Goal: Task Accomplishment & Management: Manage account settings

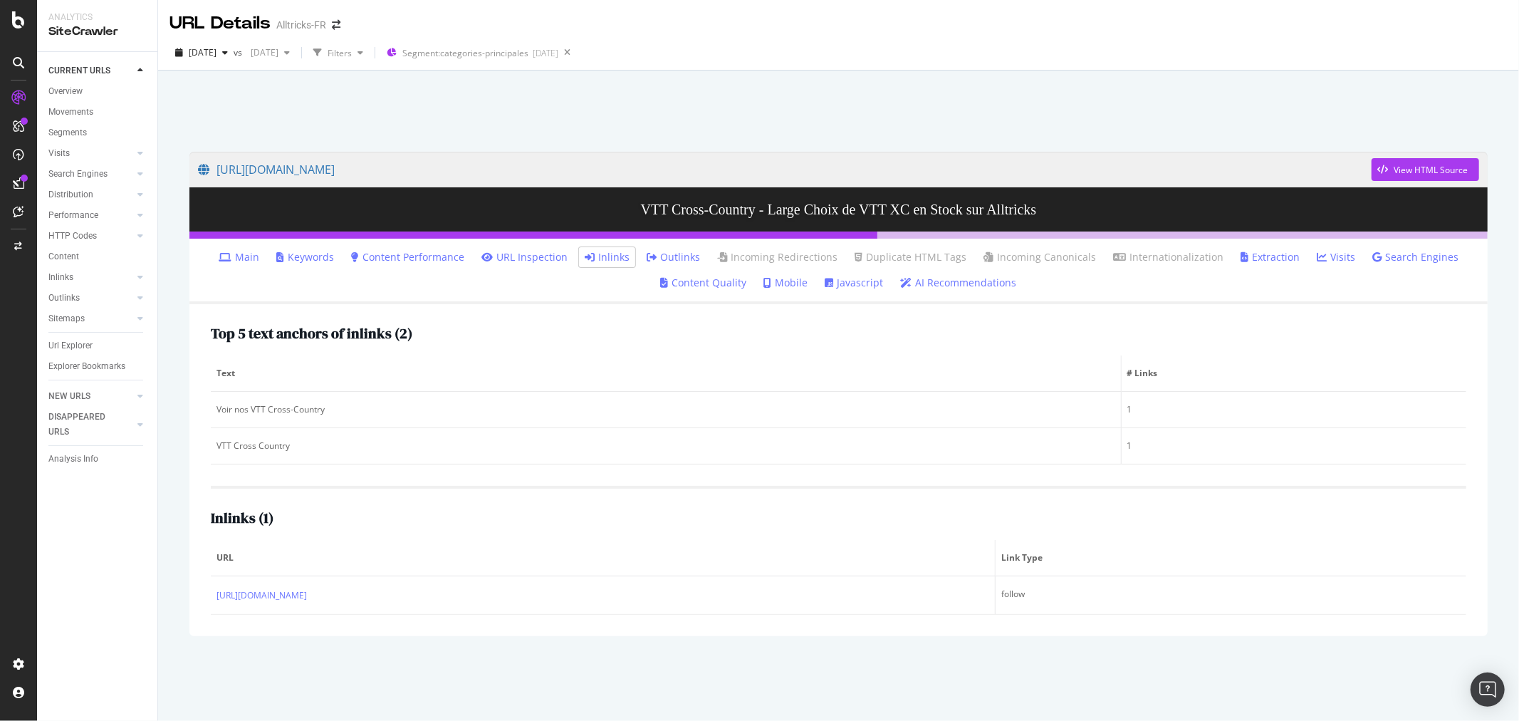
click at [680, 126] on div at bounding box center [838, 107] width 1327 height 61
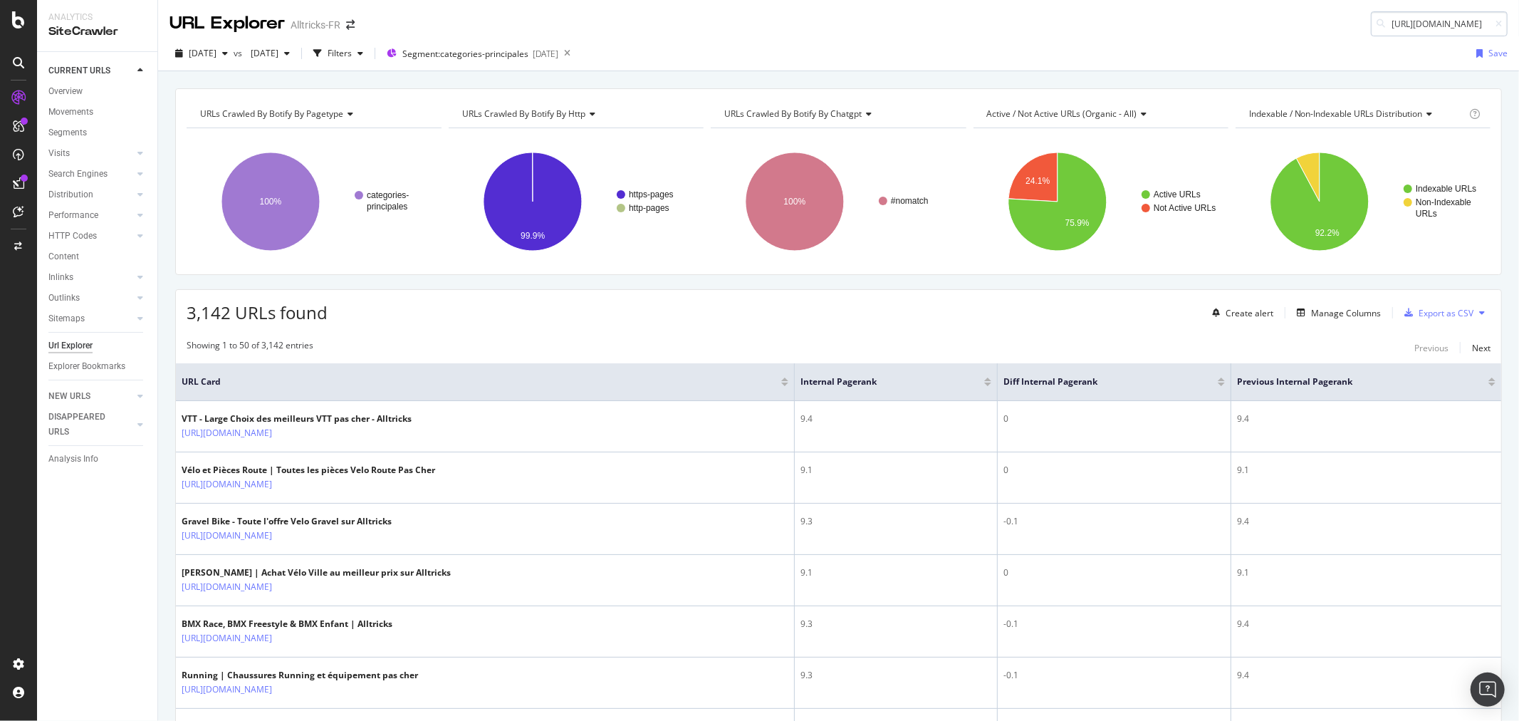
scroll to position [0, 53]
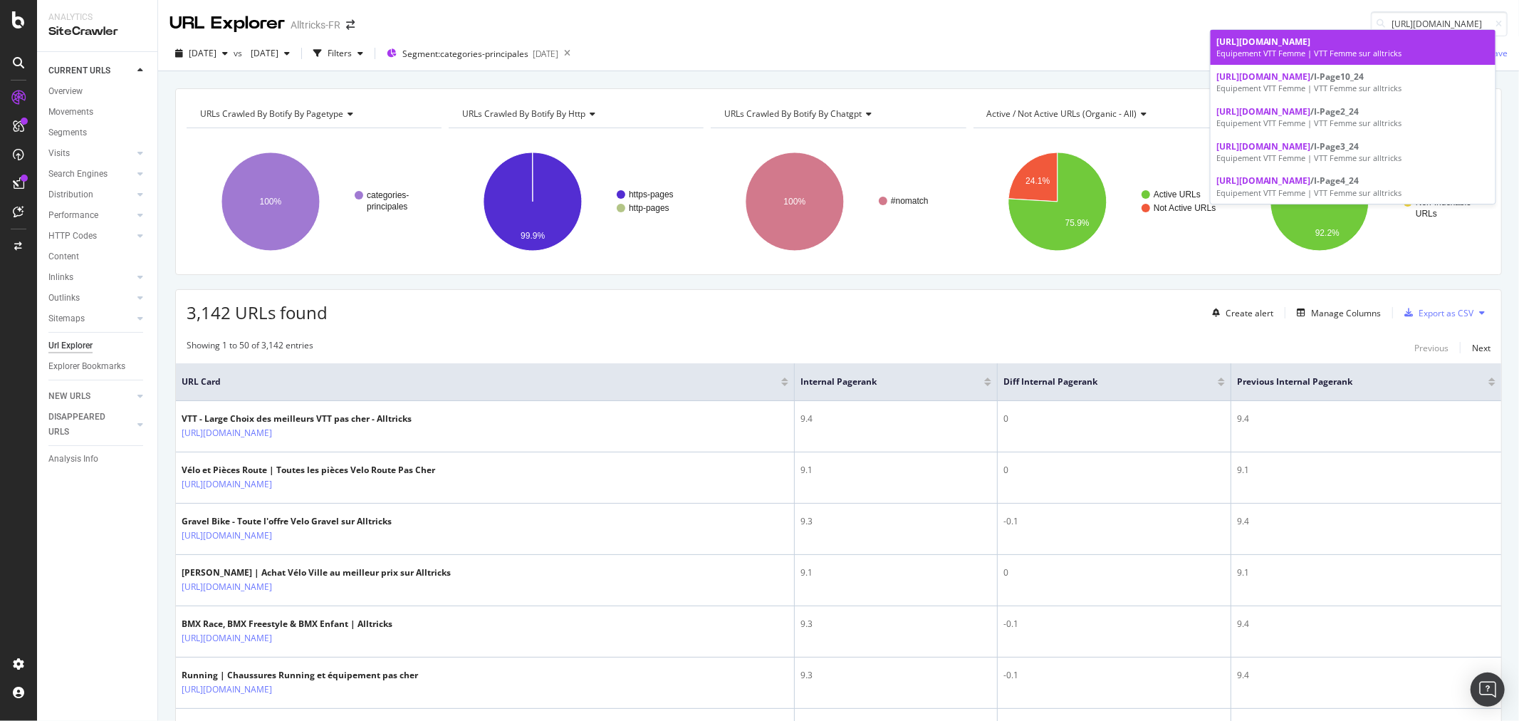
type input "[URL][DOMAIN_NAME]"
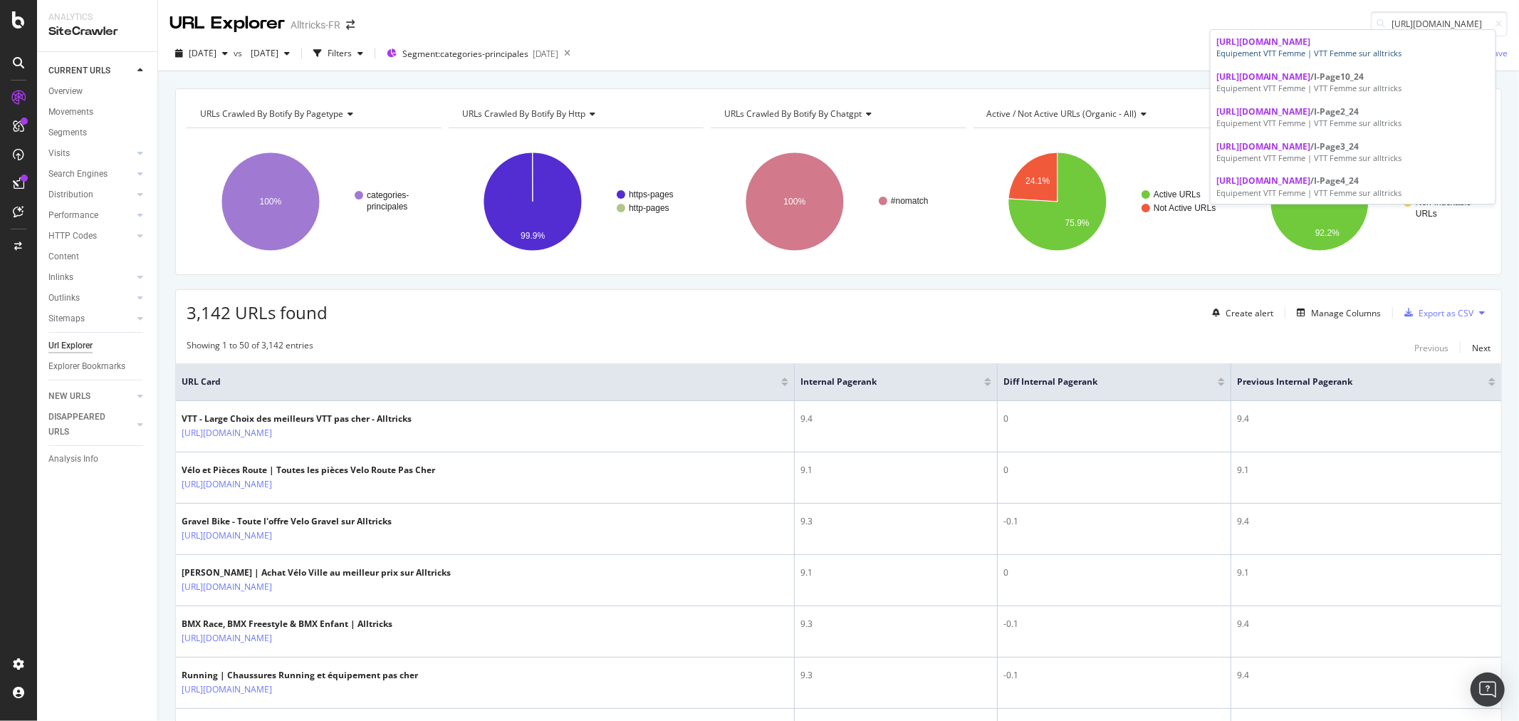
drag, startPoint x: 1408, startPoint y: 47, endPoint x: 503, endPoint y: 635, distance: 1079.2
click at [1408, 48] on div "Equipement VTT Femme | VTT Femme sur alltricks" at bounding box center [1354, 53] width 274 height 11
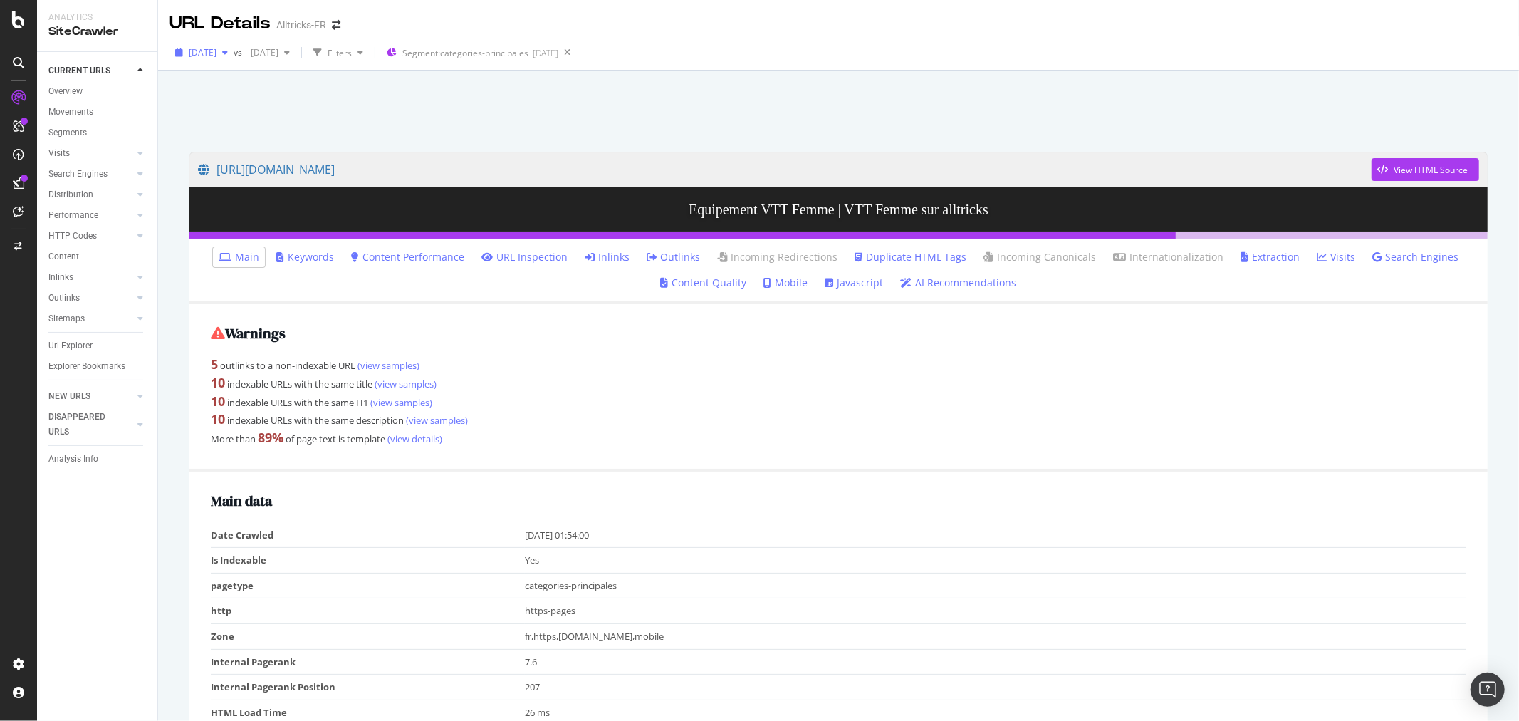
click at [217, 53] on span "[DATE]" at bounding box center [203, 52] width 28 height 12
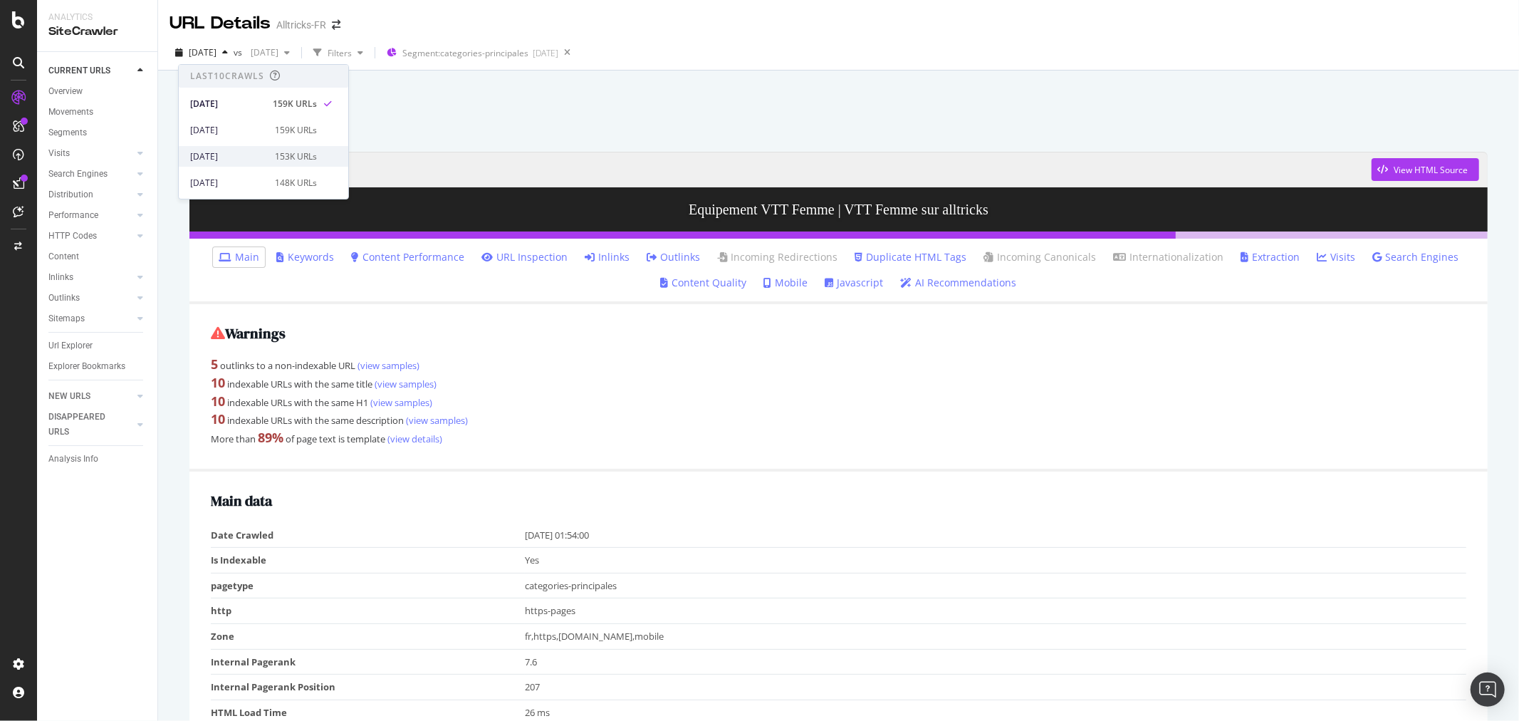
click at [259, 158] on div "[DATE]" at bounding box center [228, 156] width 76 height 13
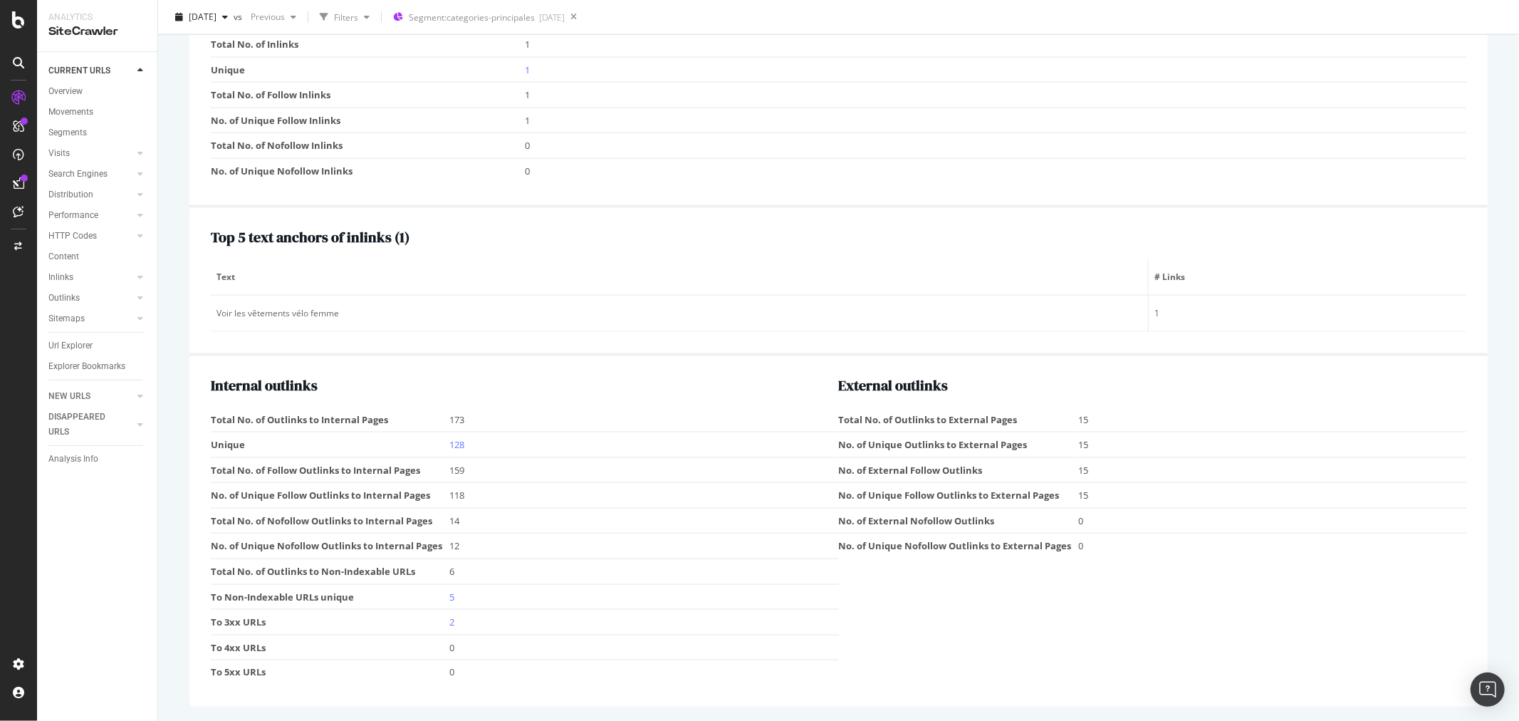
scroll to position [1365, 0]
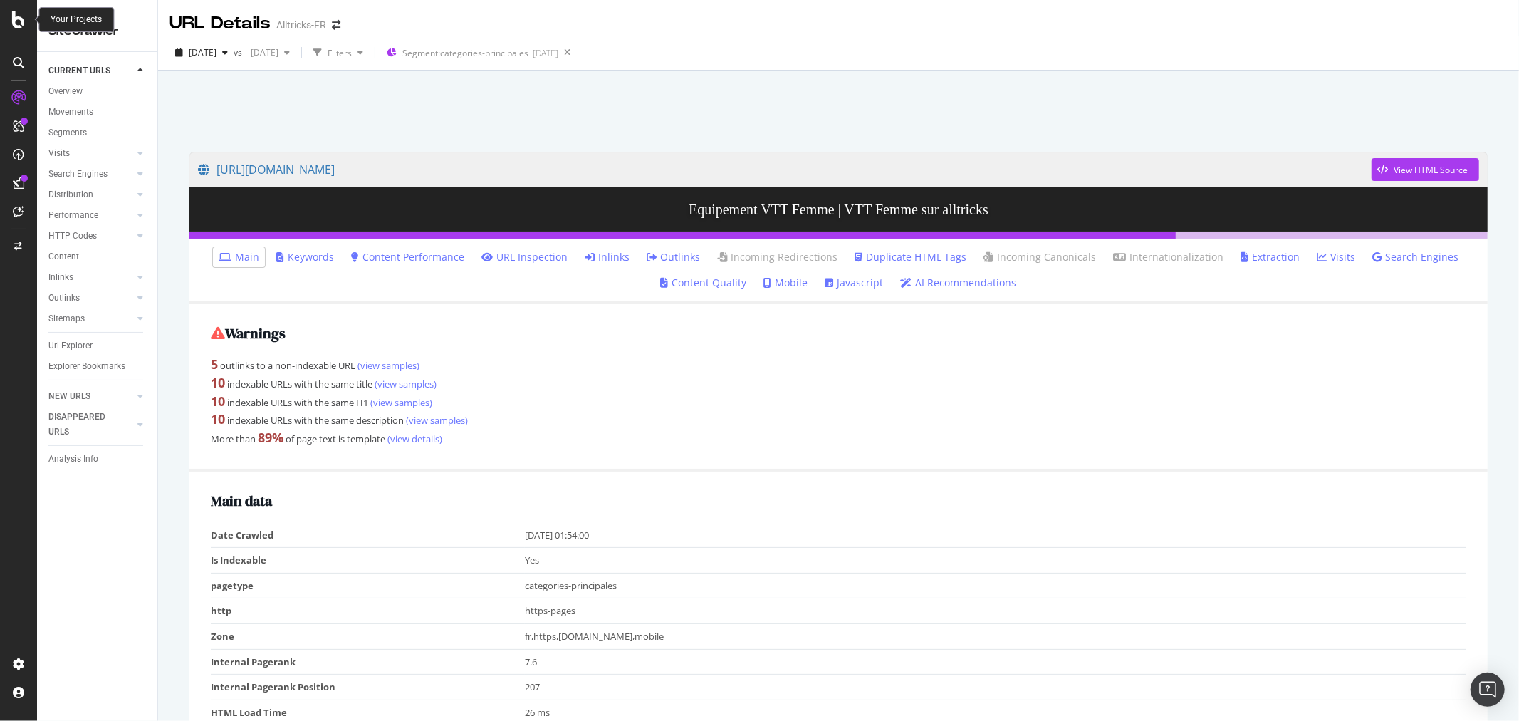
click at [14, 16] on icon at bounding box center [18, 19] width 13 height 17
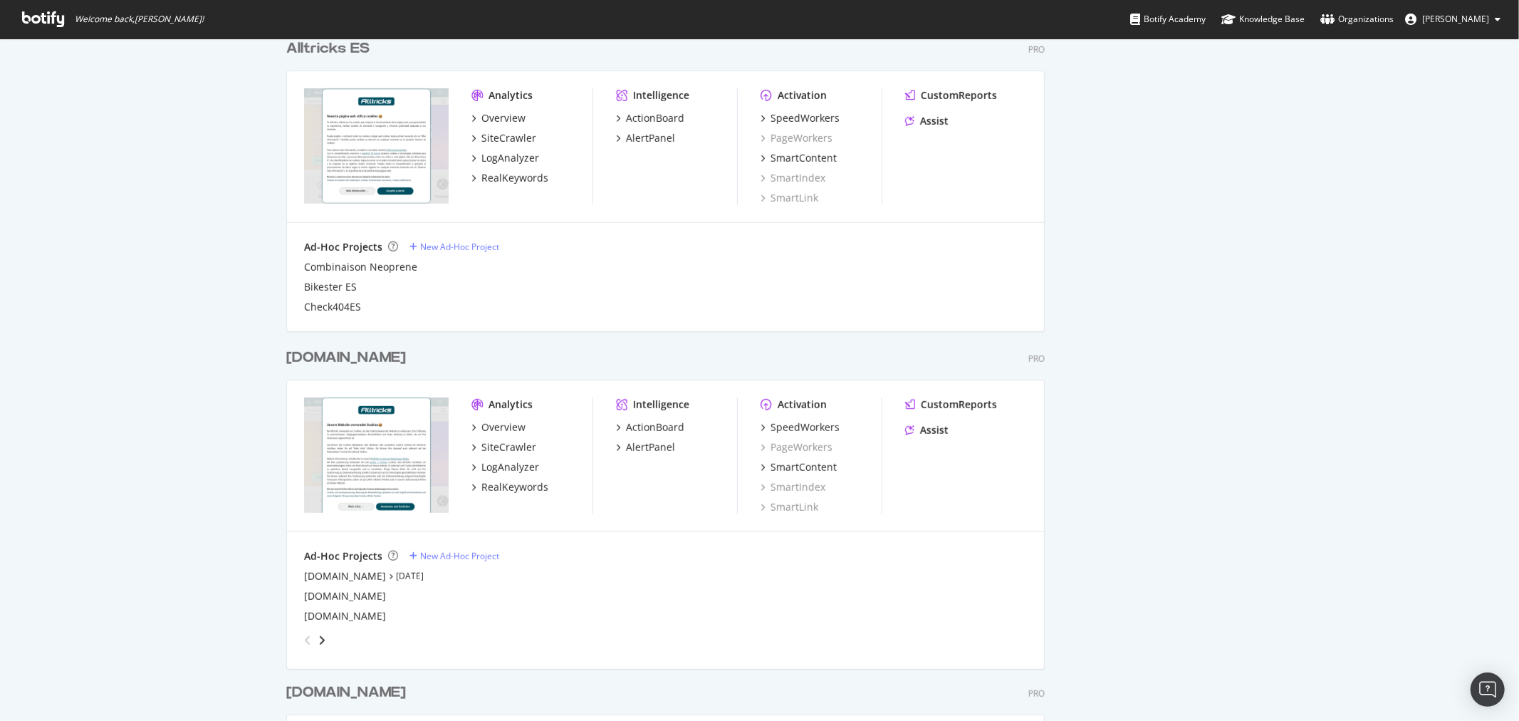
scroll to position [871, 0]
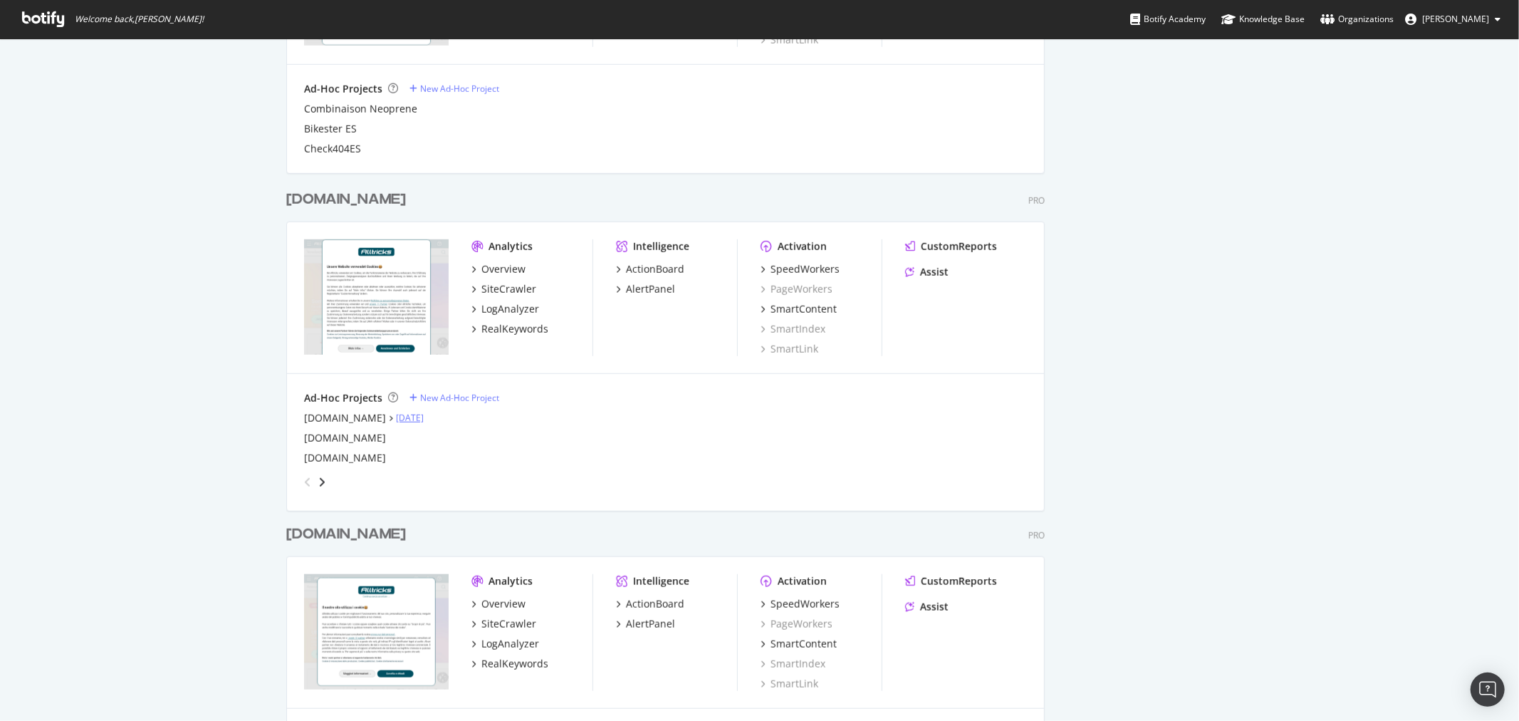
click at [400, 415] on link "Sep 17th 25" at bounding box center [410, 418] width 28 height 12
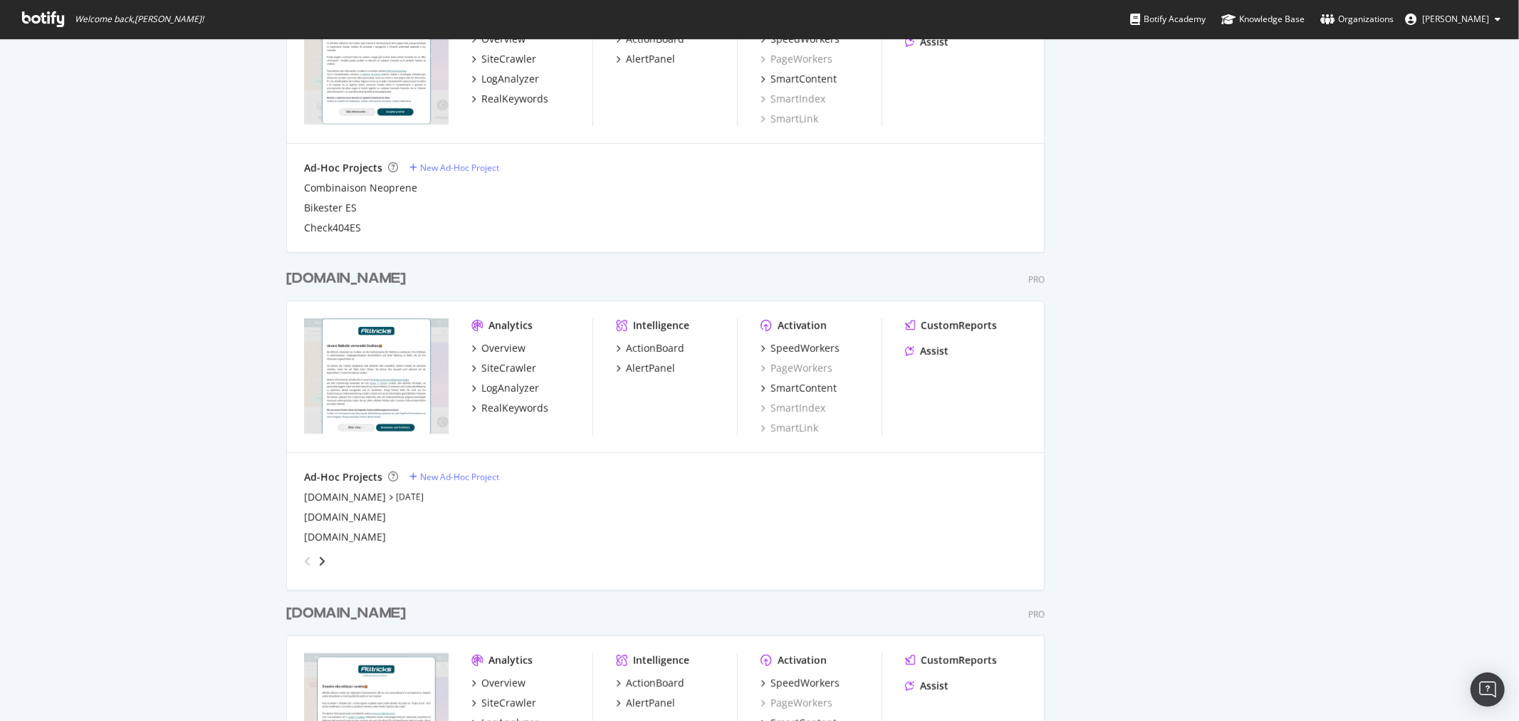
scroll to position [871, 0]
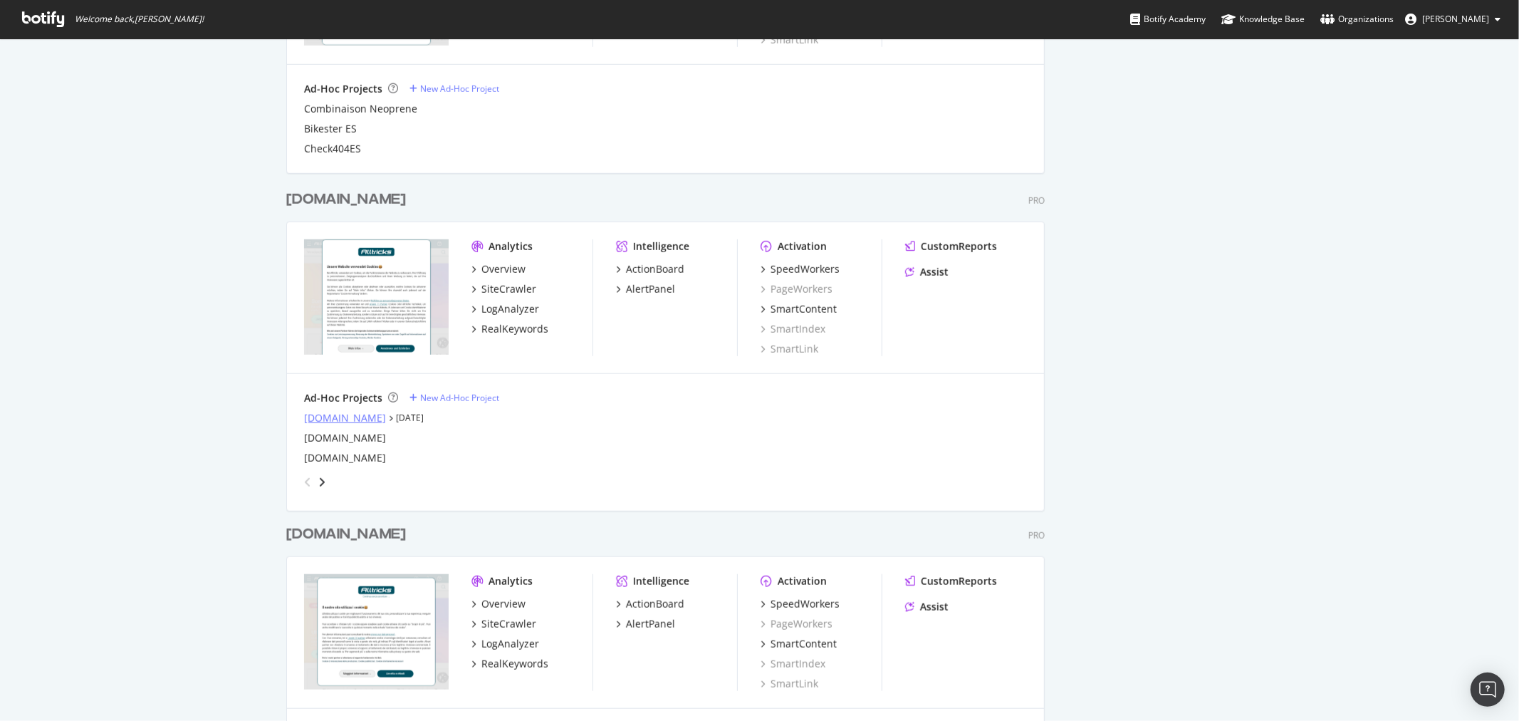
click at [313, 415] on div "alltricks.co.uk" at bounding box center [345, 418] width 82 height 14
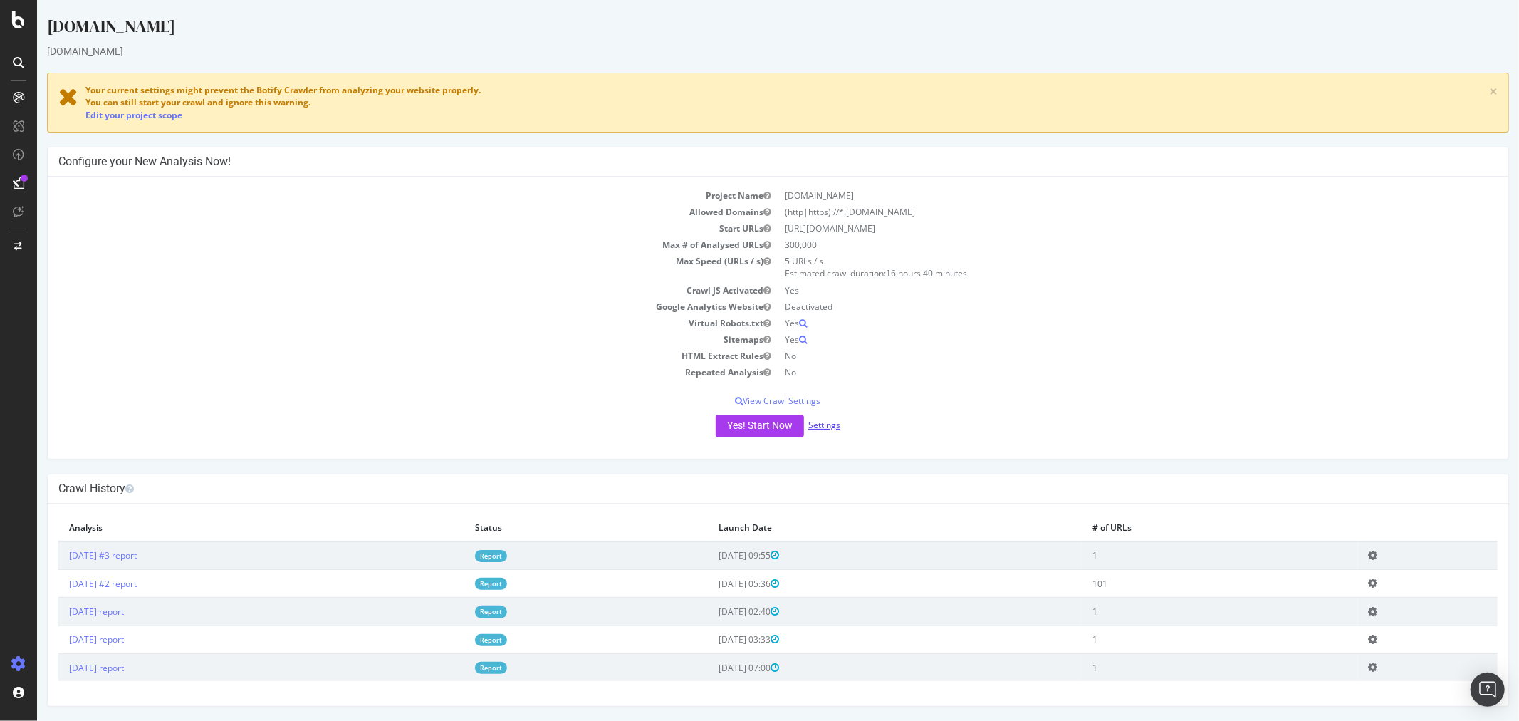
click at [813, 423] on link "Settings" at bounding box center [824, 425] width 32 height 12
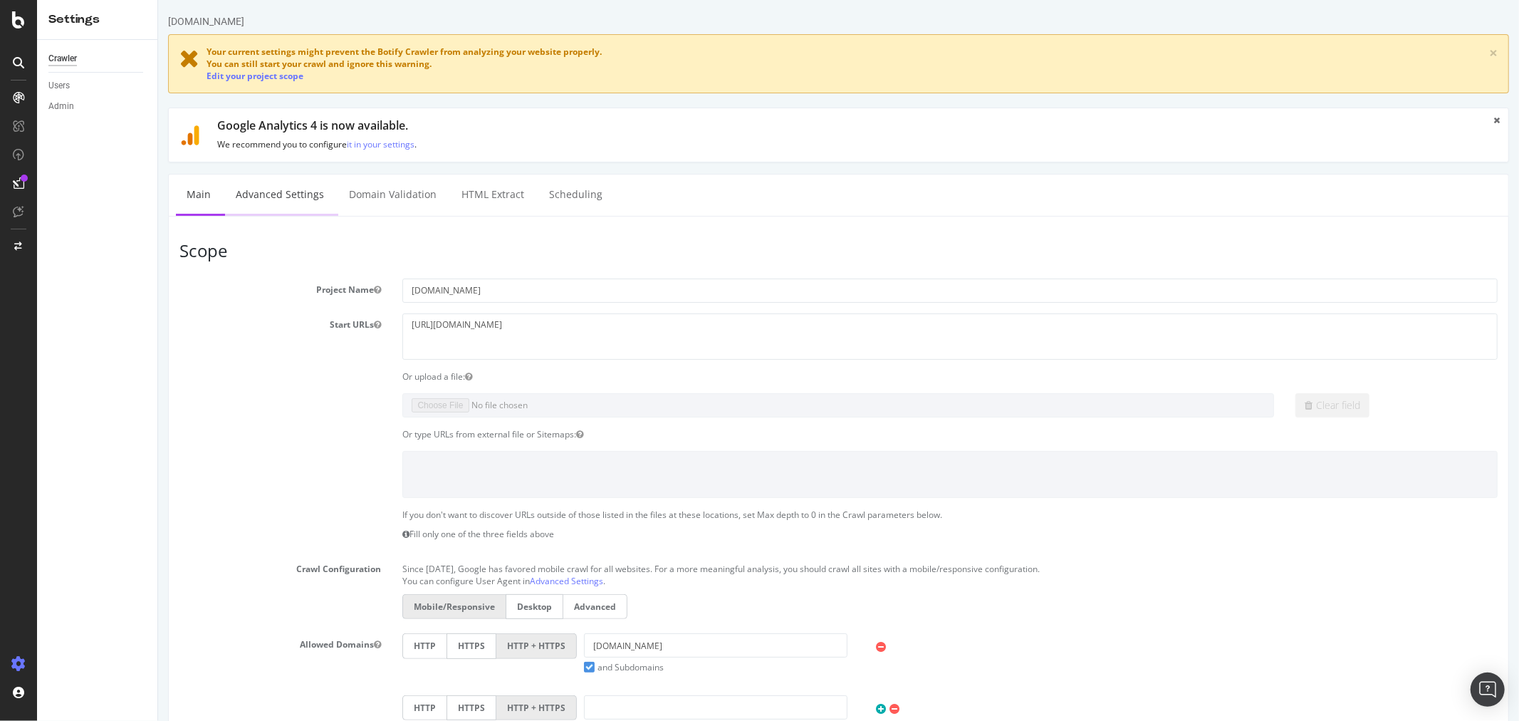
click at [285, 189] on link "Advanced Settings" at bounding box center [279, 194] width 110 height 39
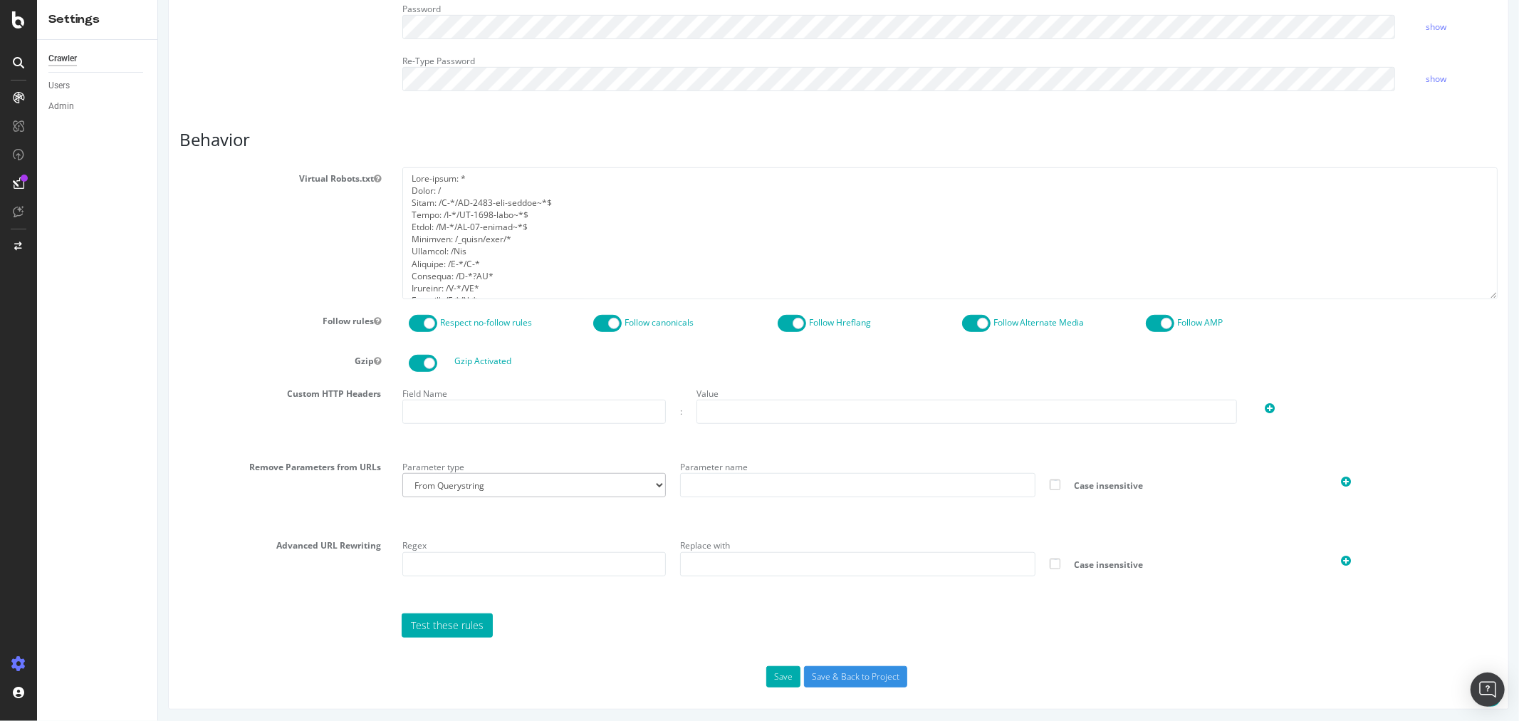
scroll to position [598, 0]
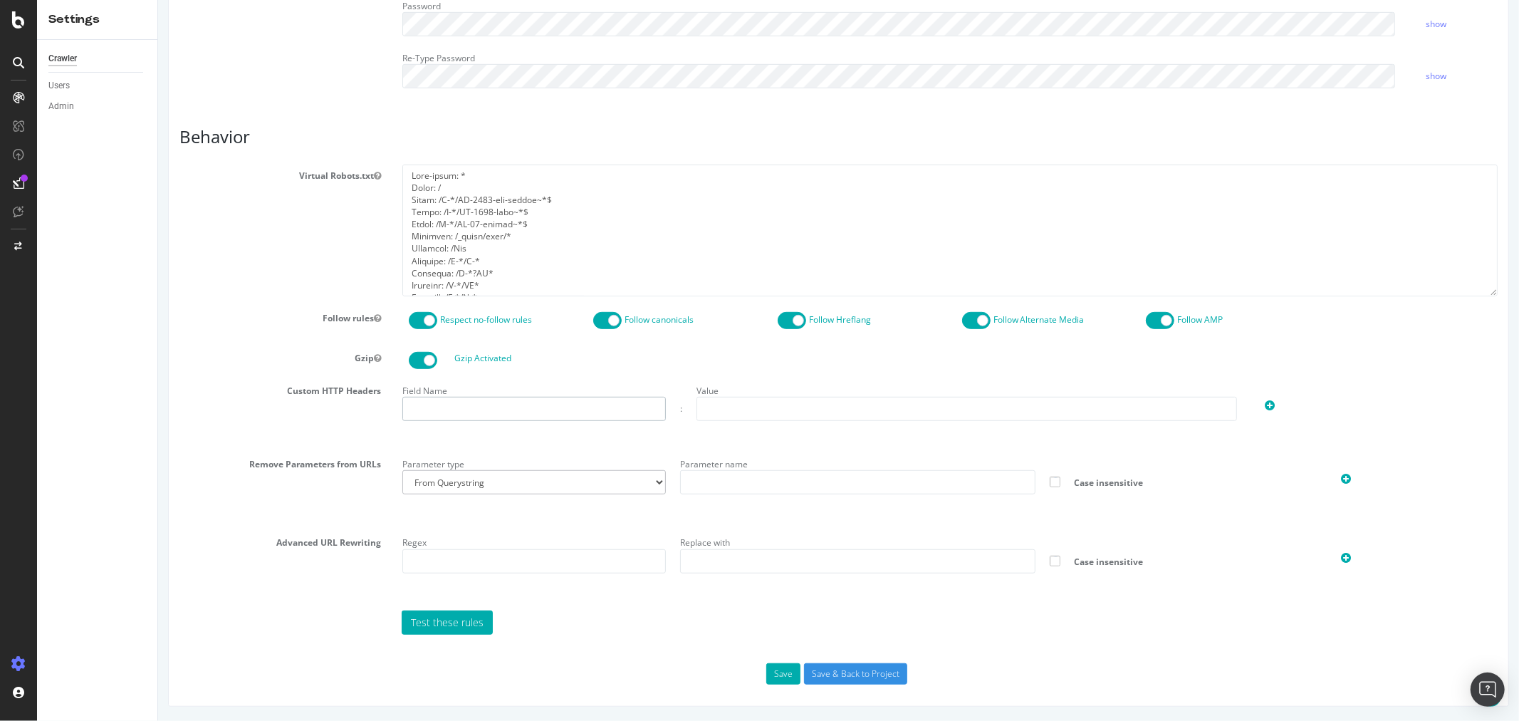
click at [497, 405] on input "text" at bounding box center [533, 409] width 263 height 24
click at [427, 387] on label "Field Name" at bounding box center [424, 388] width 45 height 17
click at [516, 407] on input "text" at bounding box center [533, 409] width 263 height 24
paste input "partner-user-agent"
type input "partner-user-agent"
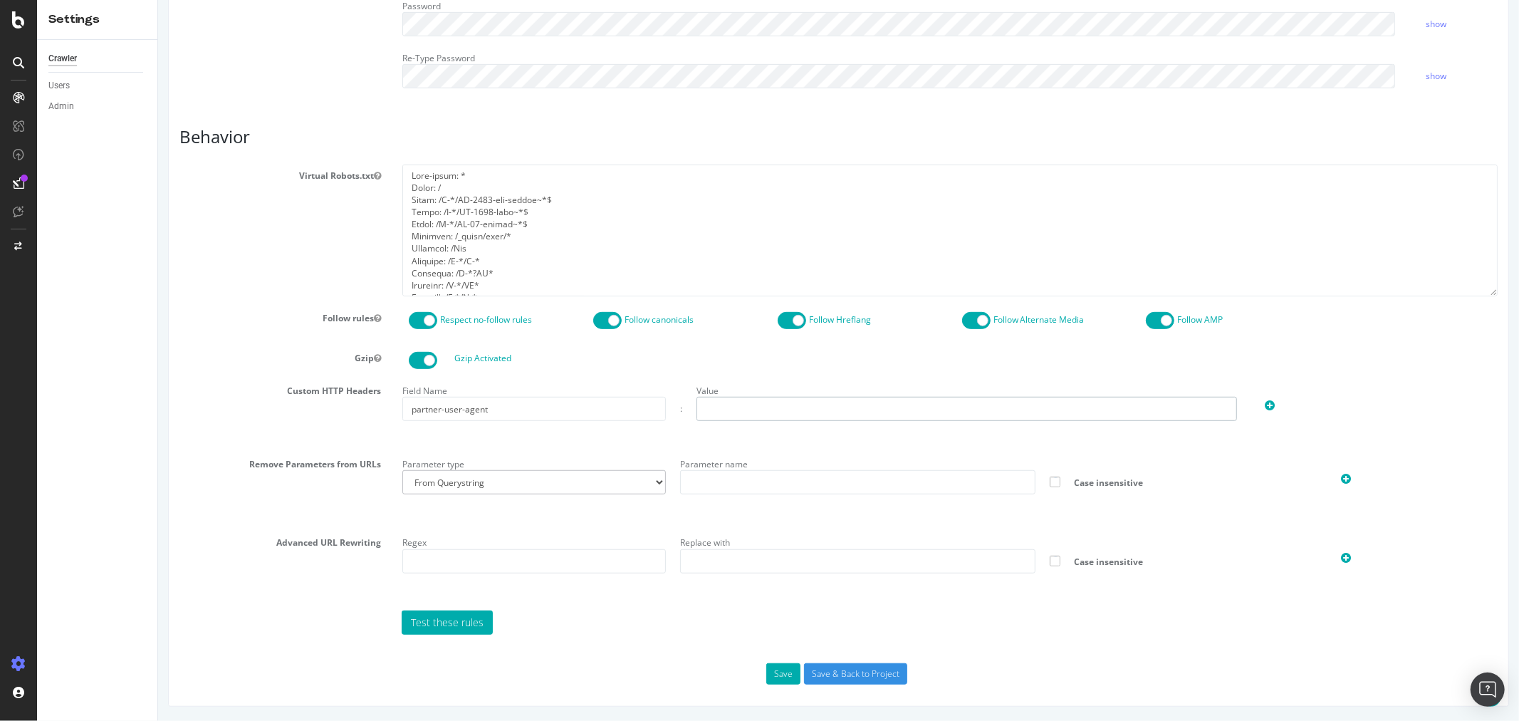
click at [801, 411] on input "text" at bounding box center [966, 409] width 541 height 24
paste input "DYvPjc2V63YFdPS5v7XtHspAicfvuyKm"
type input "DYvPjc2V63YFdPS5v7XtHspAicfvuyKm"
click at [786, 679] on button "Save" at bounding box center [783, 673] width 34 height 21
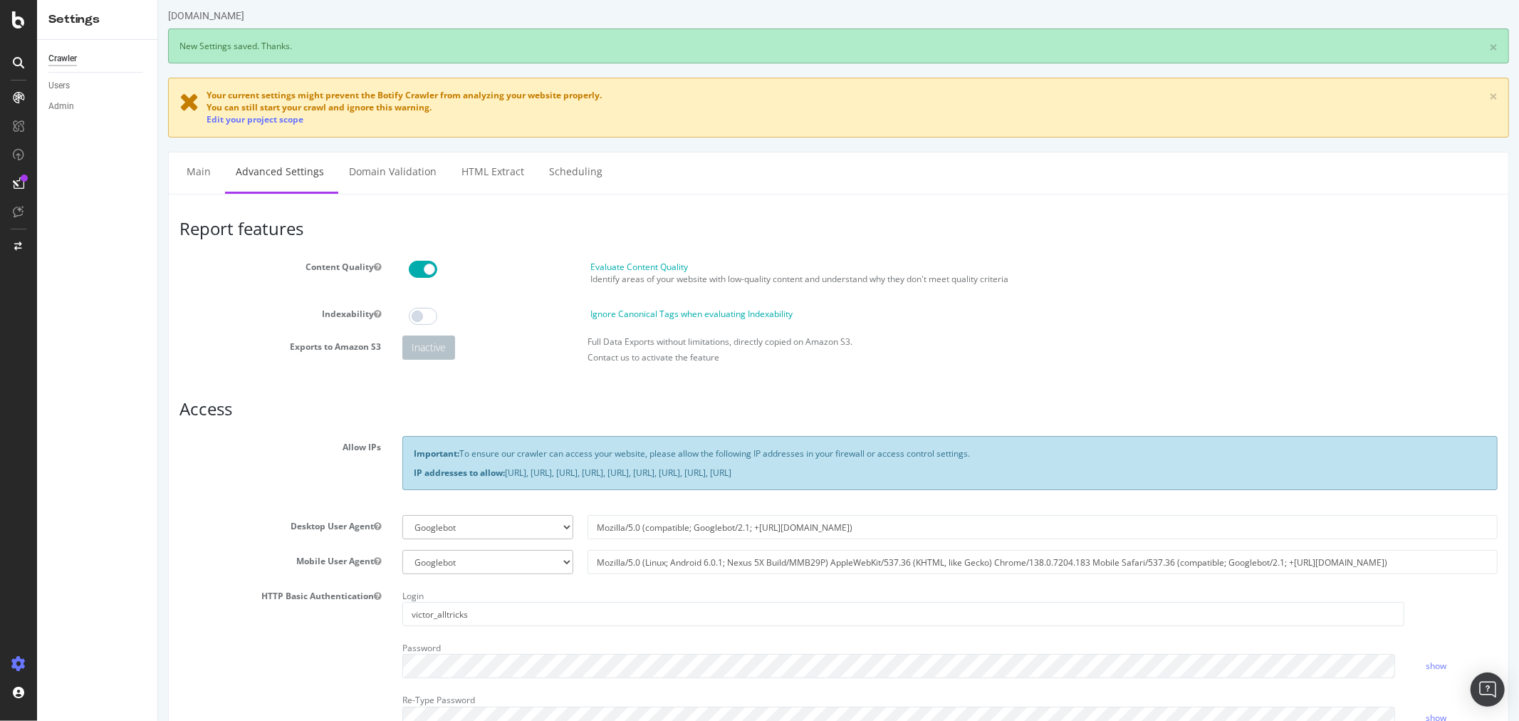
scroll to position [0, 0]
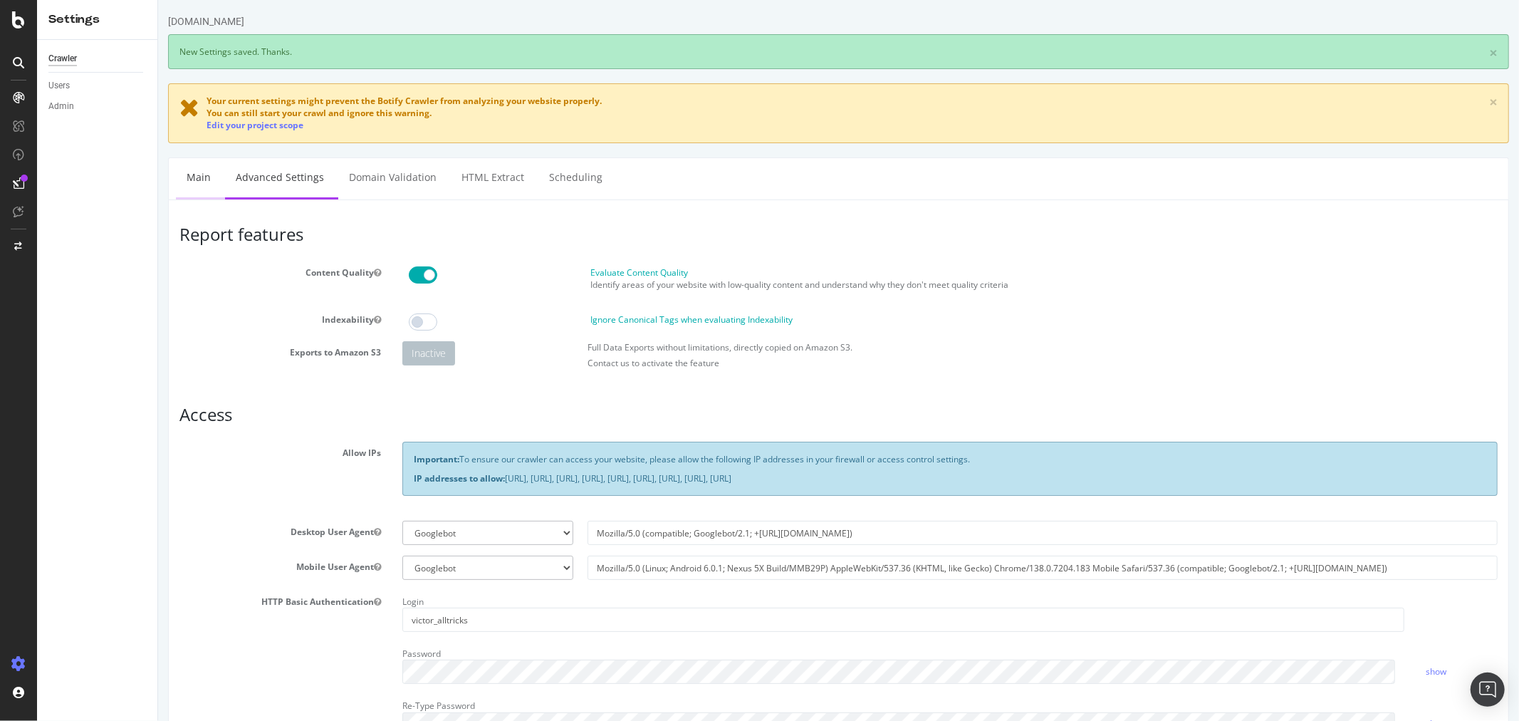
click at [202, 179] on link "Main" at bounding box center [198, 177] width 46 height 39
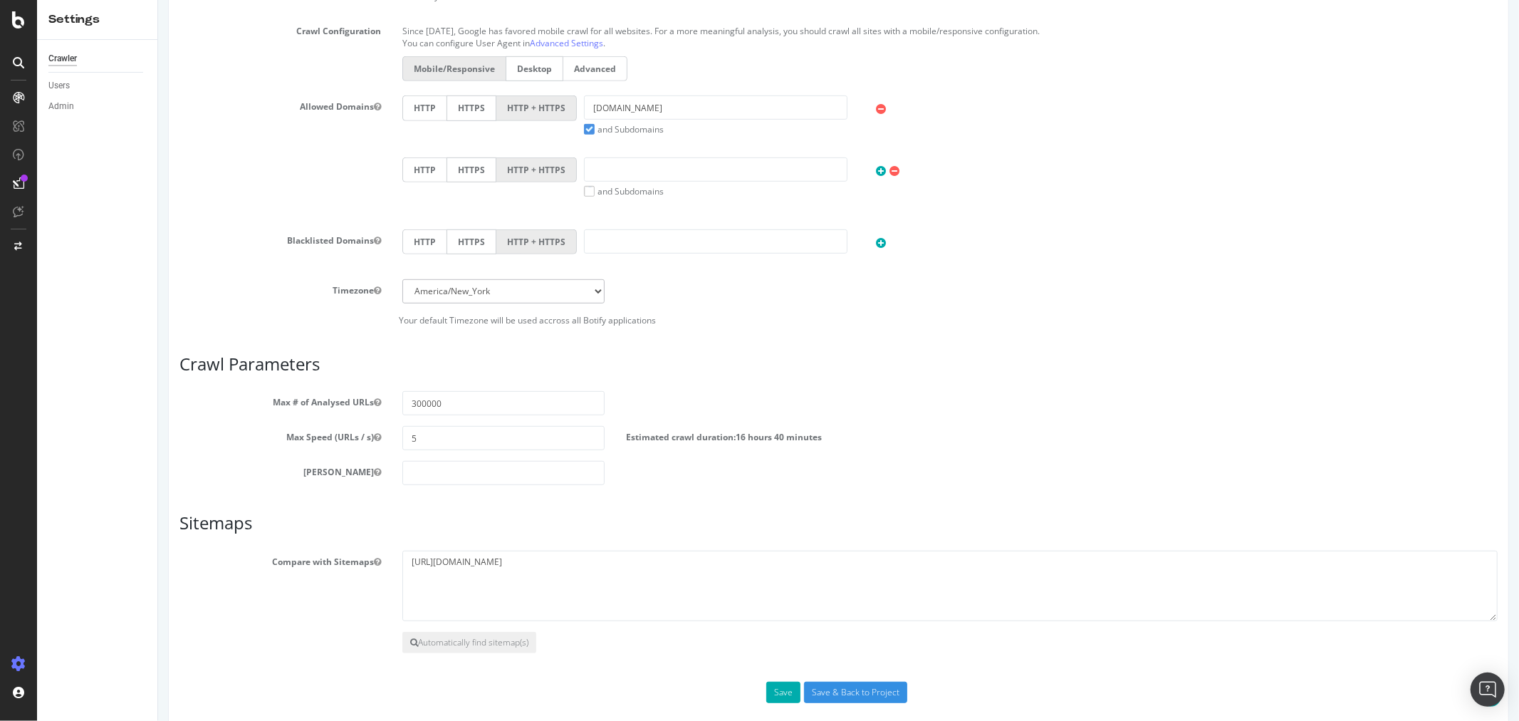
scroll to position [557, 0]
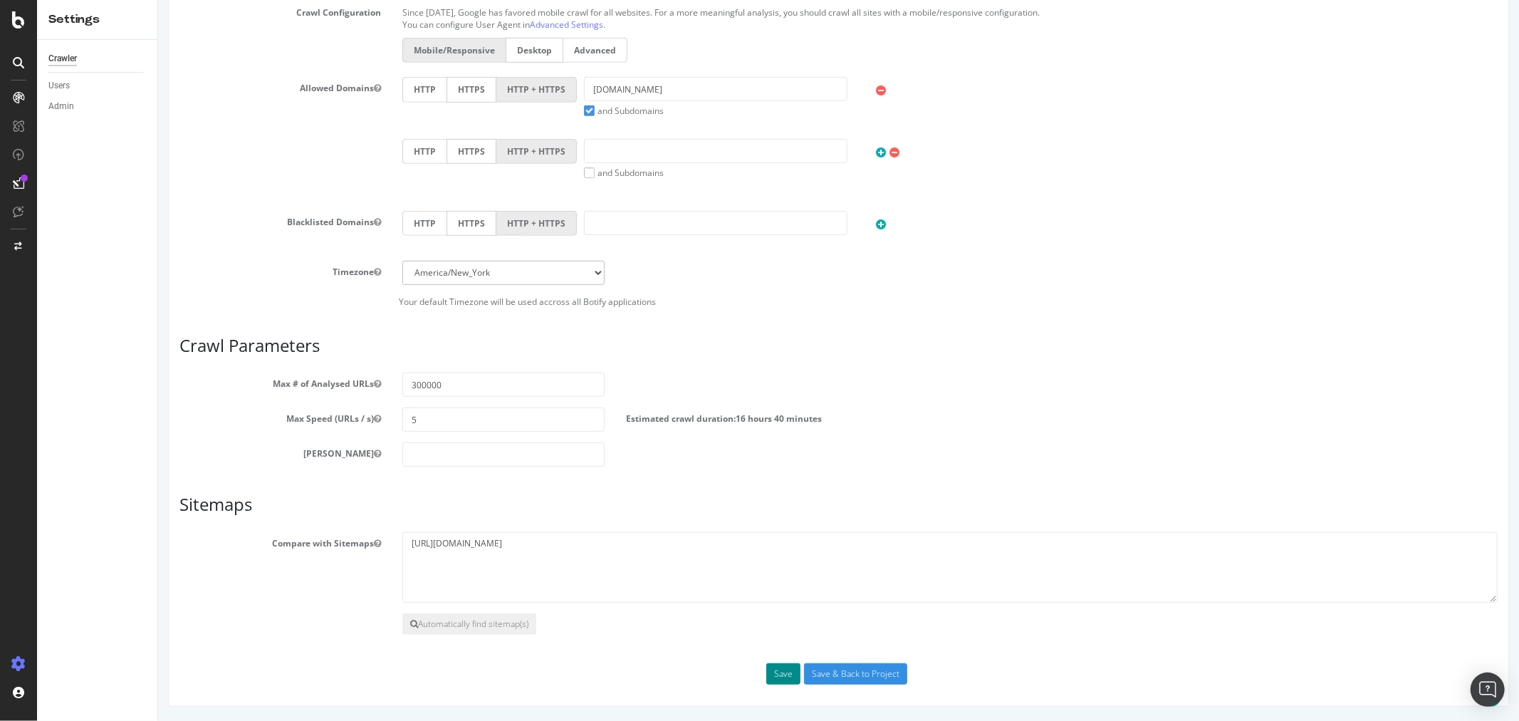
click at [772, 672] on button "Save" at bounding box center [783, 673] width 34 height 21
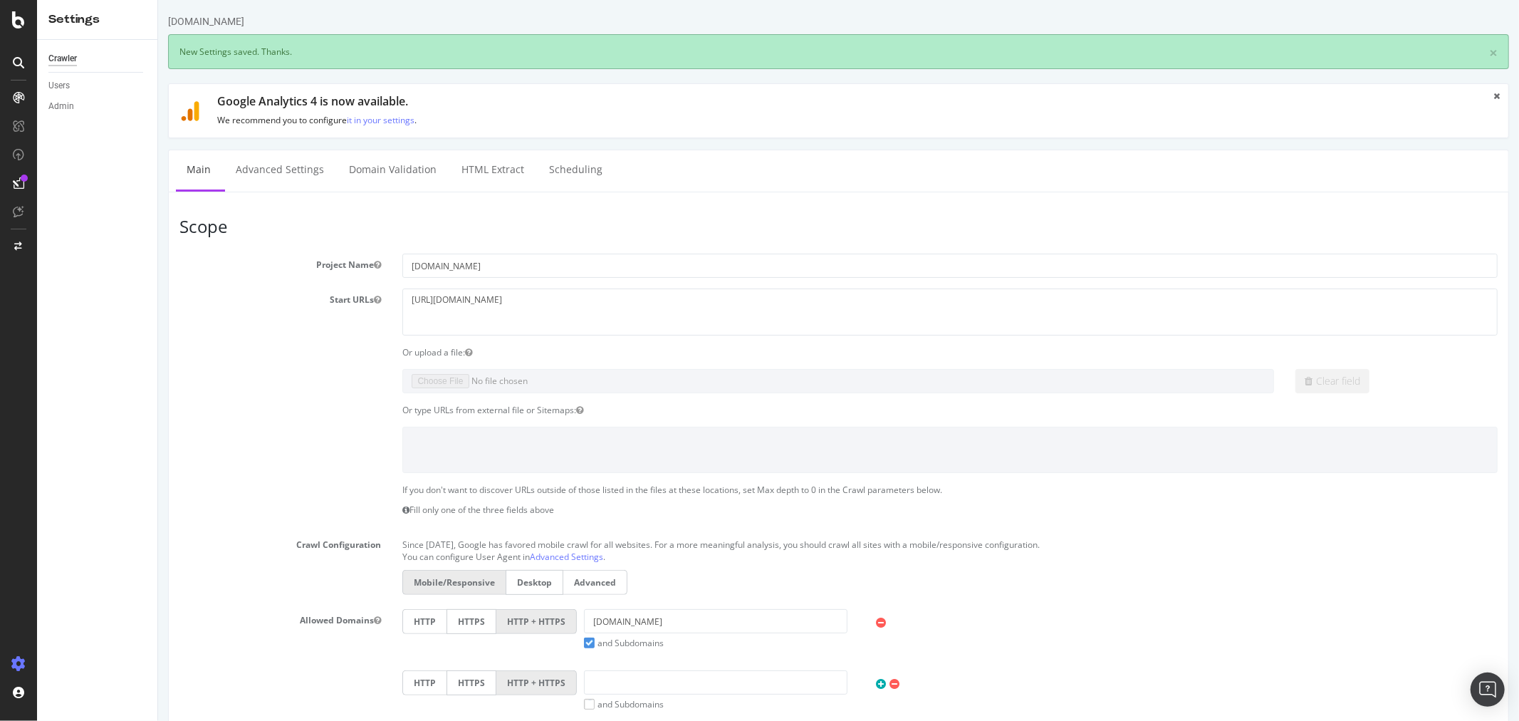
scroll to position [0, 0]
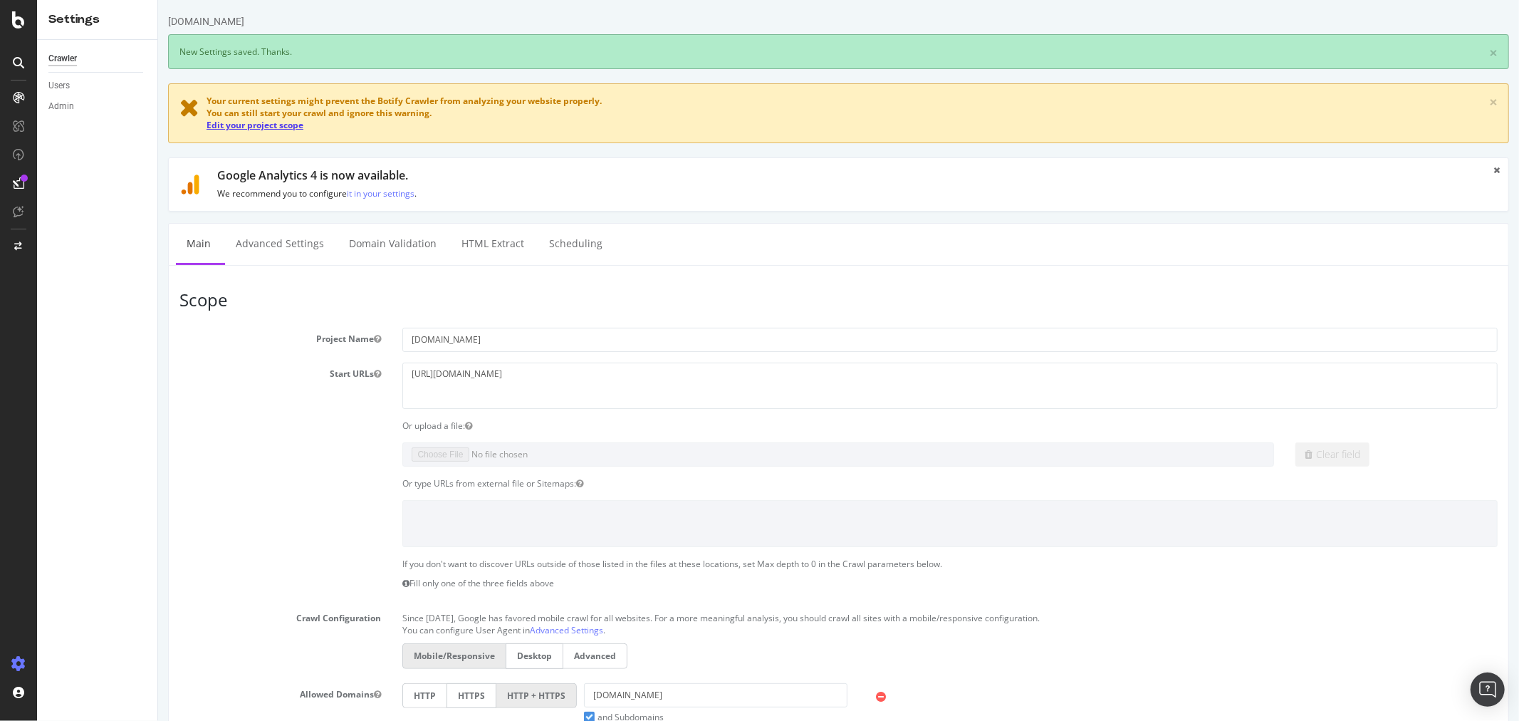
click at [229, 124] on link "Edit your project scope" at bounding box center [254, 125] width 97 height 12
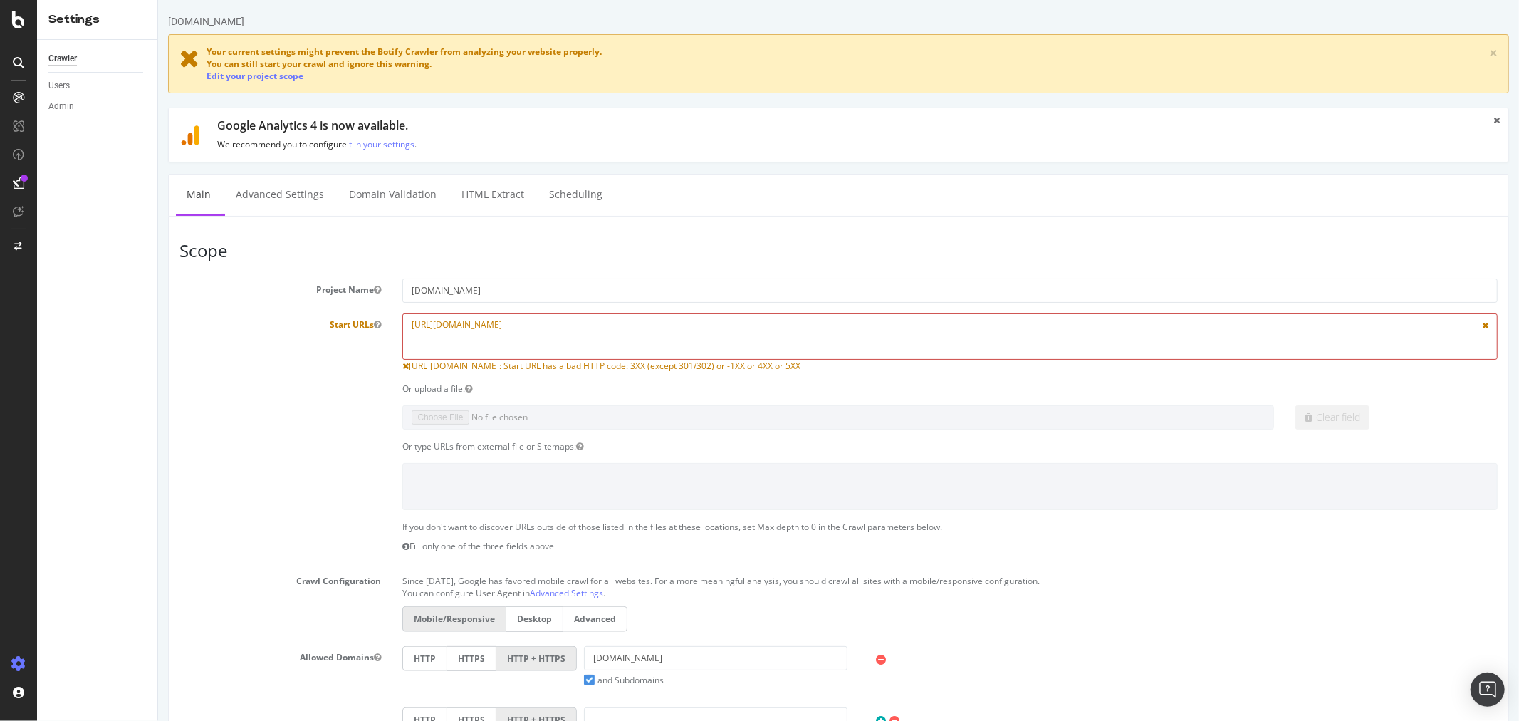
click at [568, 328] on textarea "https://www.alltricks.co.uk/" at bounding box center [950, 336] width 1096 height 46
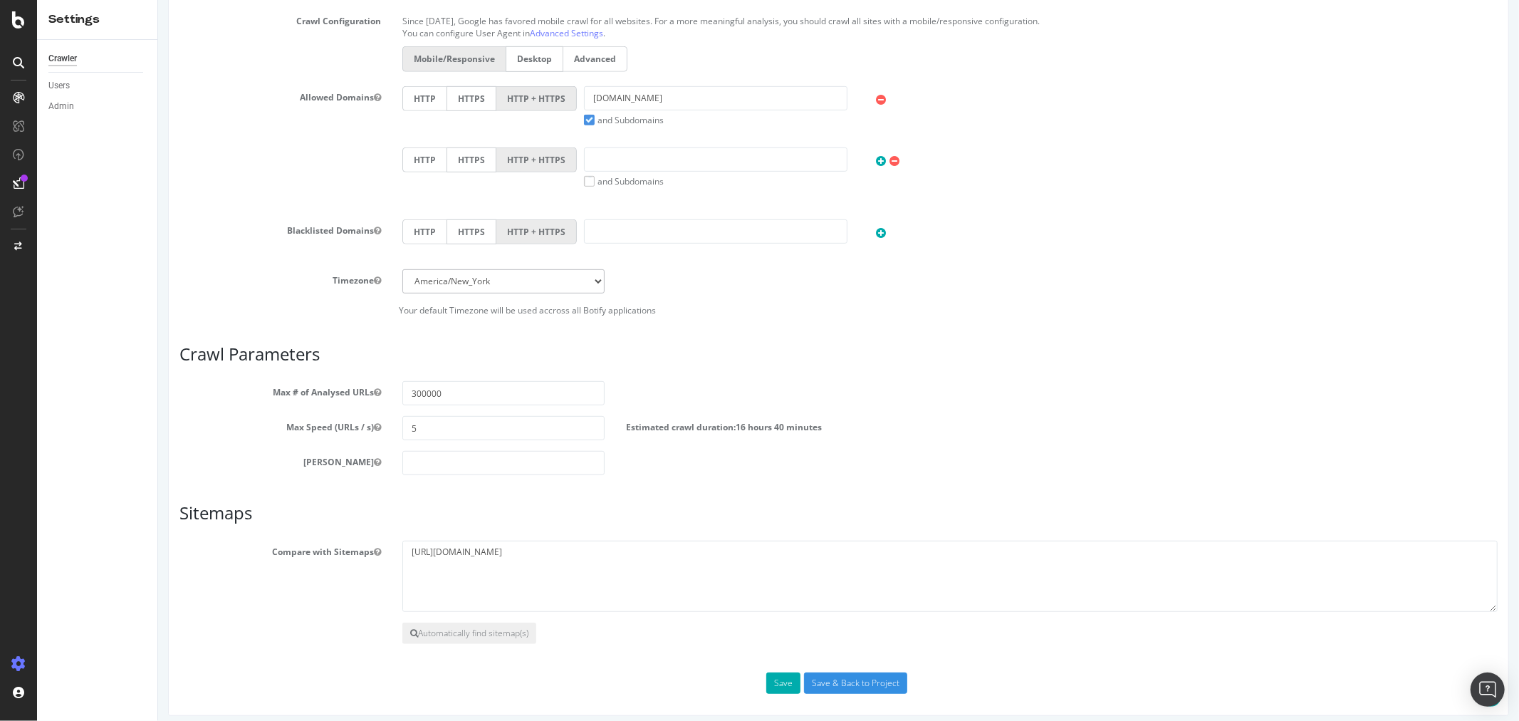
scroll to position [570, 0]
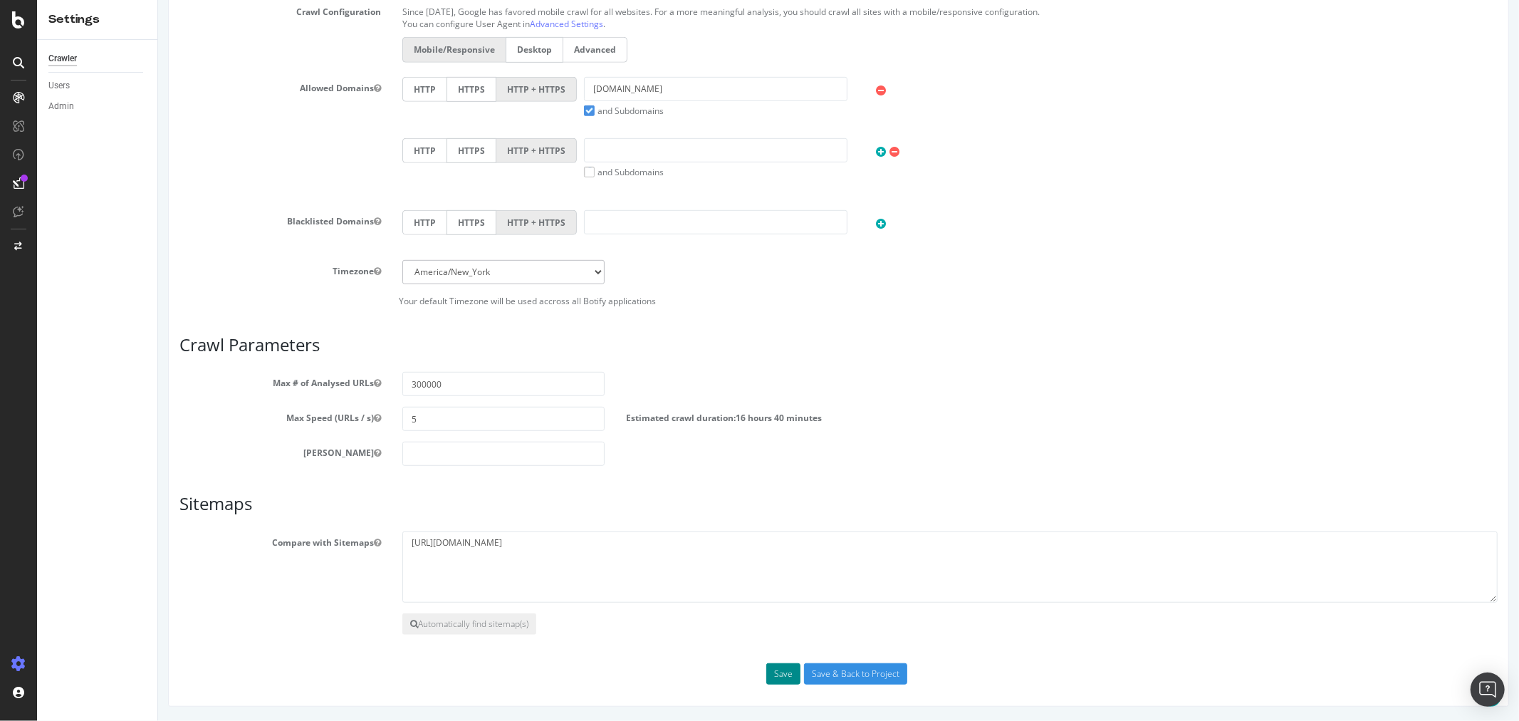
type textarea "https://www.alltricks.co.uk"
click at [766, 681] on button "Save" at bounding box center [783, 673] width 34 height 21
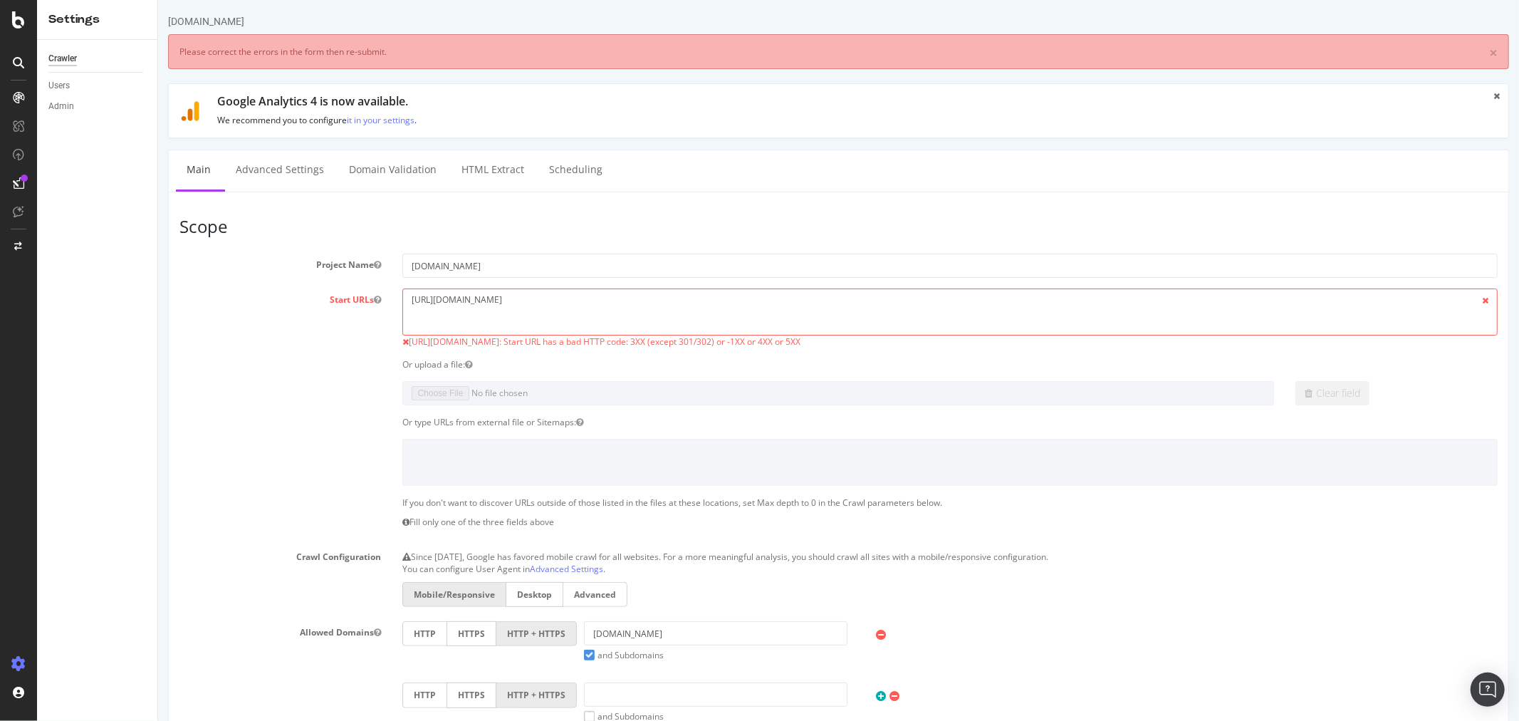
scroll to position [0, 0]
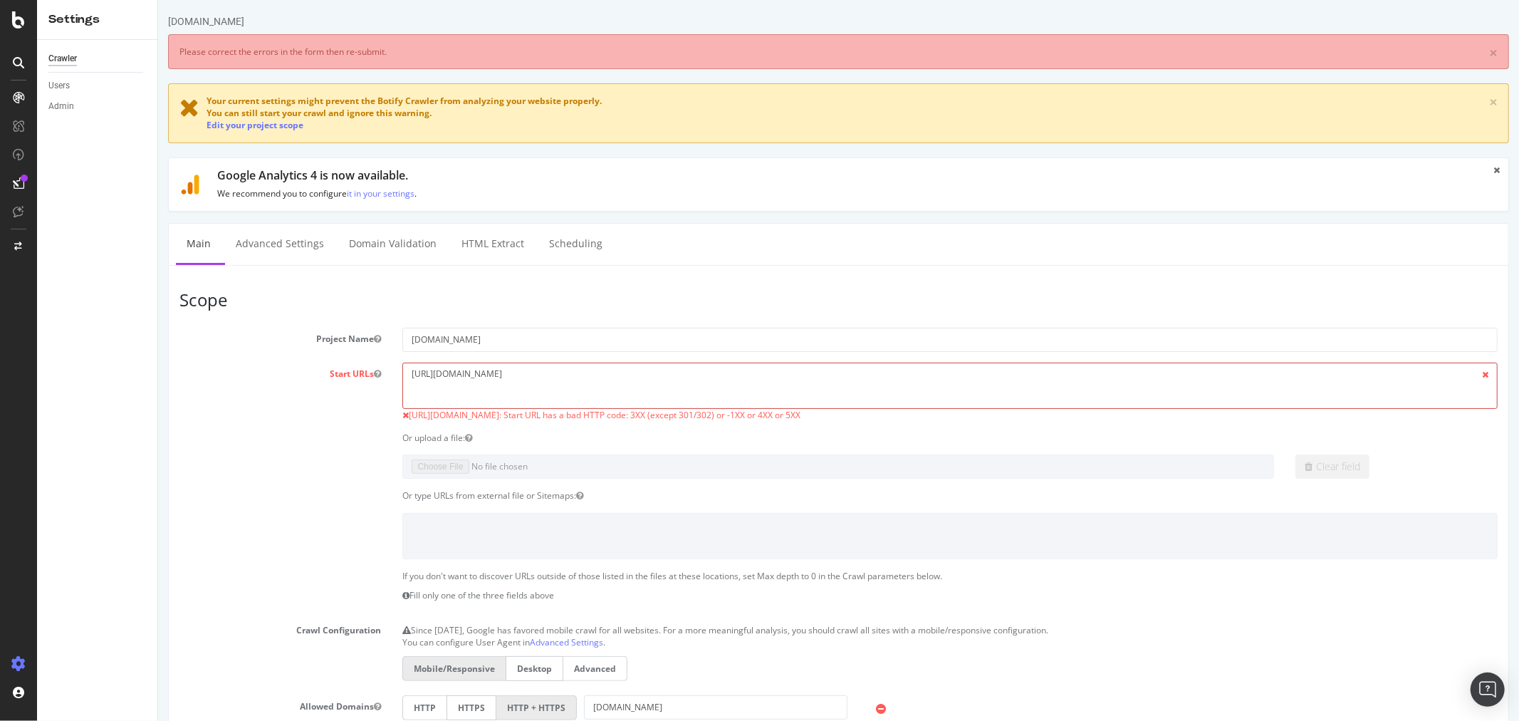
click at [536, 380] on textarea "https://www.alltricks.co.uk" at bounding box center [950, 386] width 1096 height 46
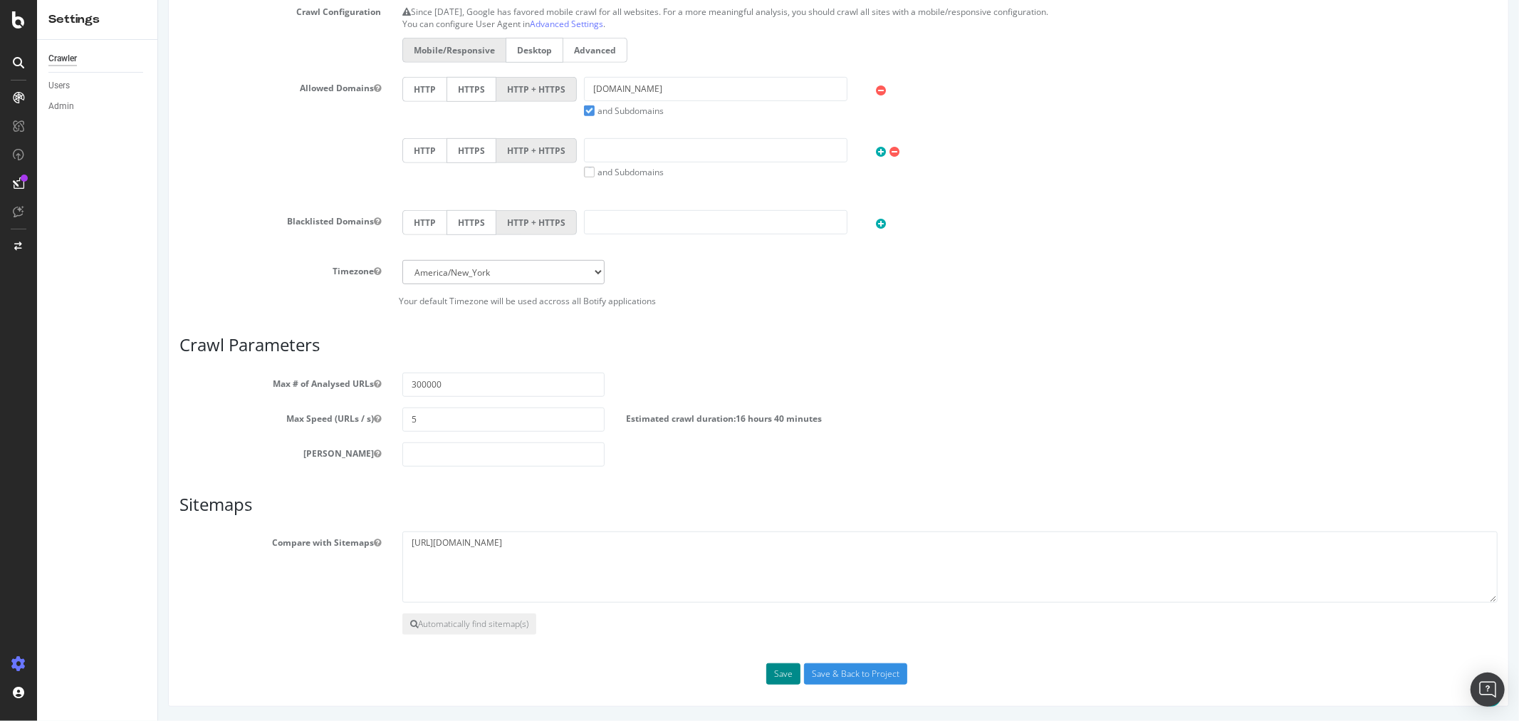
type textarea "https://www.alltricks.co.uk/"
click at [771, 677] on button "Save" at bounding box center [783, 673] width 34 height 21
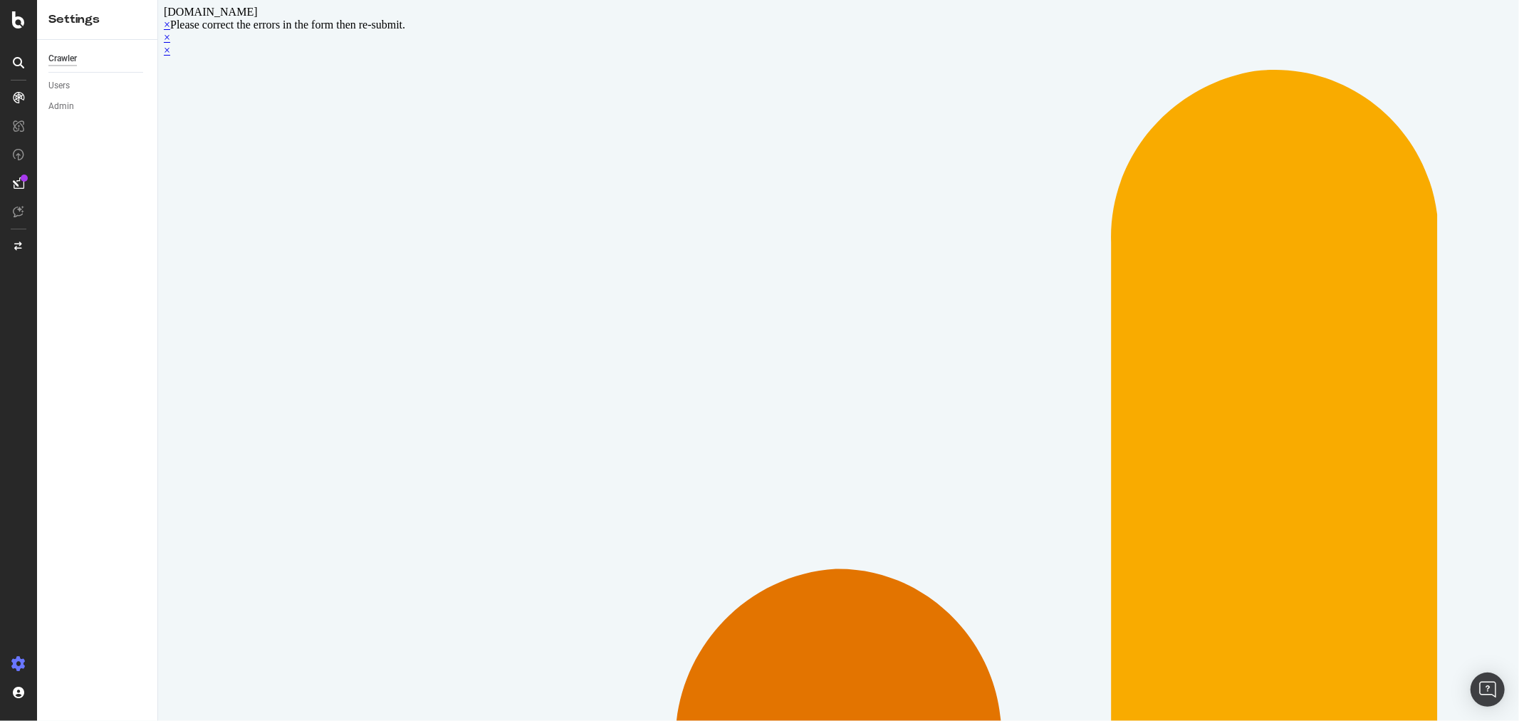
scroll to position [0, 0]
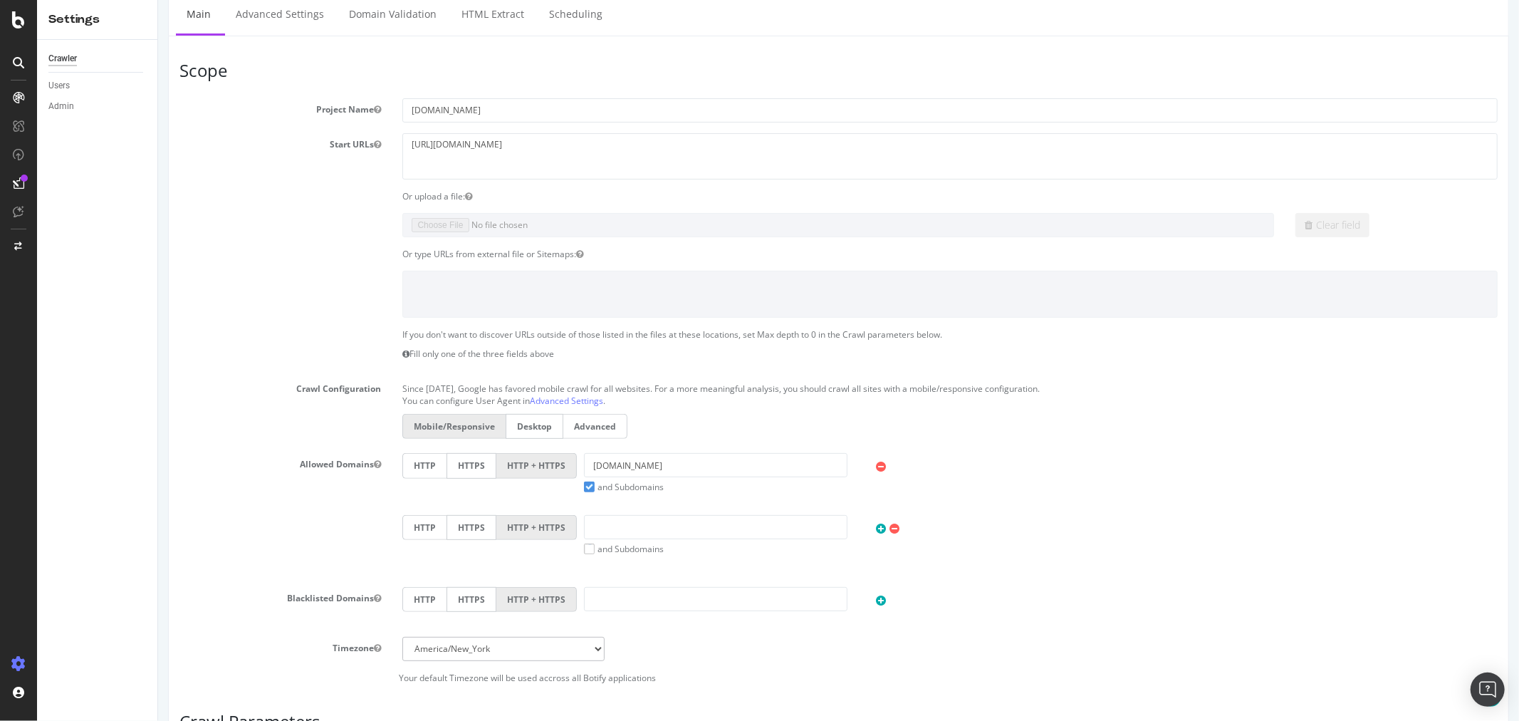
scroll to position [161, 0]
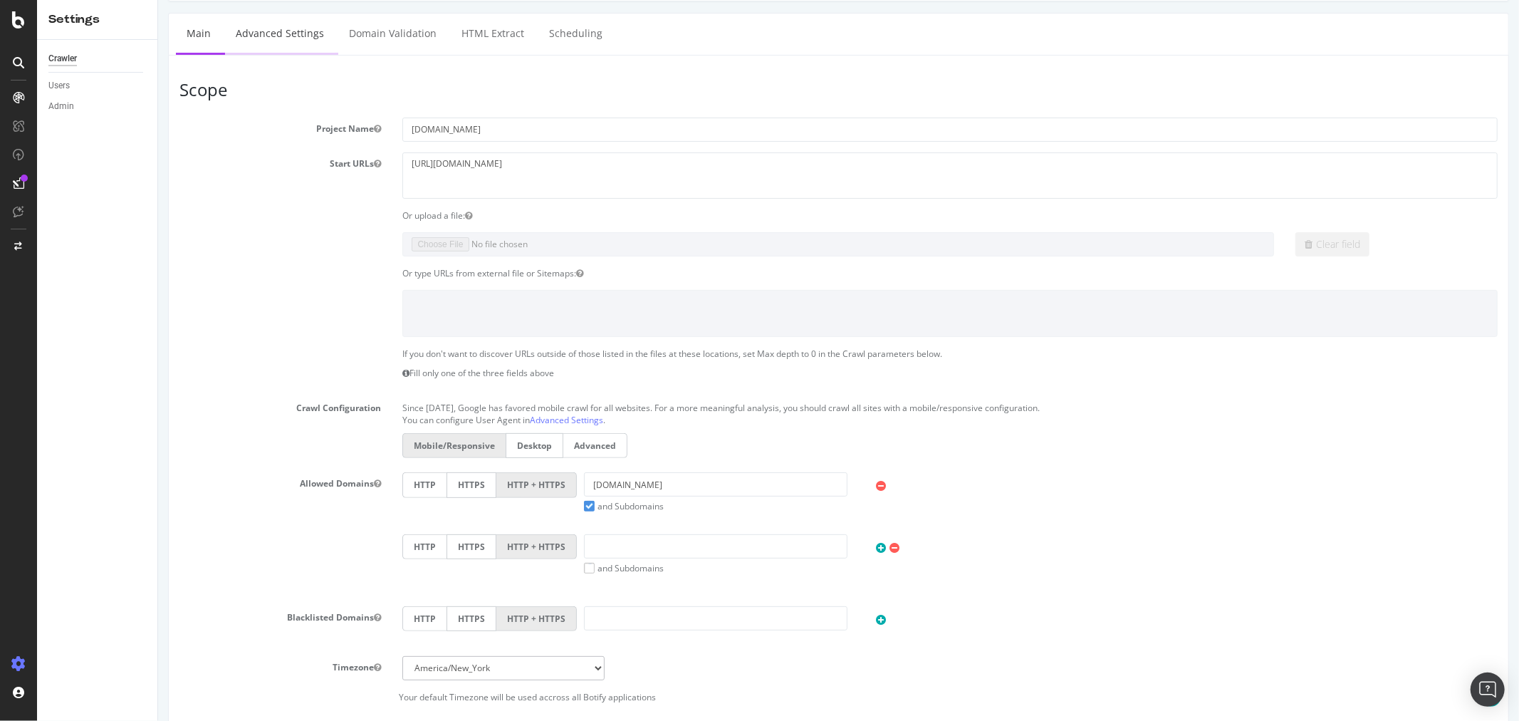
click at [274, 36] on link "Advanced Settings" at bounding box center [279, 33] width 110 height 39
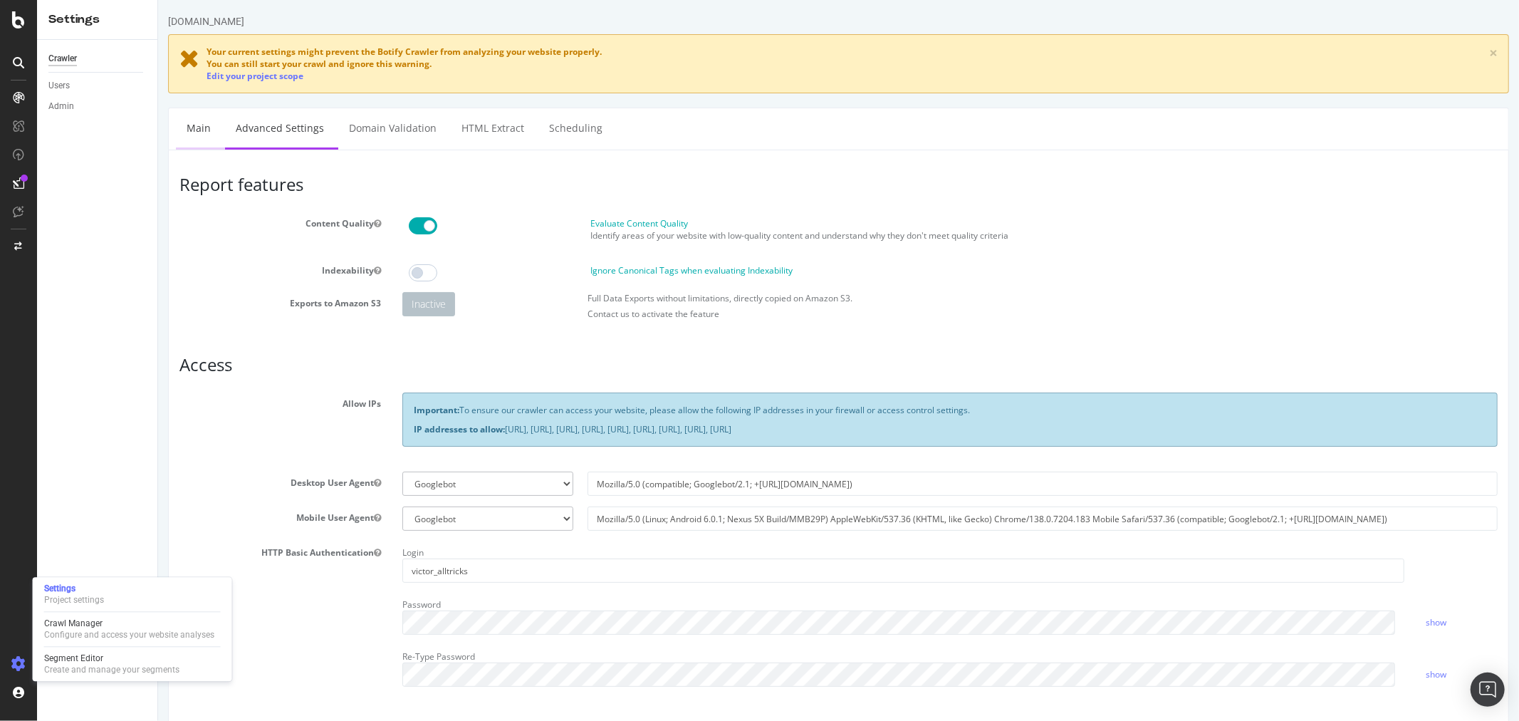
click at [202, 130] on link "Main" at bounding box center [198, 127] width 46 height 39
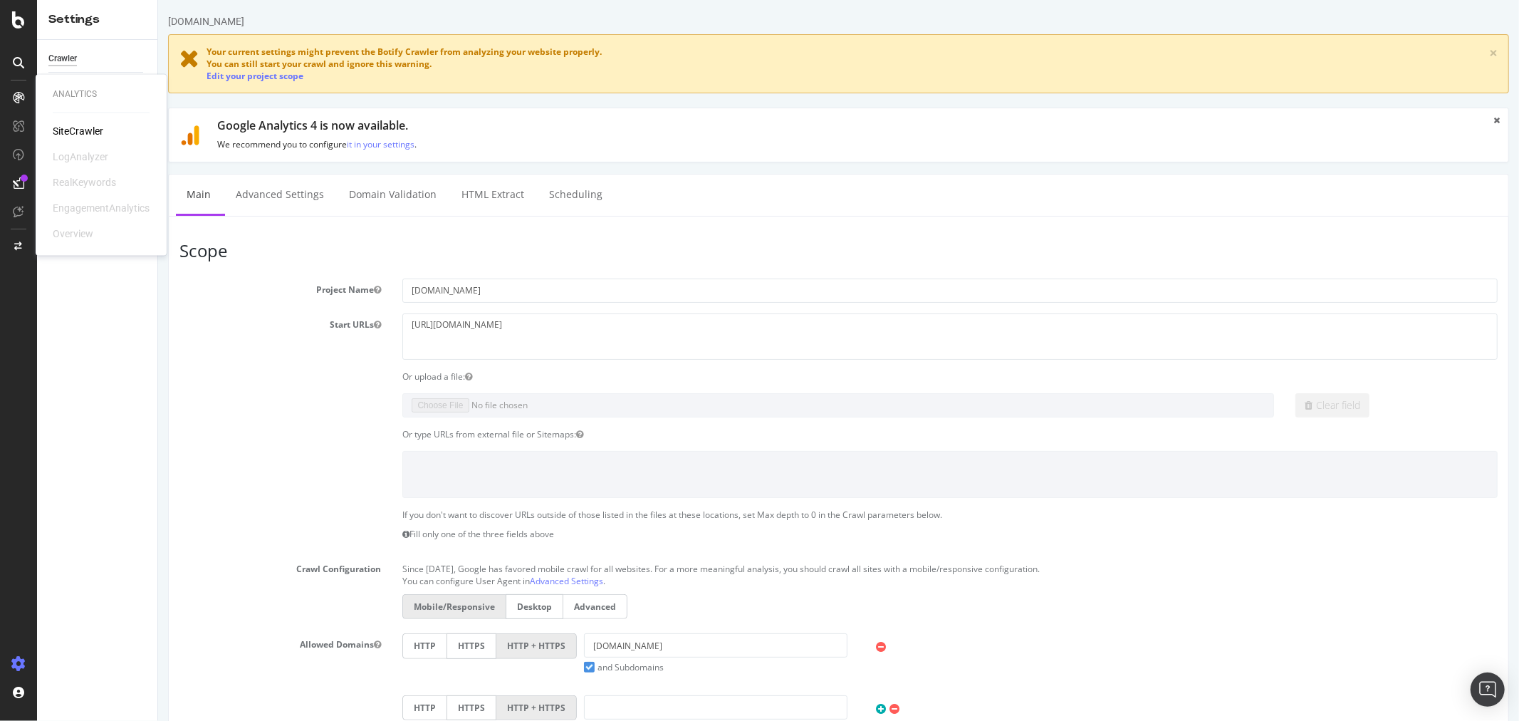
click at [18, 95] on icon at bounding box center [18, 97] width 11 height 11
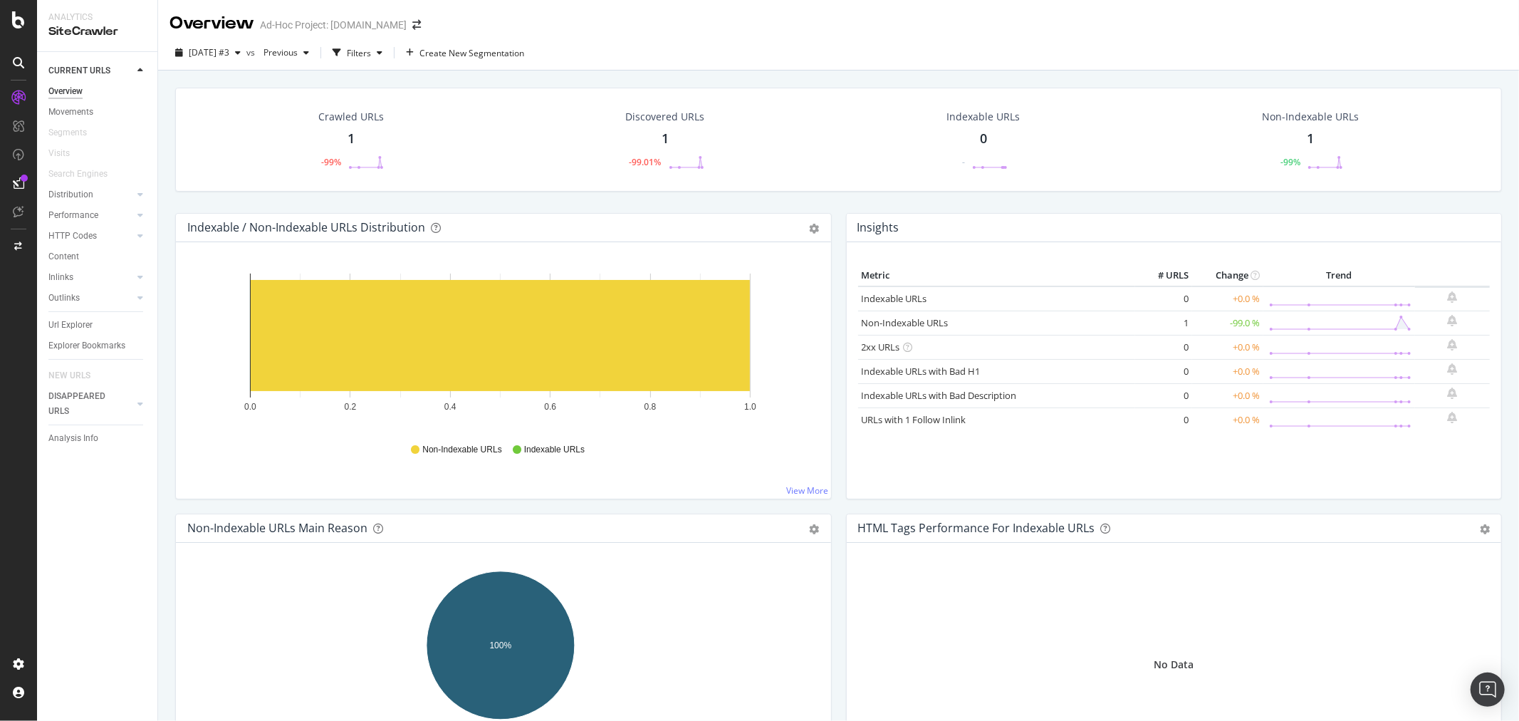
click at [17, 58] on icon at bounding box center [18, 62] width 11 height 11
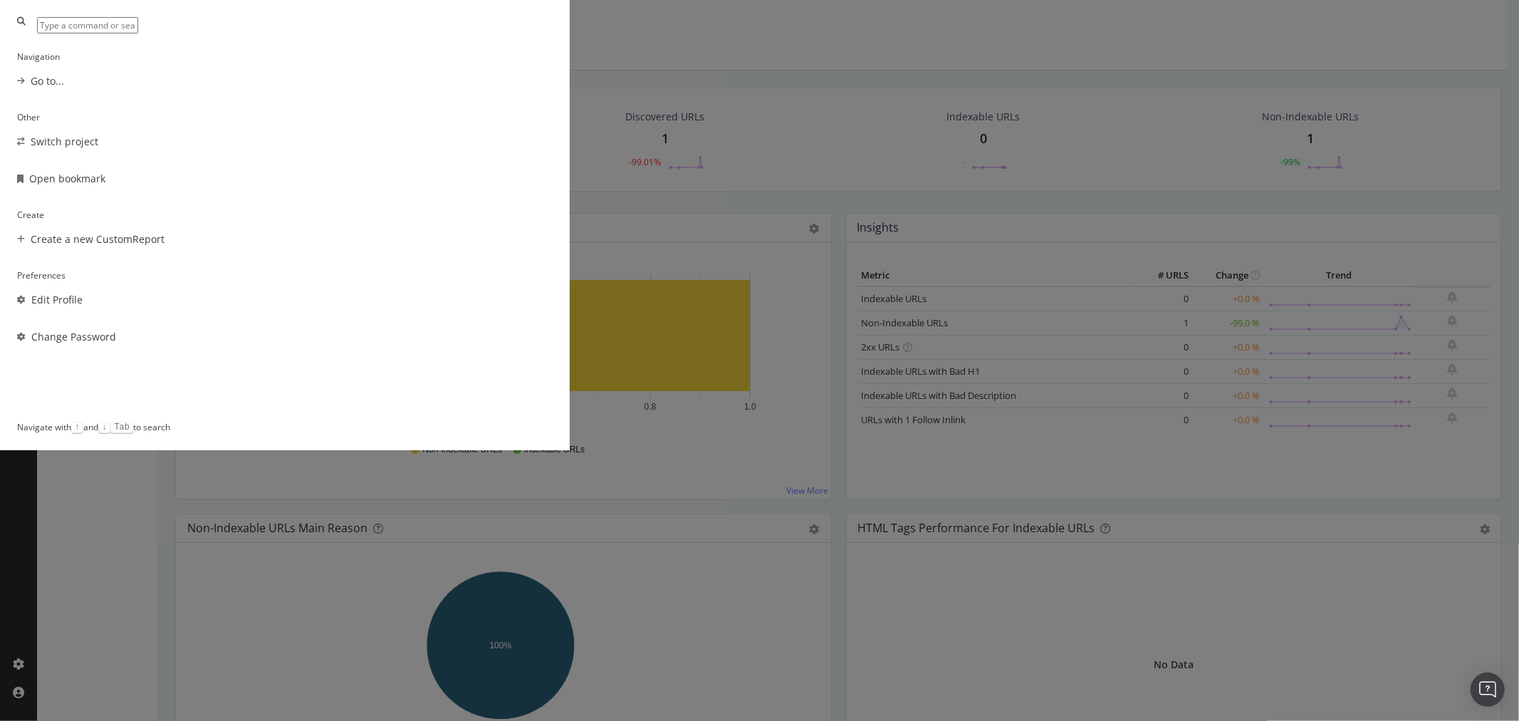
click at [1113, 160] on div "Navigation Go to... Other Switch project Open bookmark Create Create a new Cust…" at bounding box center [759, 360] width 1519 height 721
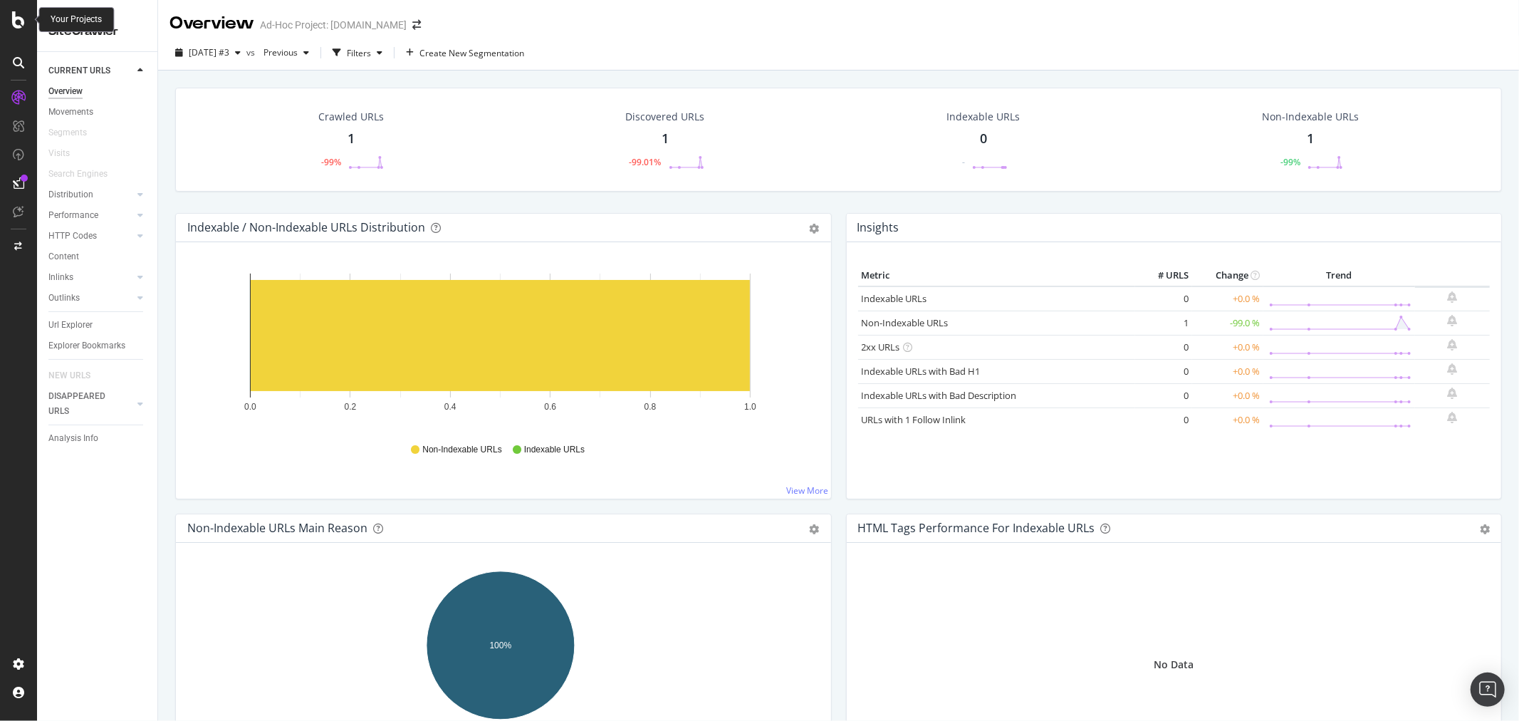
click at [9, 15] on div at bounding box center [18, 19] width 34 height 17
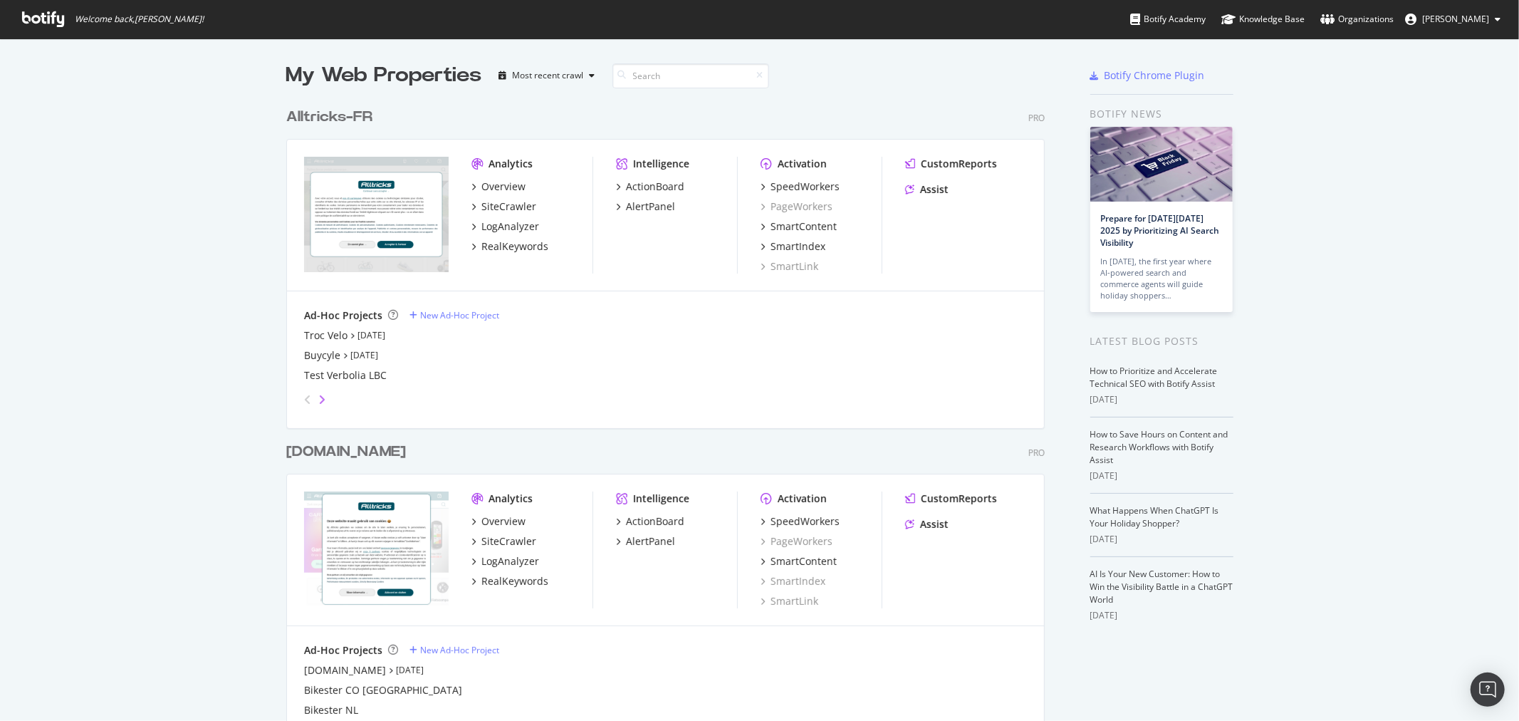
click at [318, 395] on icon "angle-right" at bounding box center [321, 399] width 7 height 11
click at [314, 395] on icon "angle-right" at bounding box center [310, 395] width 7 height 11
click at [312, 395] on icon "angle-right" at bounding box center [310, 395] width 7 height 11
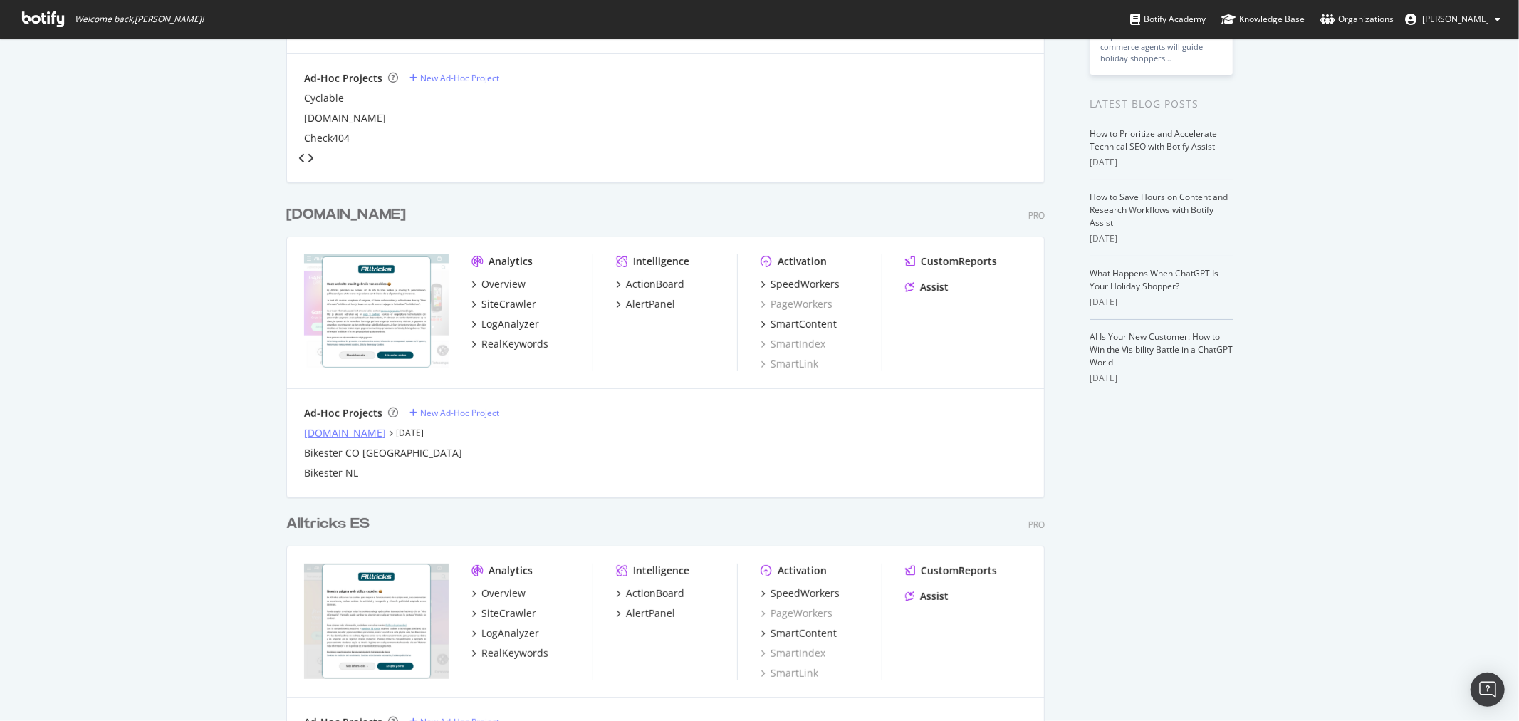
click at [321, 428] on div "alltricks.com" at bounding box center [345, 433] width 82 height 14
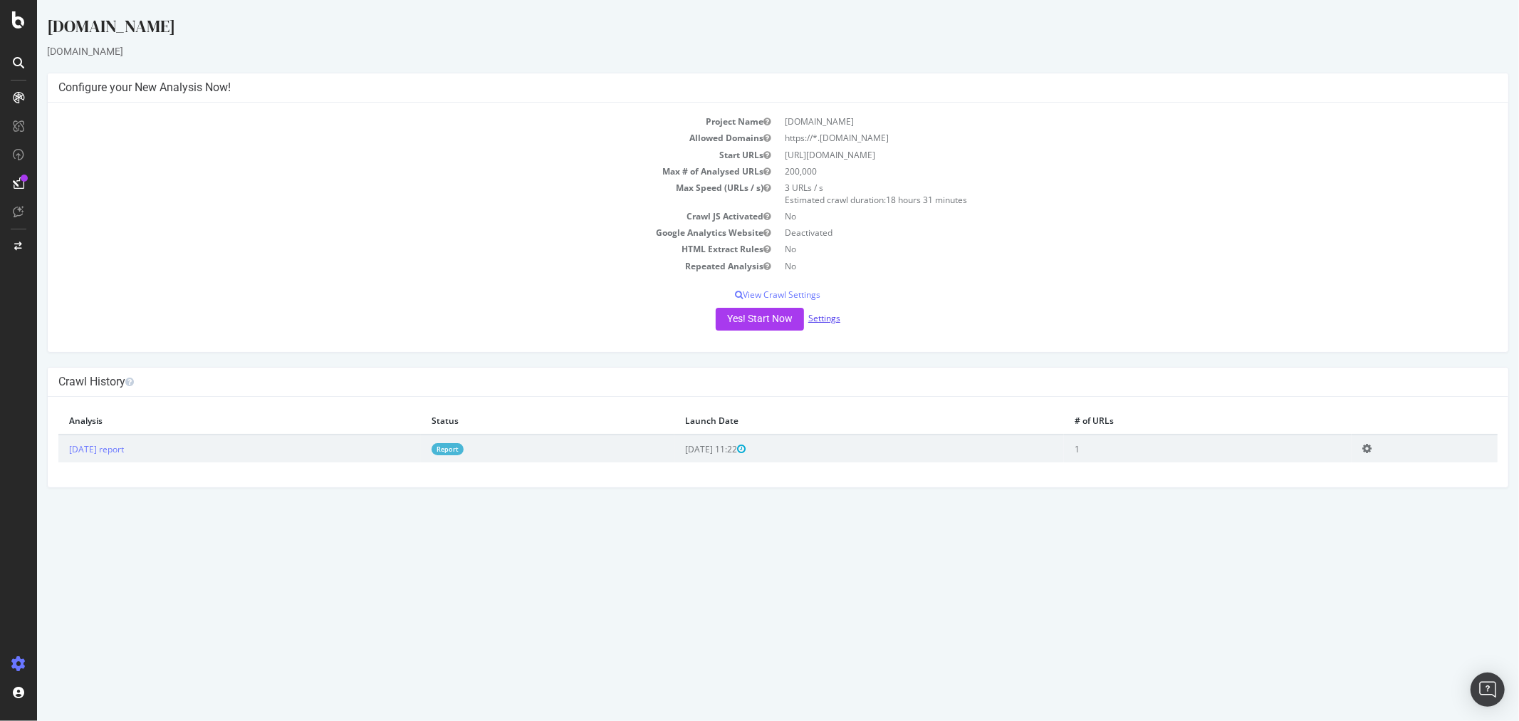
click at [815, 314] on link "Settings" at bounding box center [824, 318] width 32 height 12
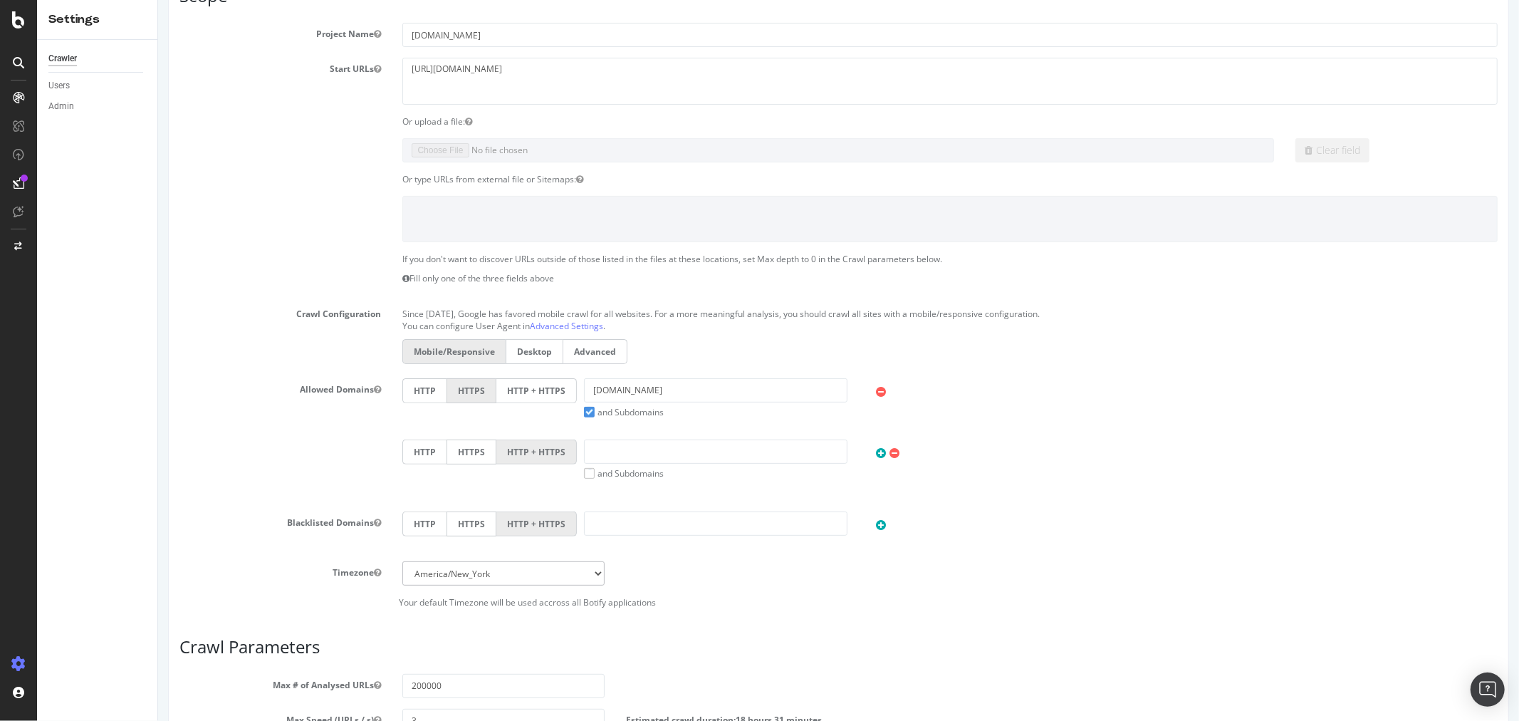
scroll to position [9, 0]
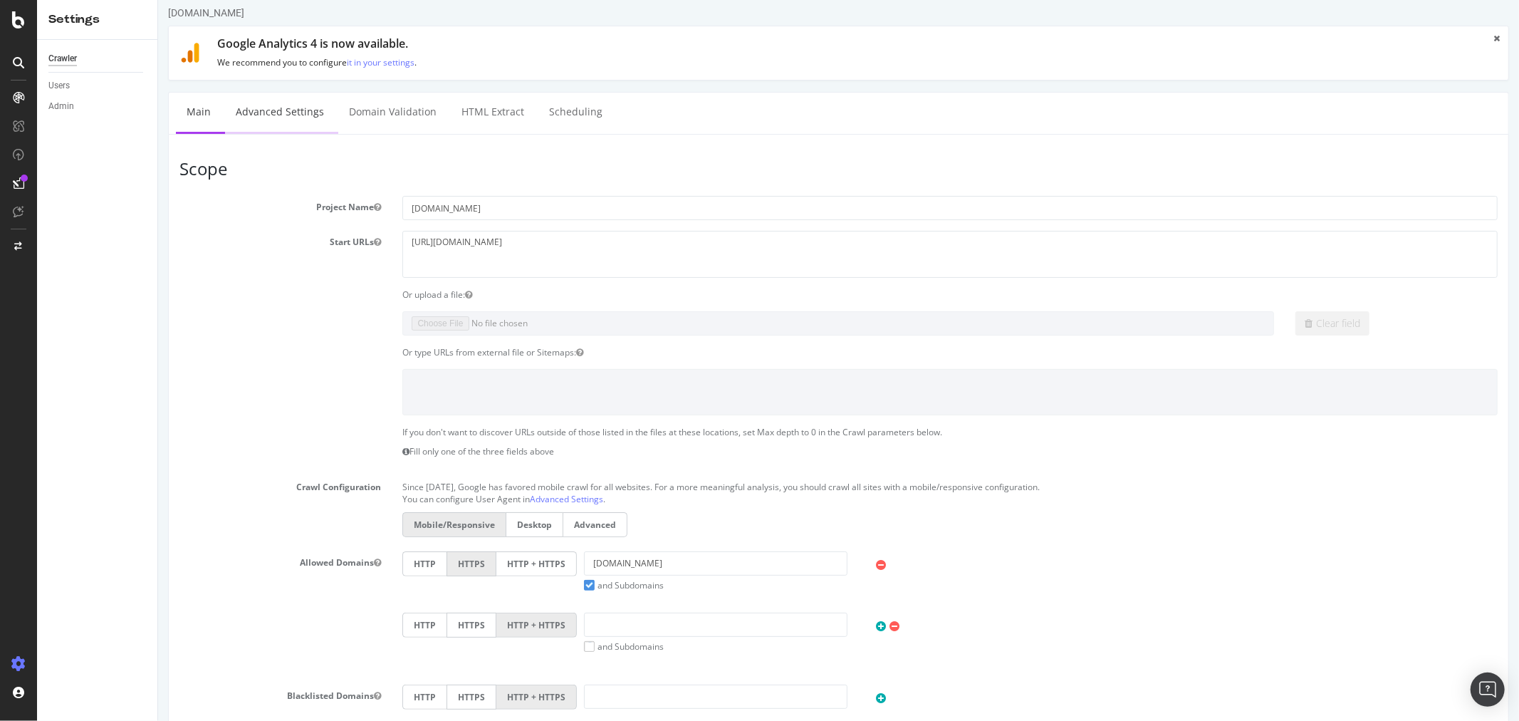
click at [261, 110] on link "Advanced Settings" at bounding box center [279, 112] width 110 height 39
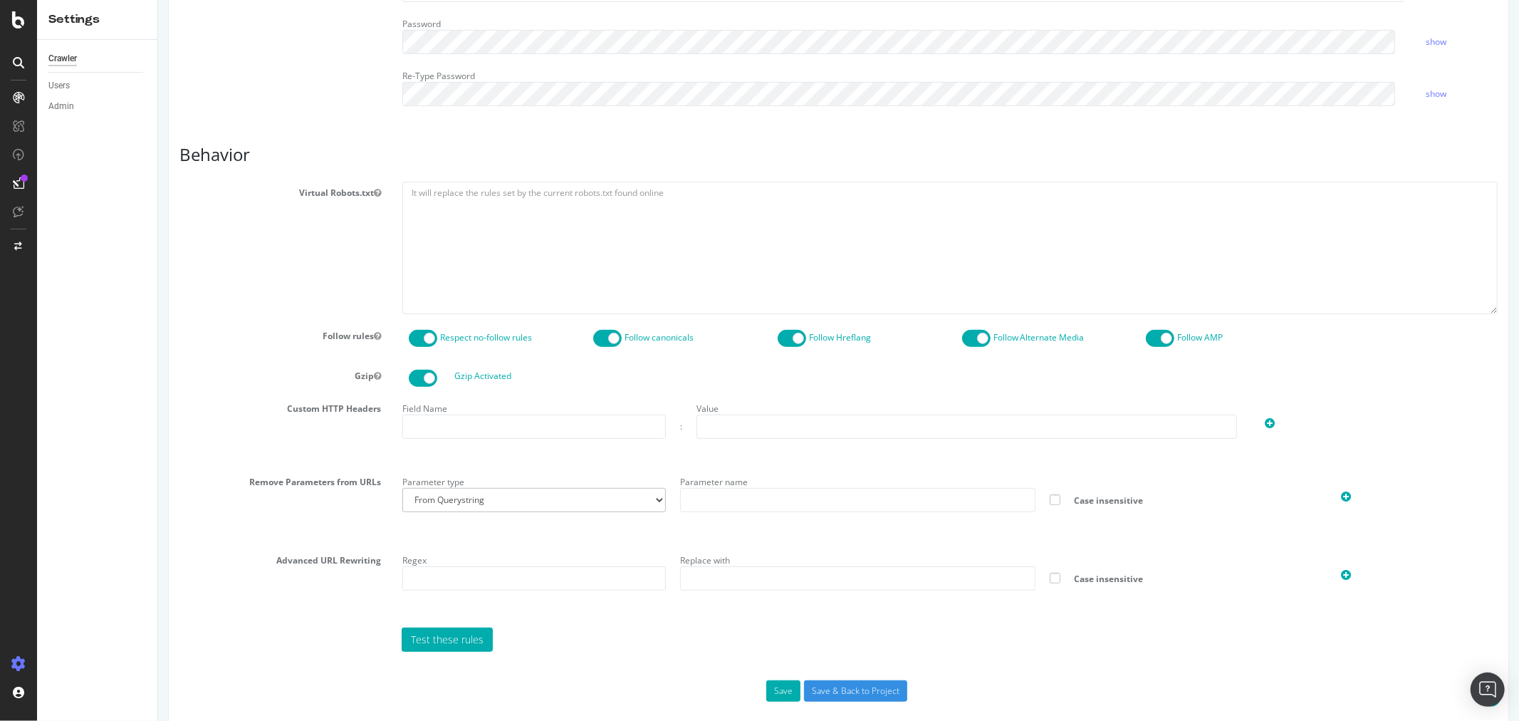
scroll to position [524, 0]
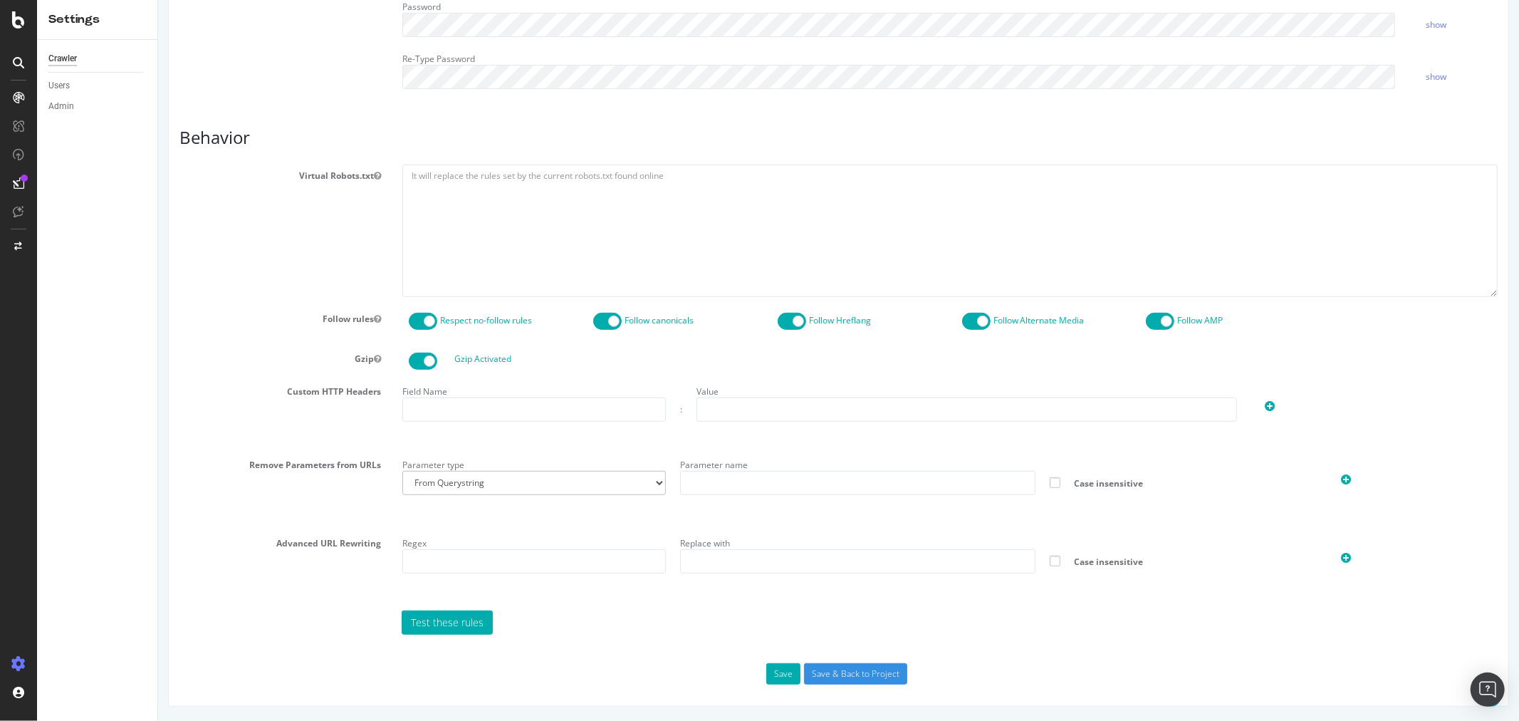
type input "victor_alltricks"
click at [762, 407] on input "text" at bounding box center [966, 410] width 541 height 24
paste input "DYvPjc2V63YFdPS5v7XtHspAicfvuyKm"
type input "DYvPjc2V63YFdPS5v7XtHspAicfvuyKm"
click at [564, 410] on input "text" at bounding box center [533, 410] width 263 height 24
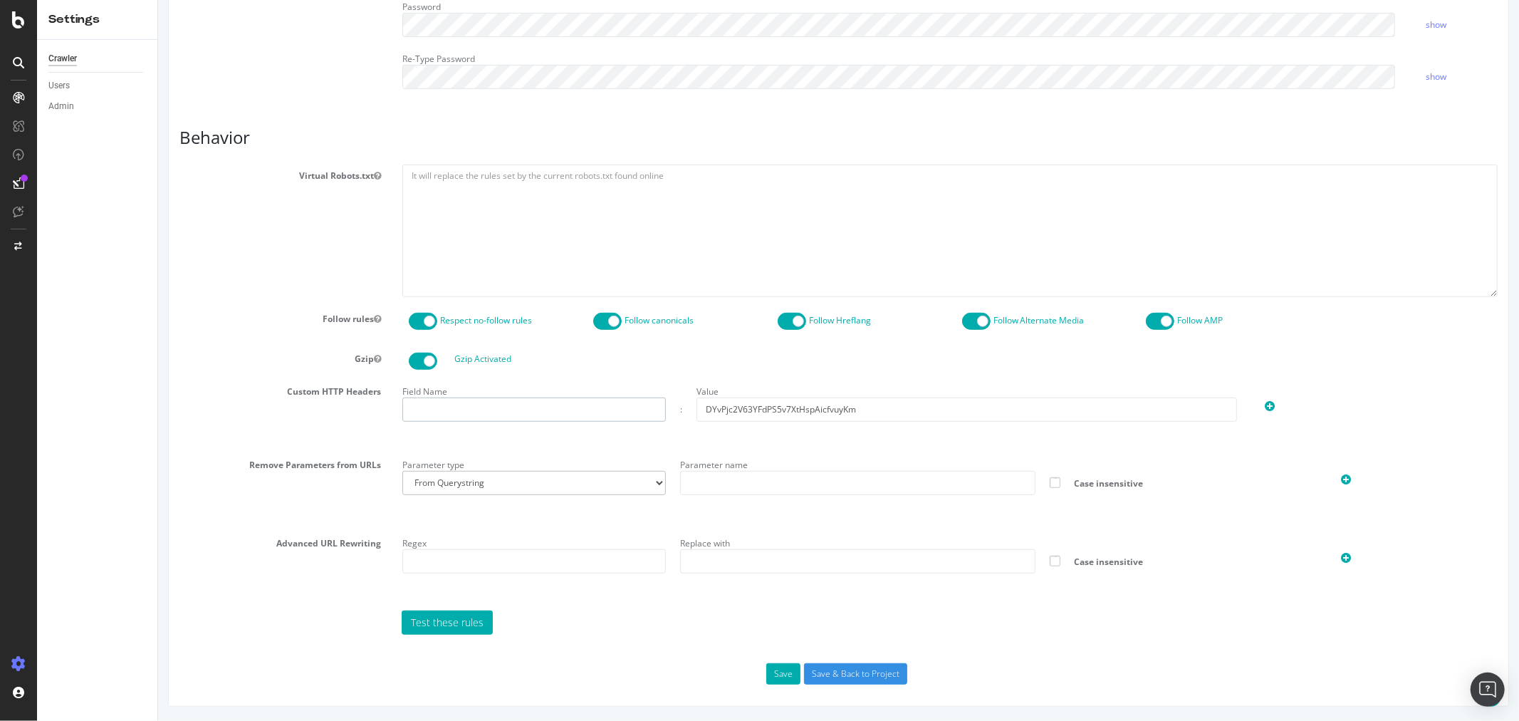
paste input "partner-user-agent"
type input "partner-user-agent"
click at [784, 678] on button "Save" at bounding box center [783, 673] width 34 height 21
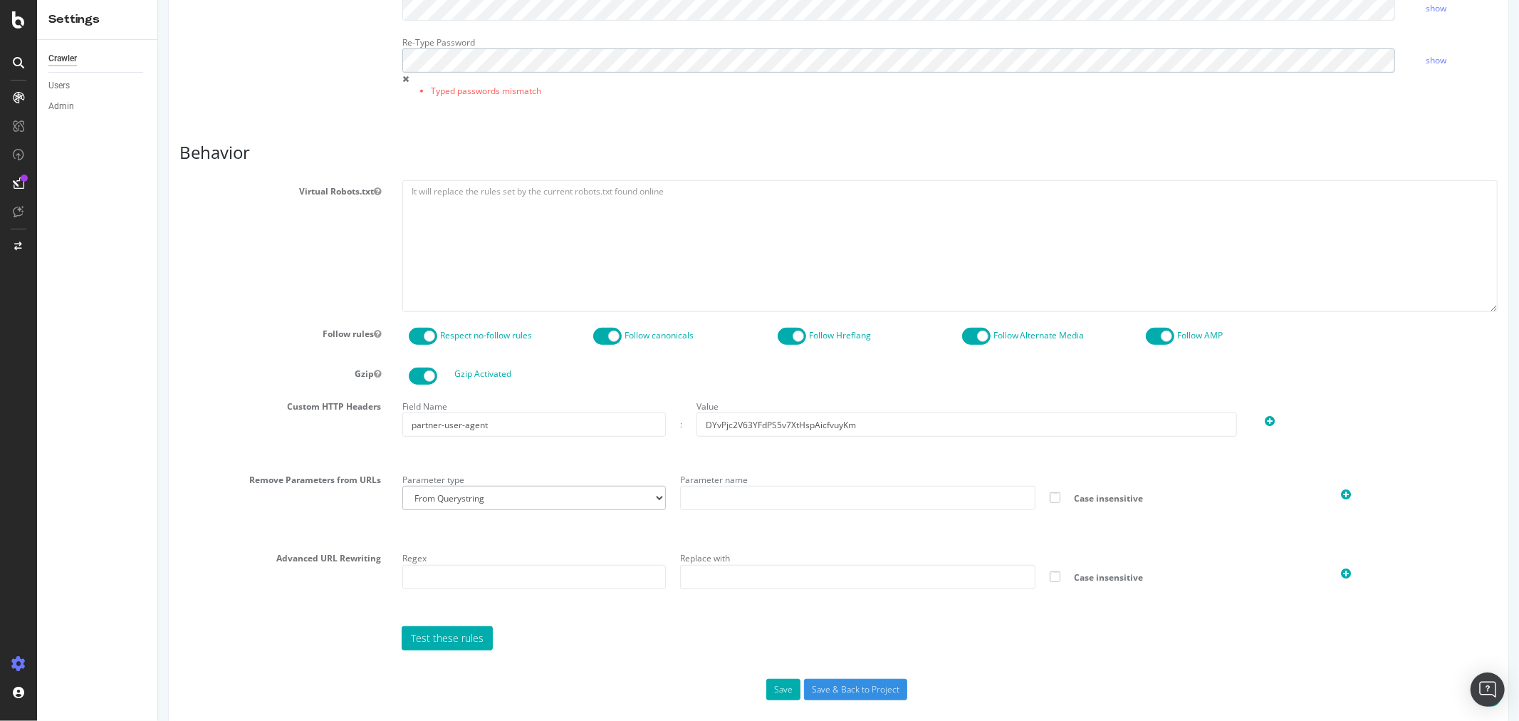
scroll to position [606, 0]
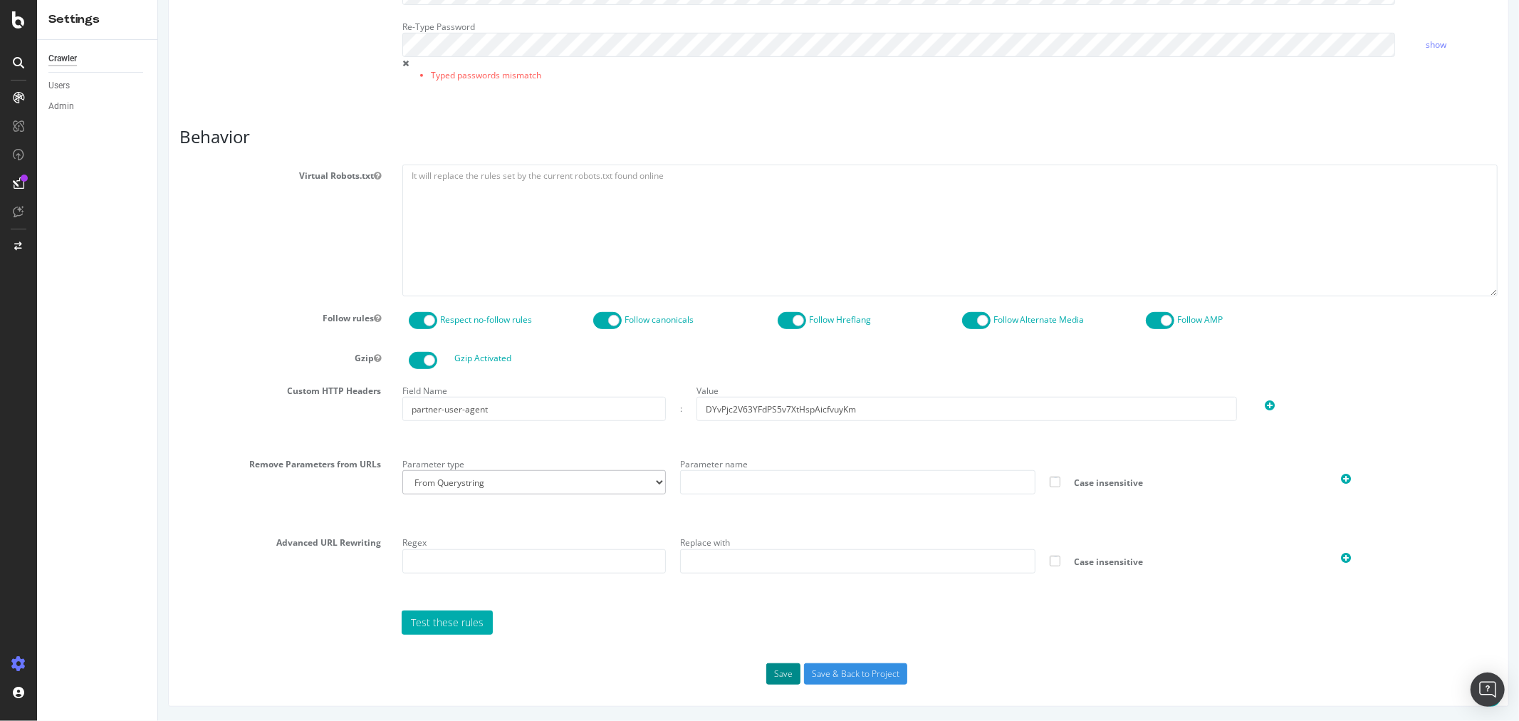
click at [786, 668] on button "Save" at bounding box center [783, 673] width 34 height 21
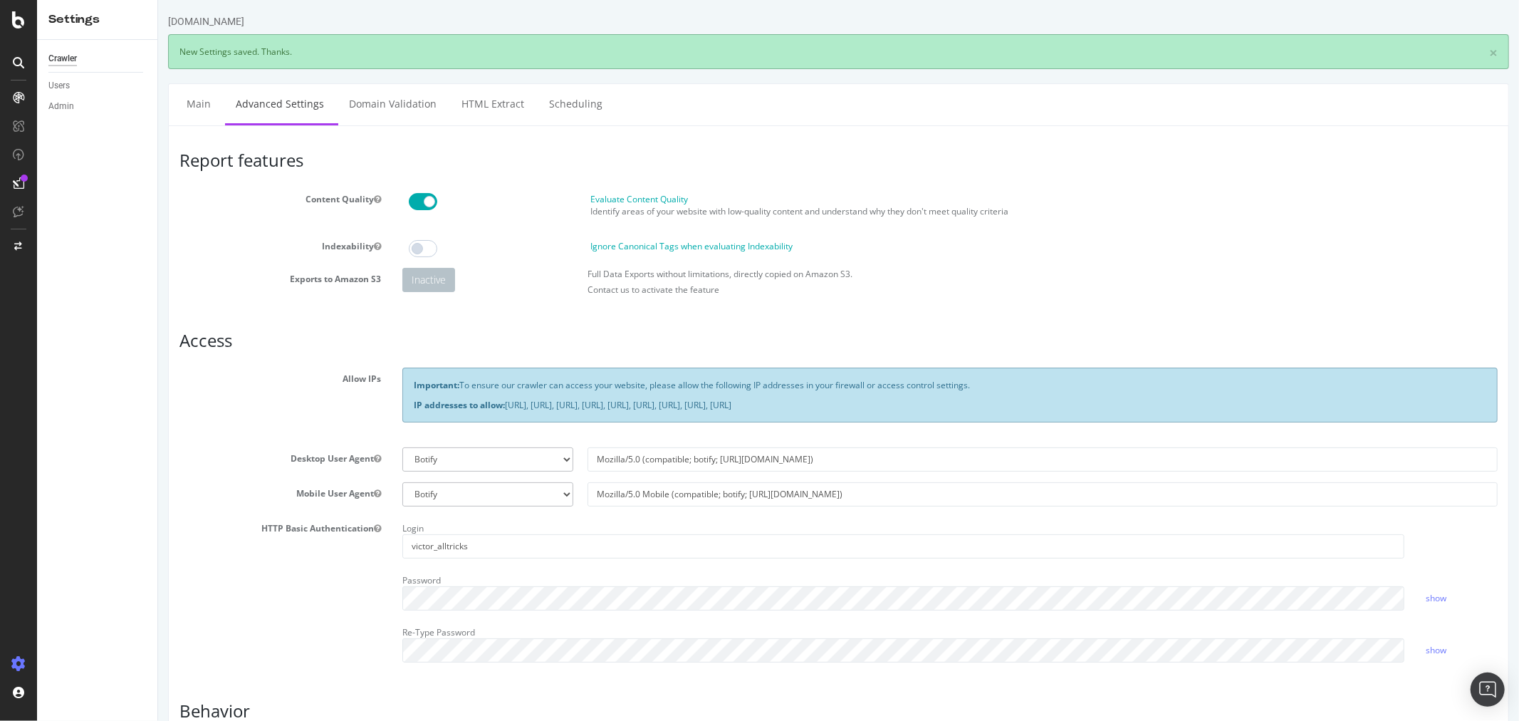
scroll to position [0, 0]
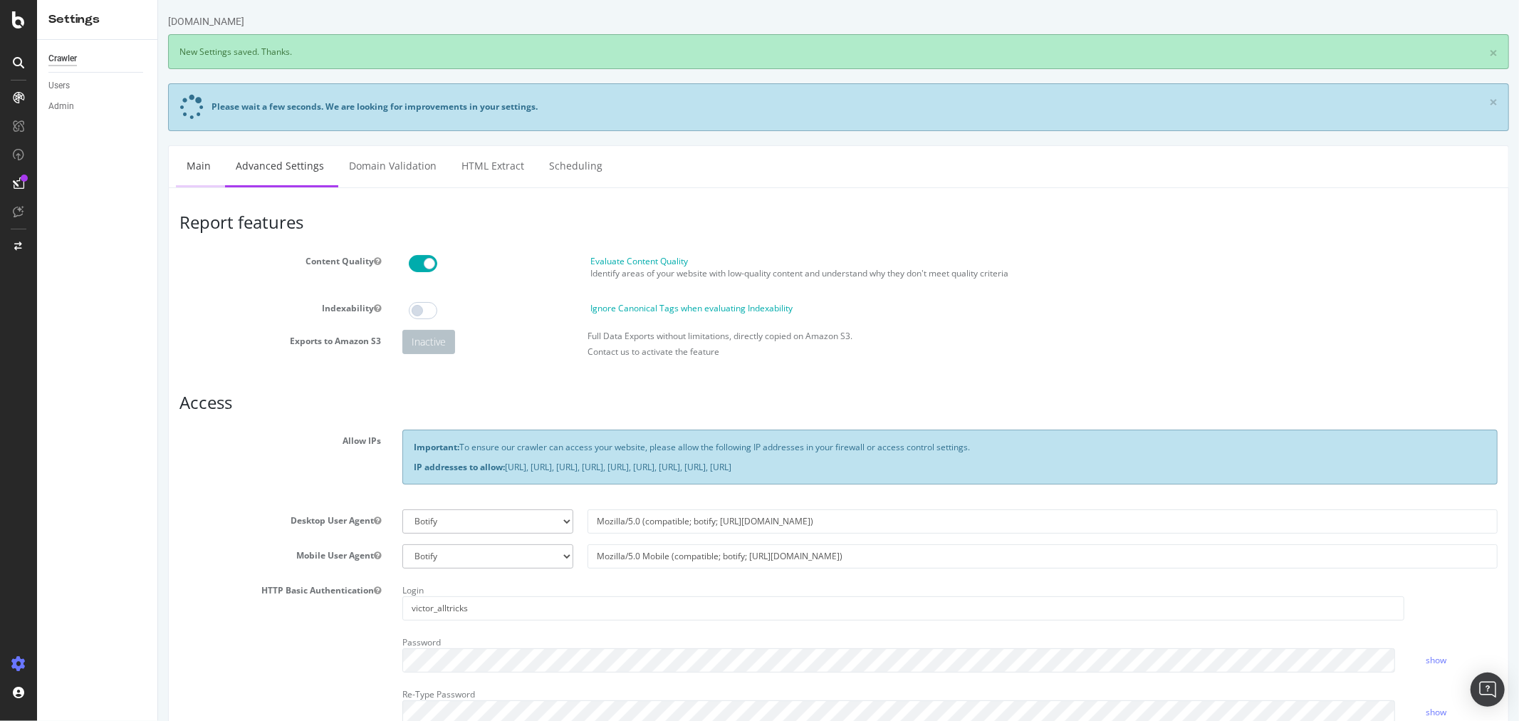
click at [199, 160] on link "Main" at bounding box center [198, 165] width 46 height 39
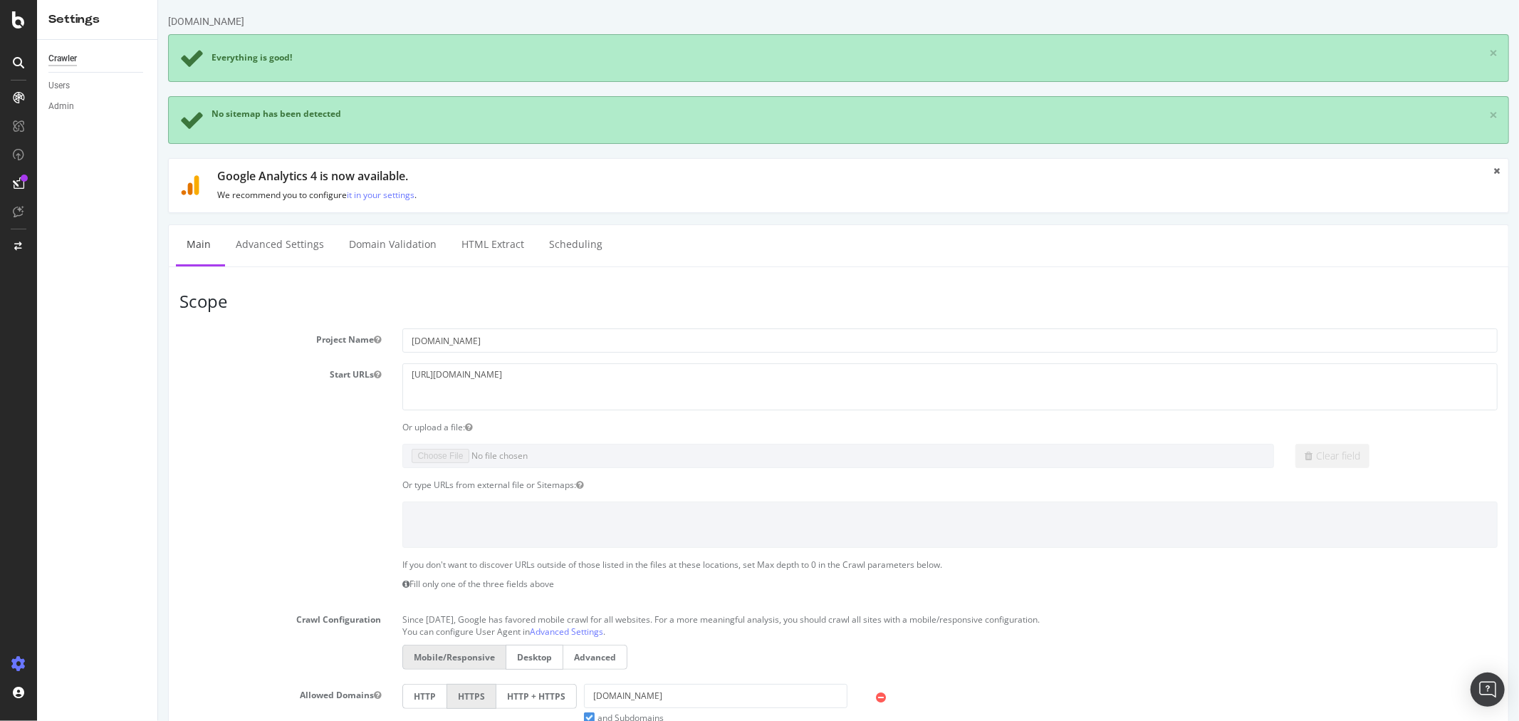
click at [51, 53] on div "Crawler" at bounding box center [62, 58] width 28 height 15
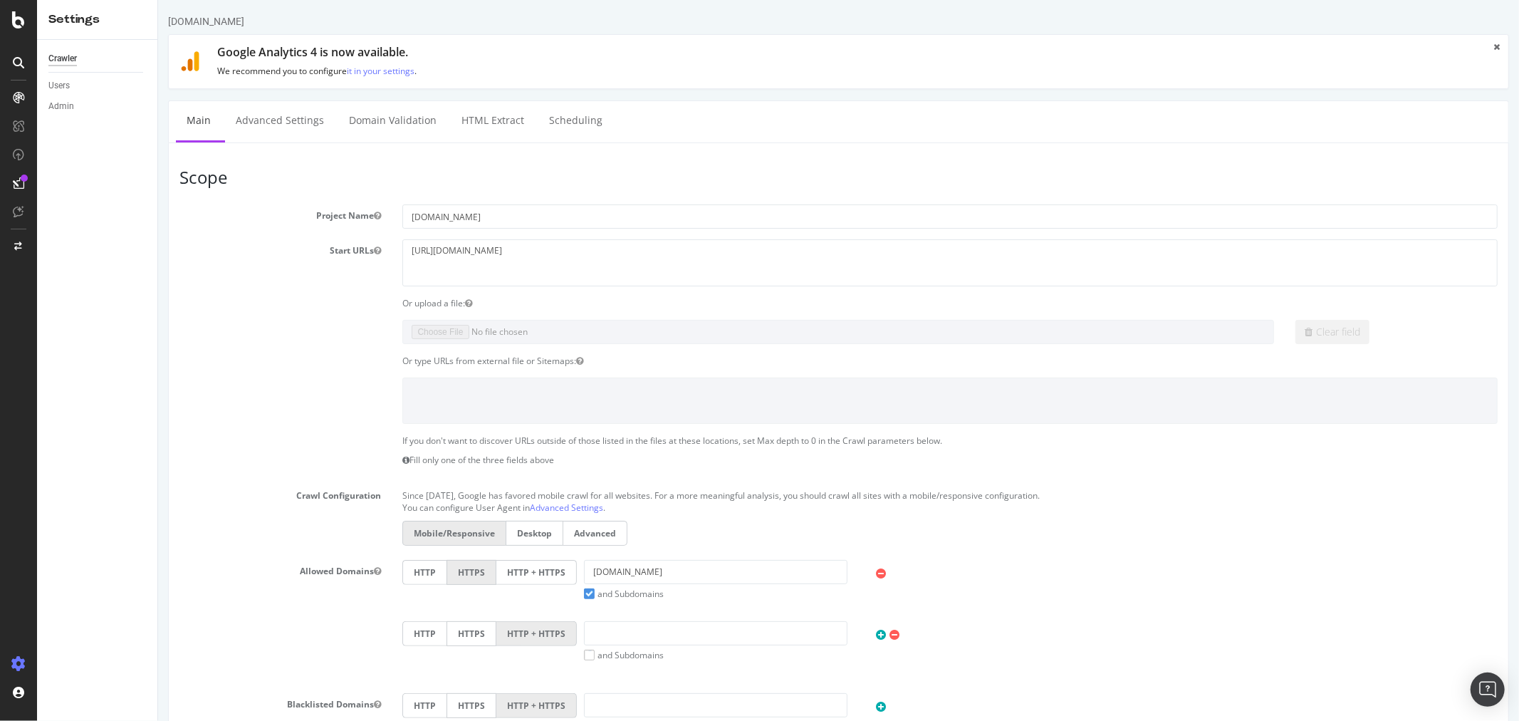
click at [15, 64] on icon at bounding box center [18, 62] width 11 height 11
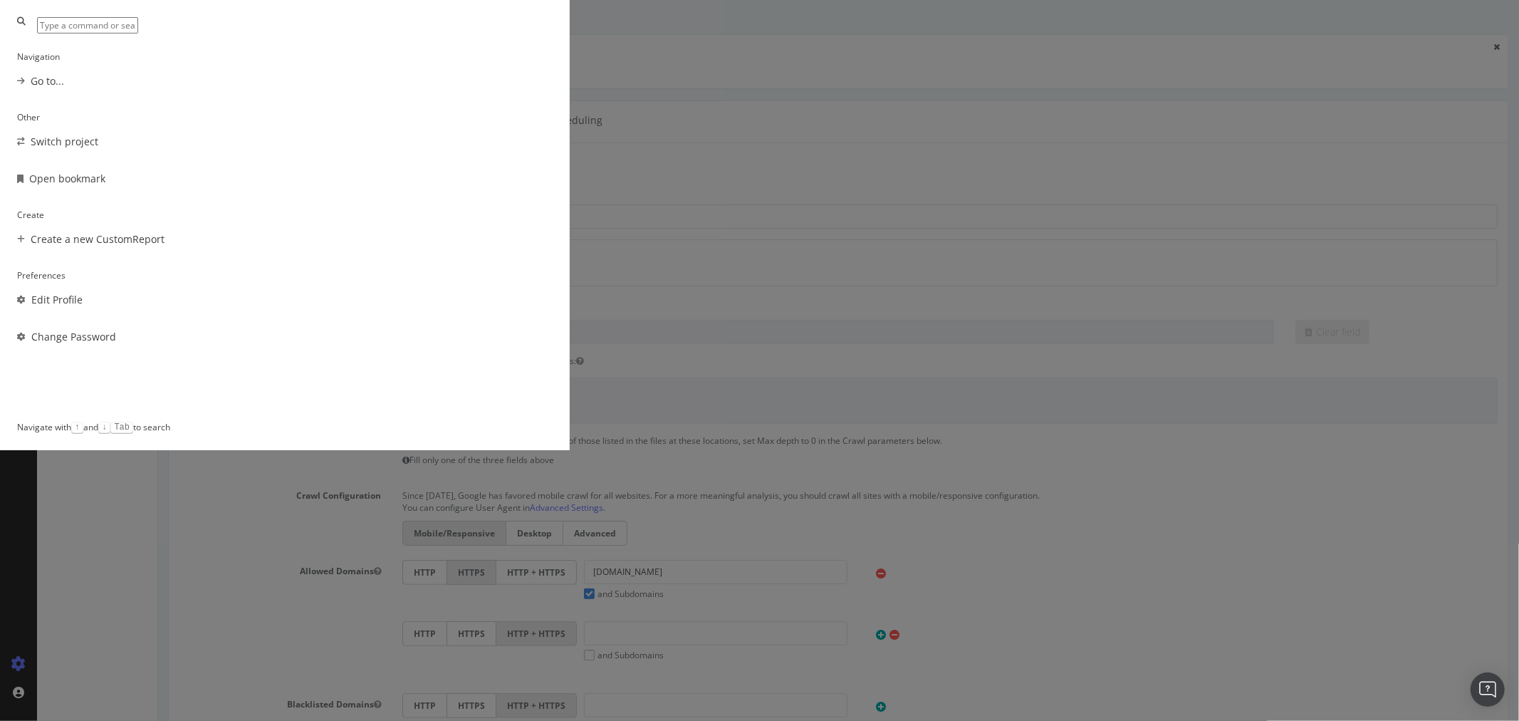
click at [159, 152] on div "Navigation Go to... Other Switch project Open bookmark Create Create a new Cust…" at bounding box center [759, 360] width 1519 height 721
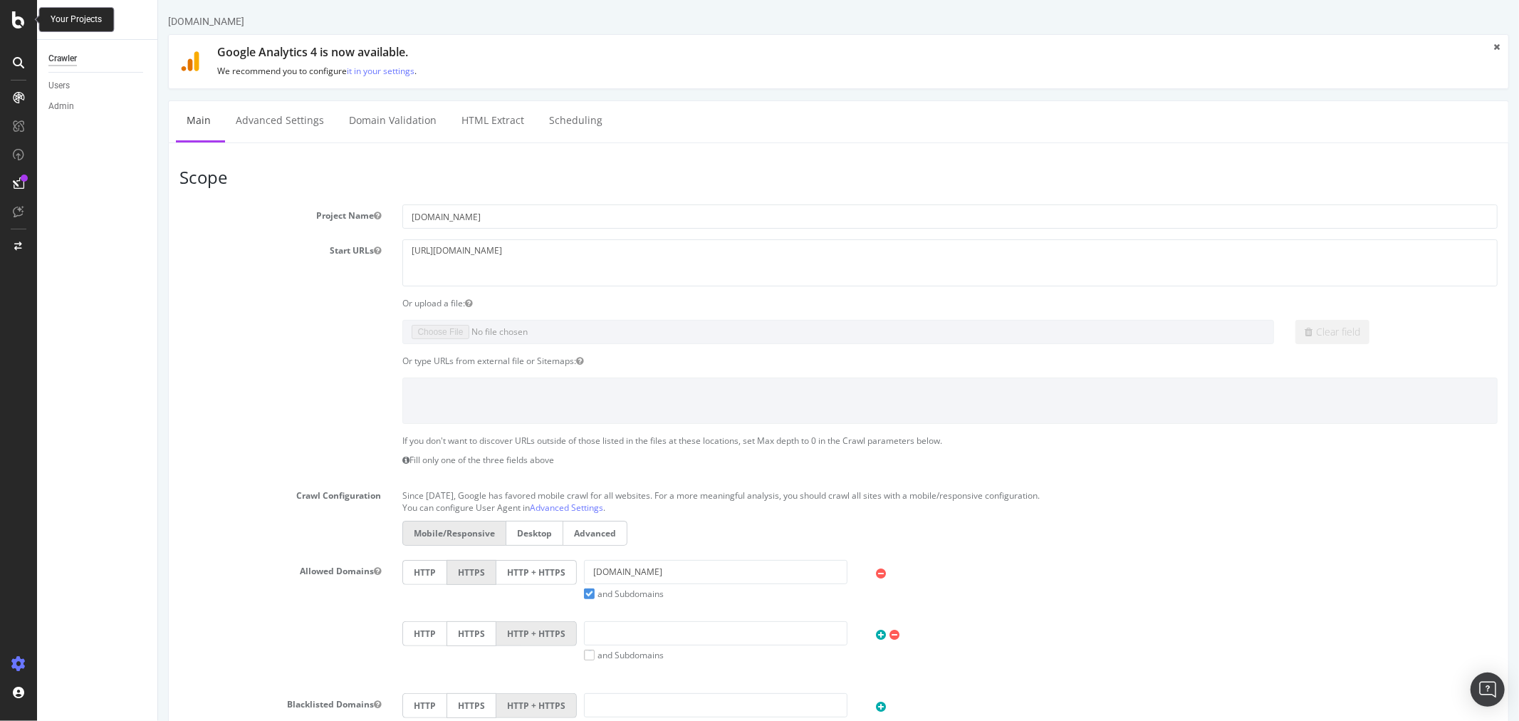
click at [16, 24] on icon at bounding box center [18, 19] width 13 height 17
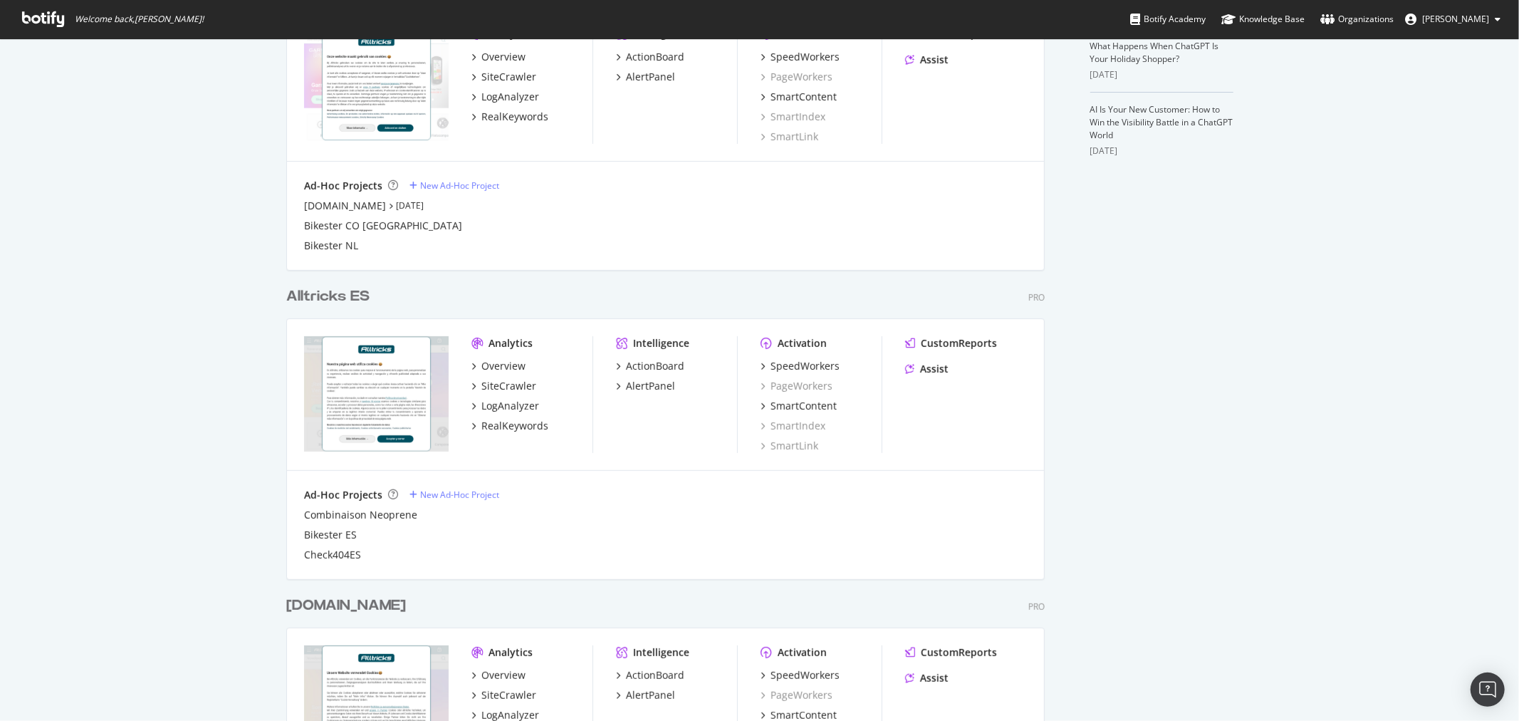
scroll to position [474, 0]
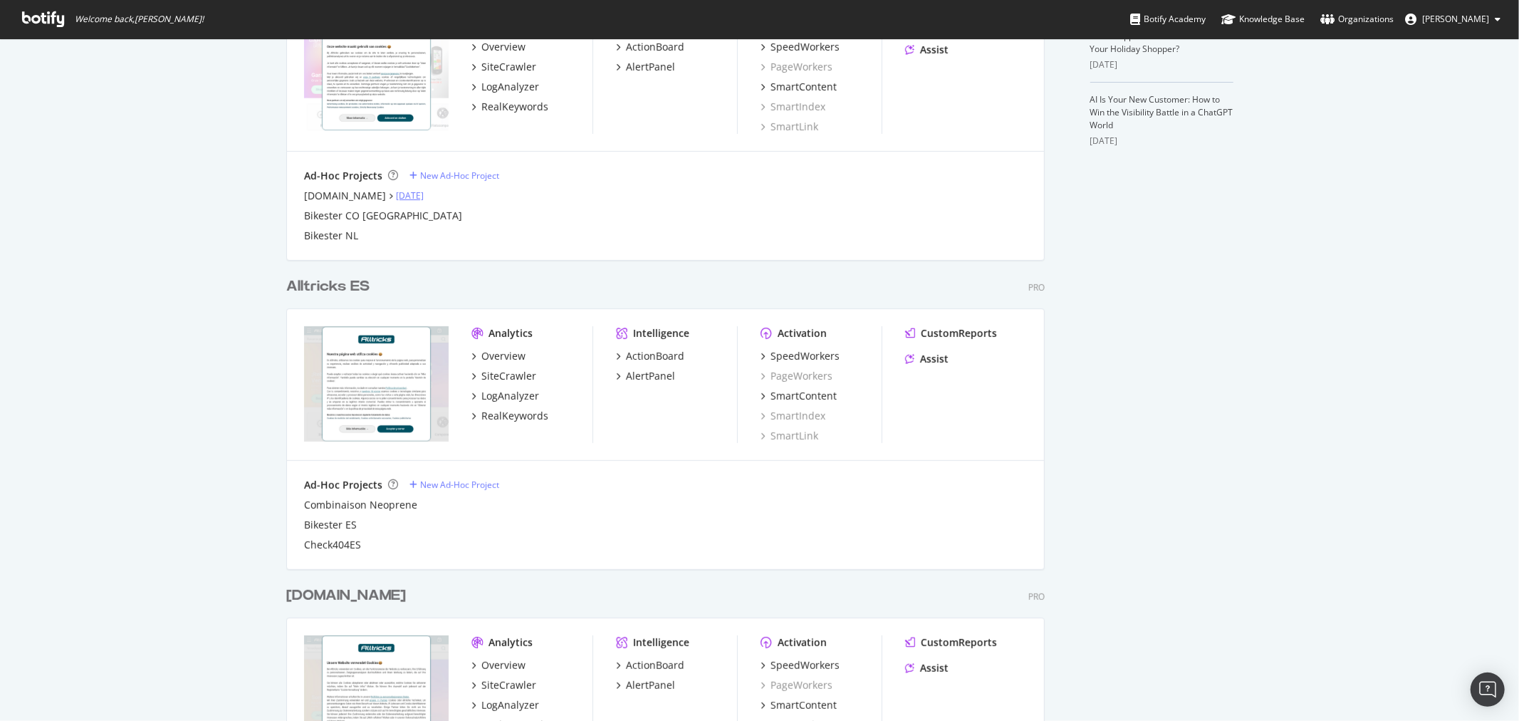
click at [396, 190] on link "Sep 18th 25" at bounding box center [410, 195] width 28 height 12
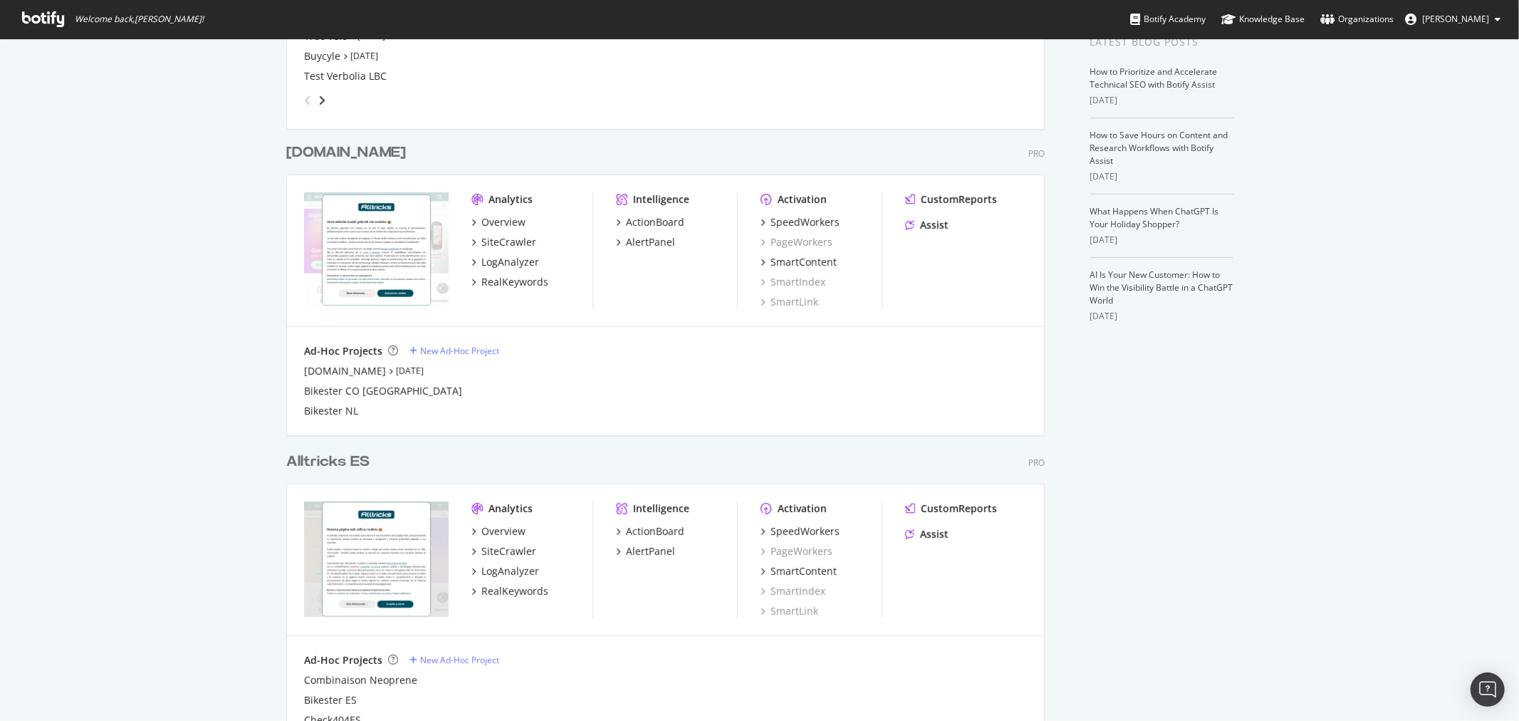
scroll to position [316, 0]
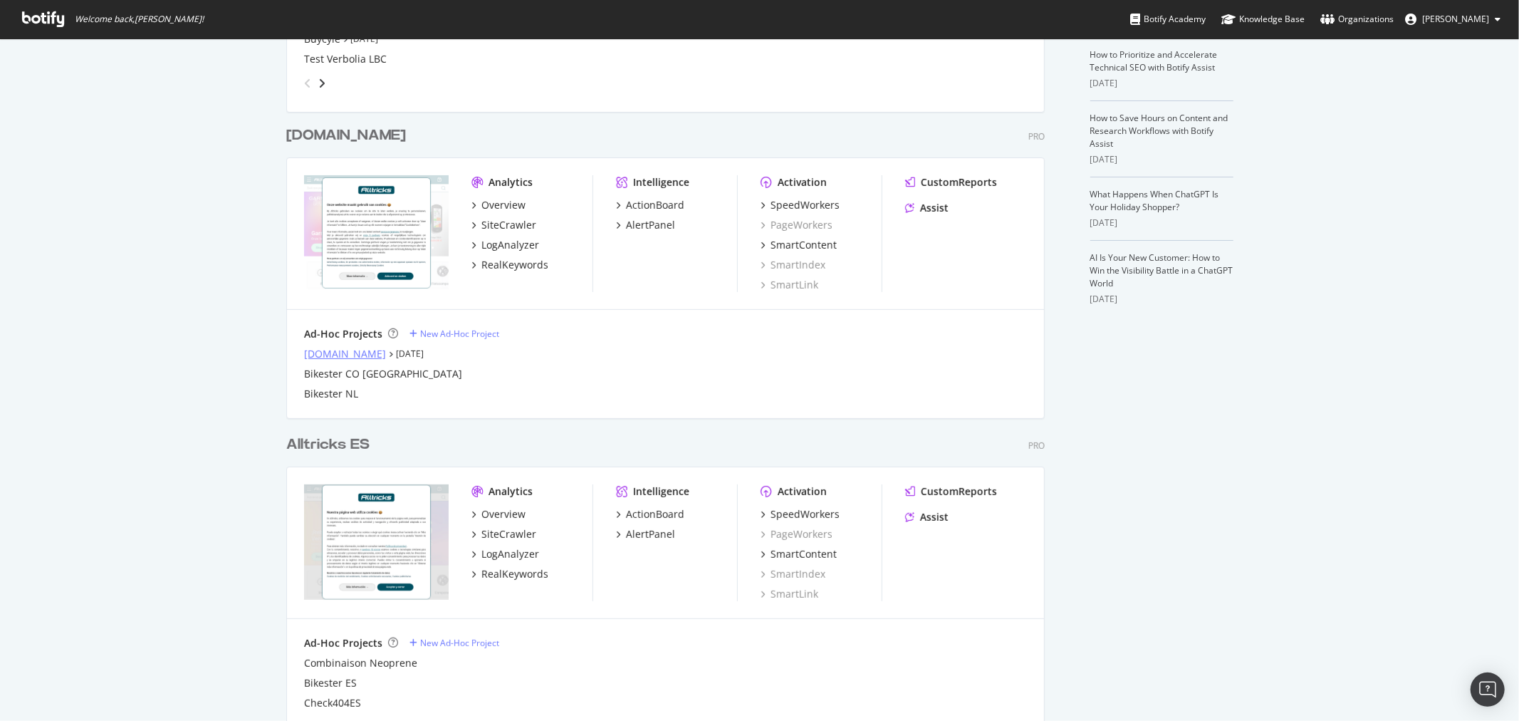
click at [329, 355] on div "alltricks.com" at bounding box center [345, 354] width 82 height 14
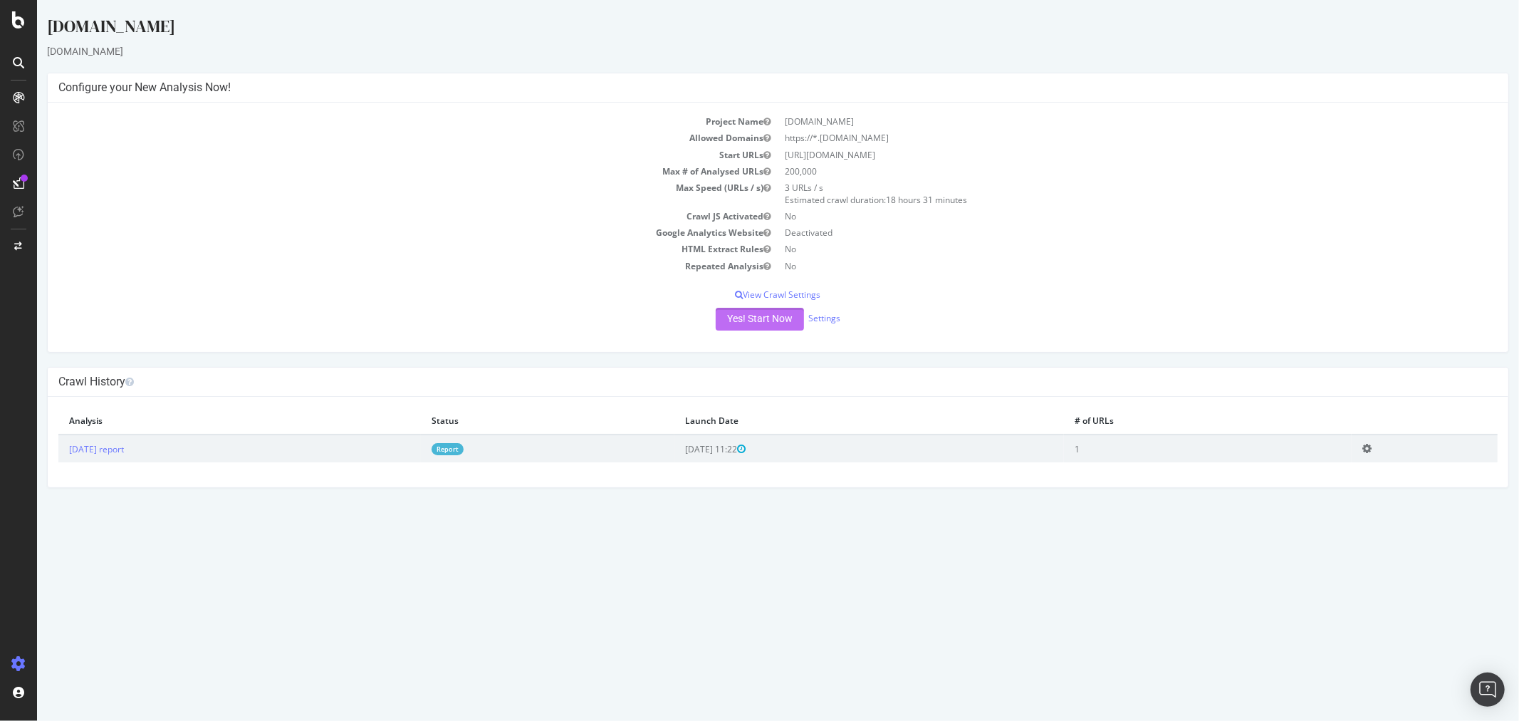
click at [769, 323] on button "Yes! Start Now" at bounding box center [759, 319] width 88 height 23
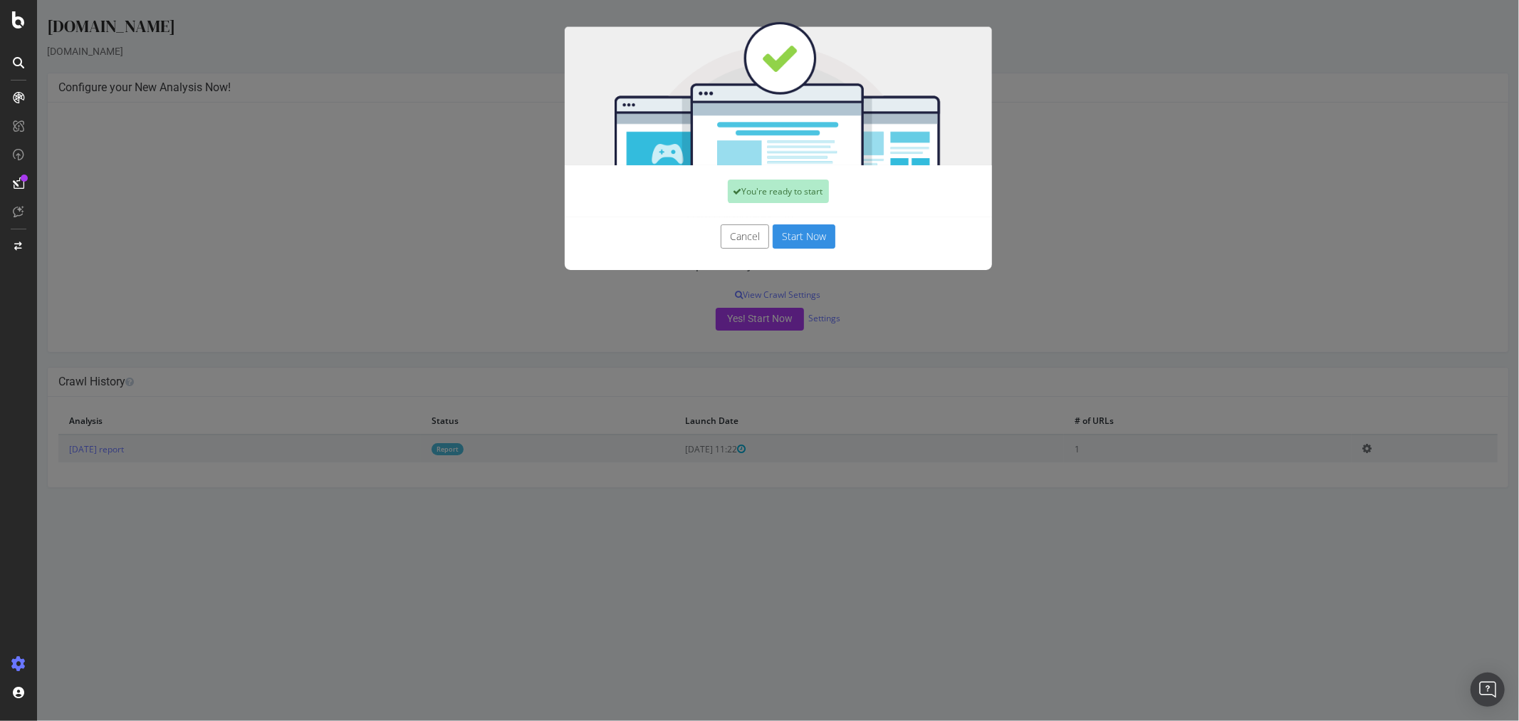
click at [811, 227] on button "Start Now" at bounding box center [803, 236] width 63 height 24
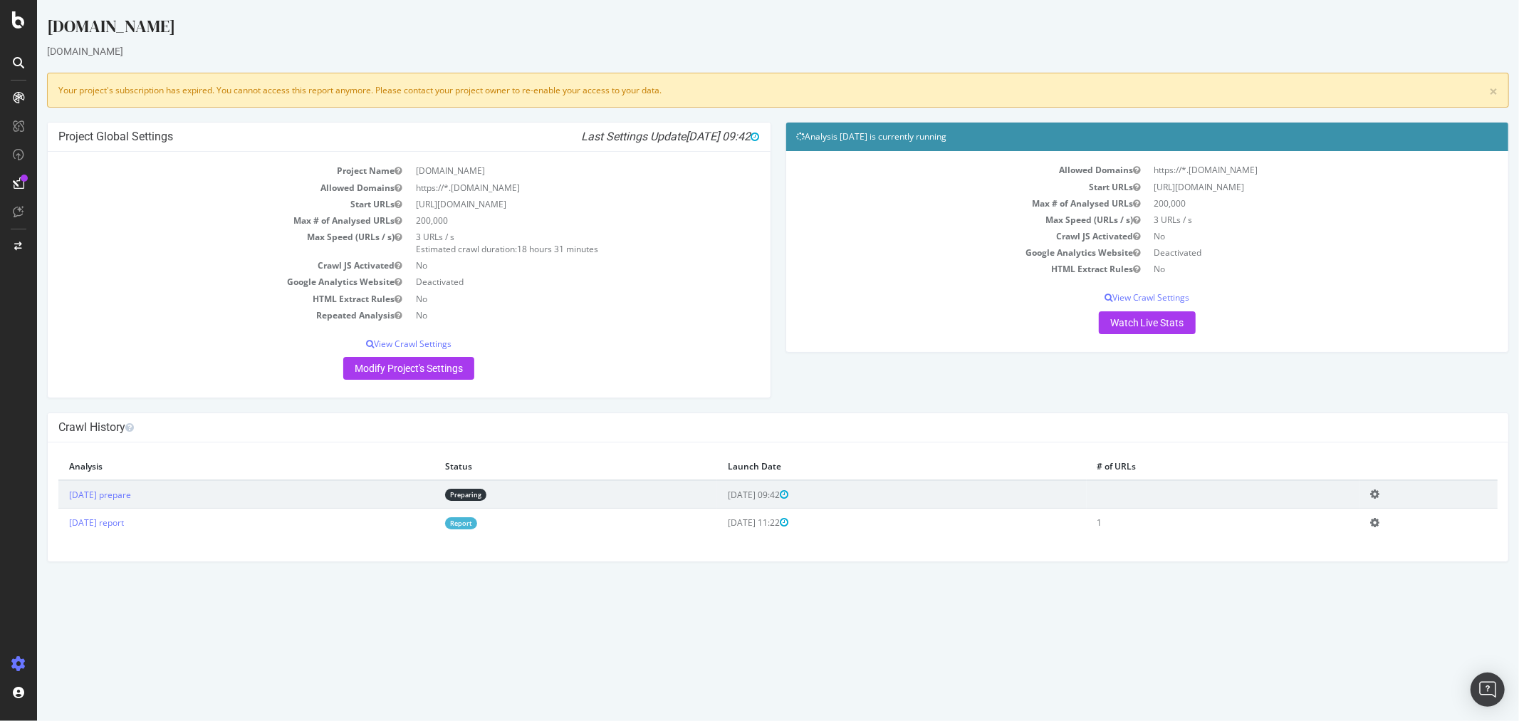
click at [8, 66] on div at bounding box center [18, 62] width 23 height 23
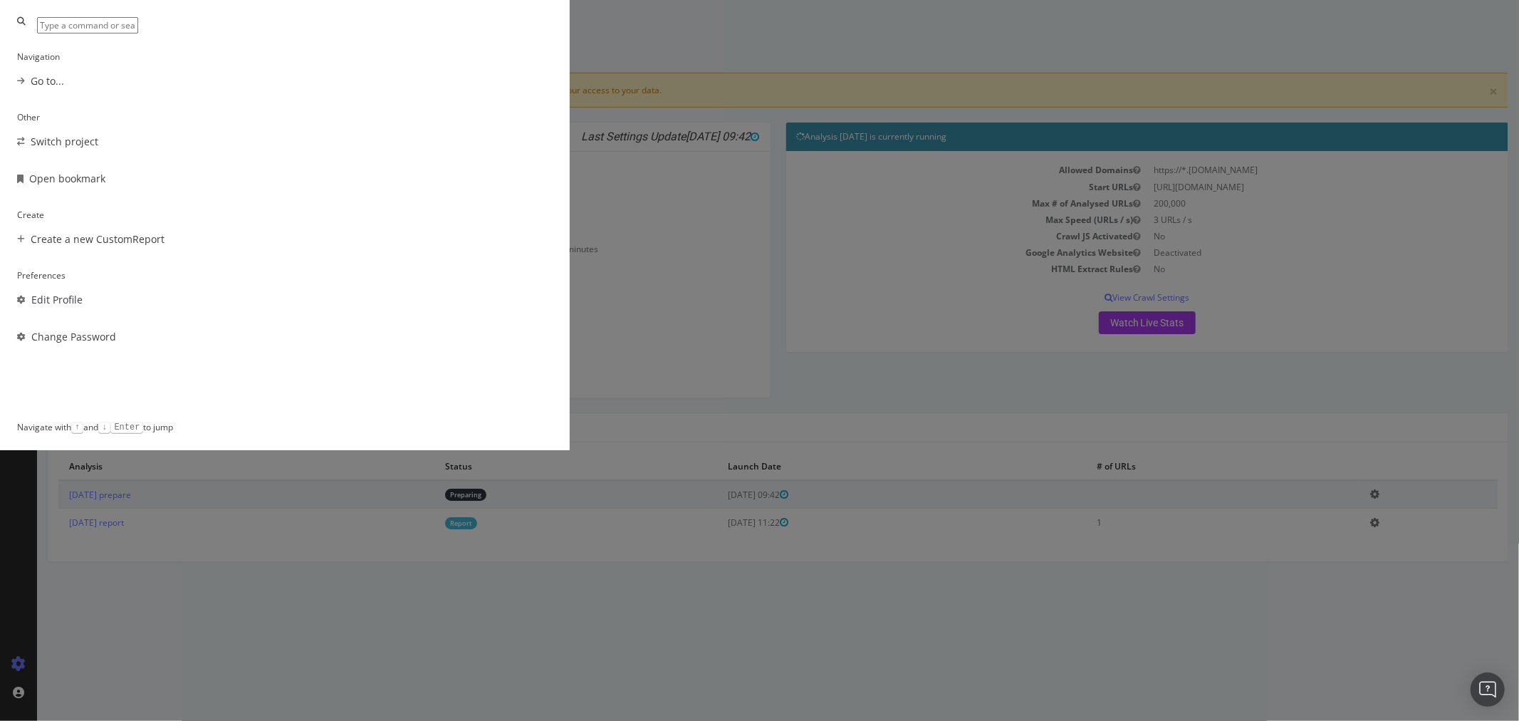
scroll to position [11, 0]
click at [221, 440] on div "Navigation Go to... Other Switch project Open bookmark Create Create a new Cust…" at bounding box center [759, 360] width 1519 height 721
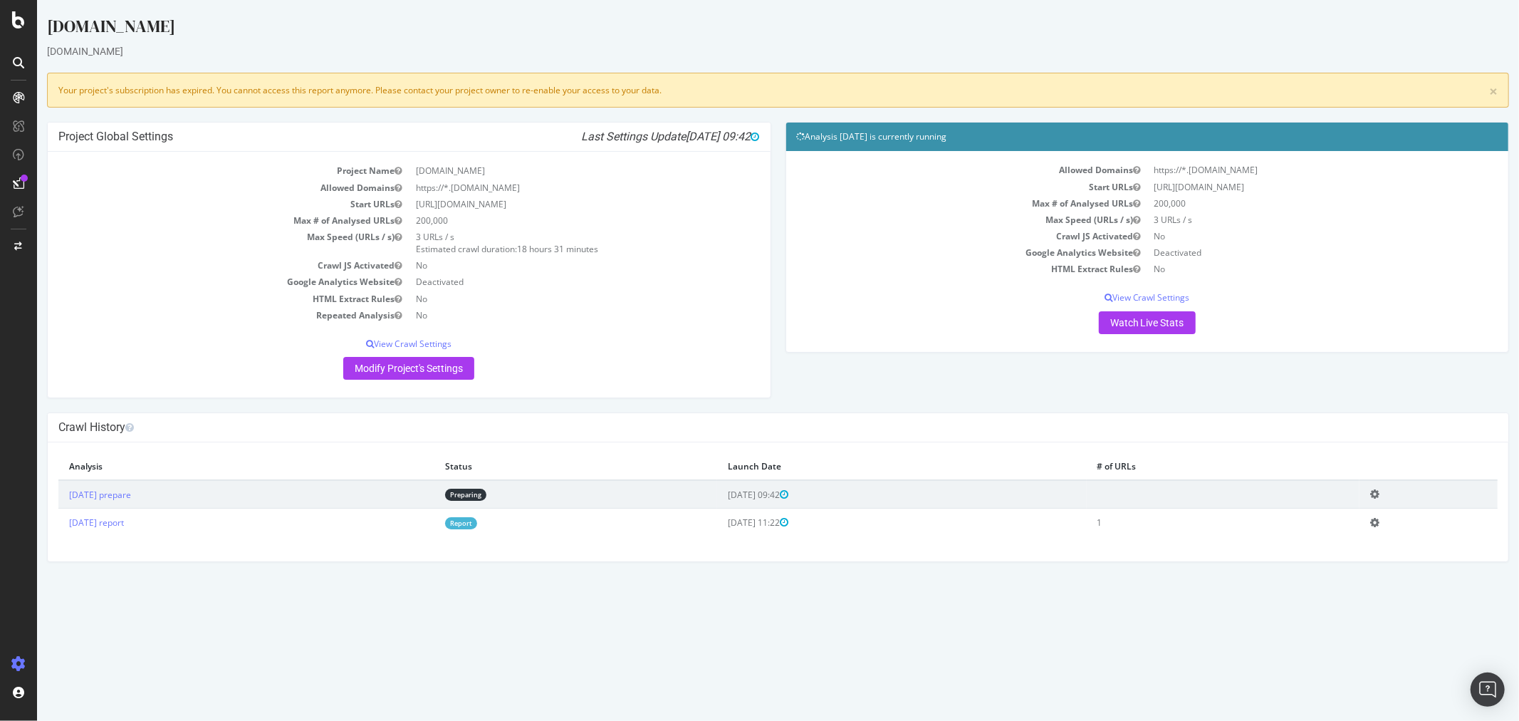
click at [19, 25] on icon at bounding box center [18, 19] width 13 height 17
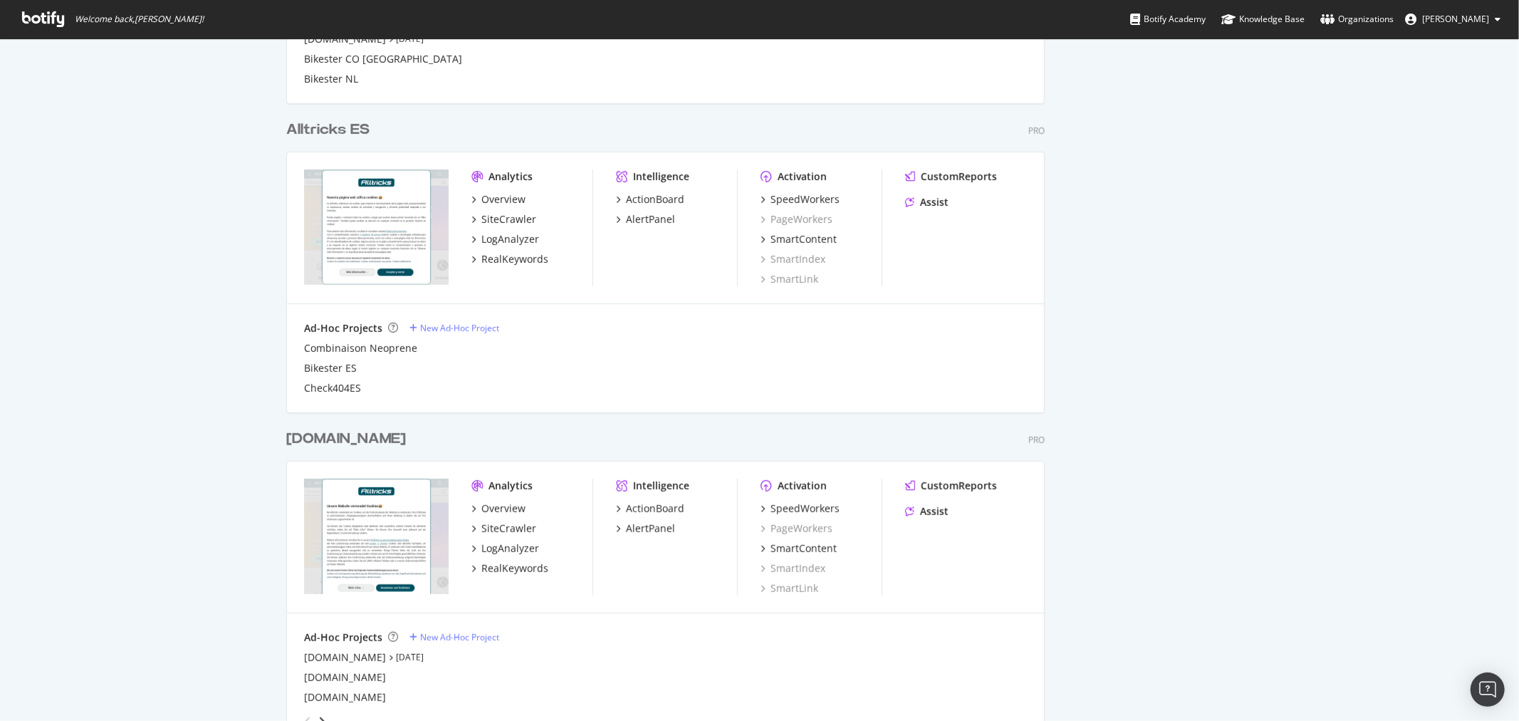
scroll to position [712, 0]
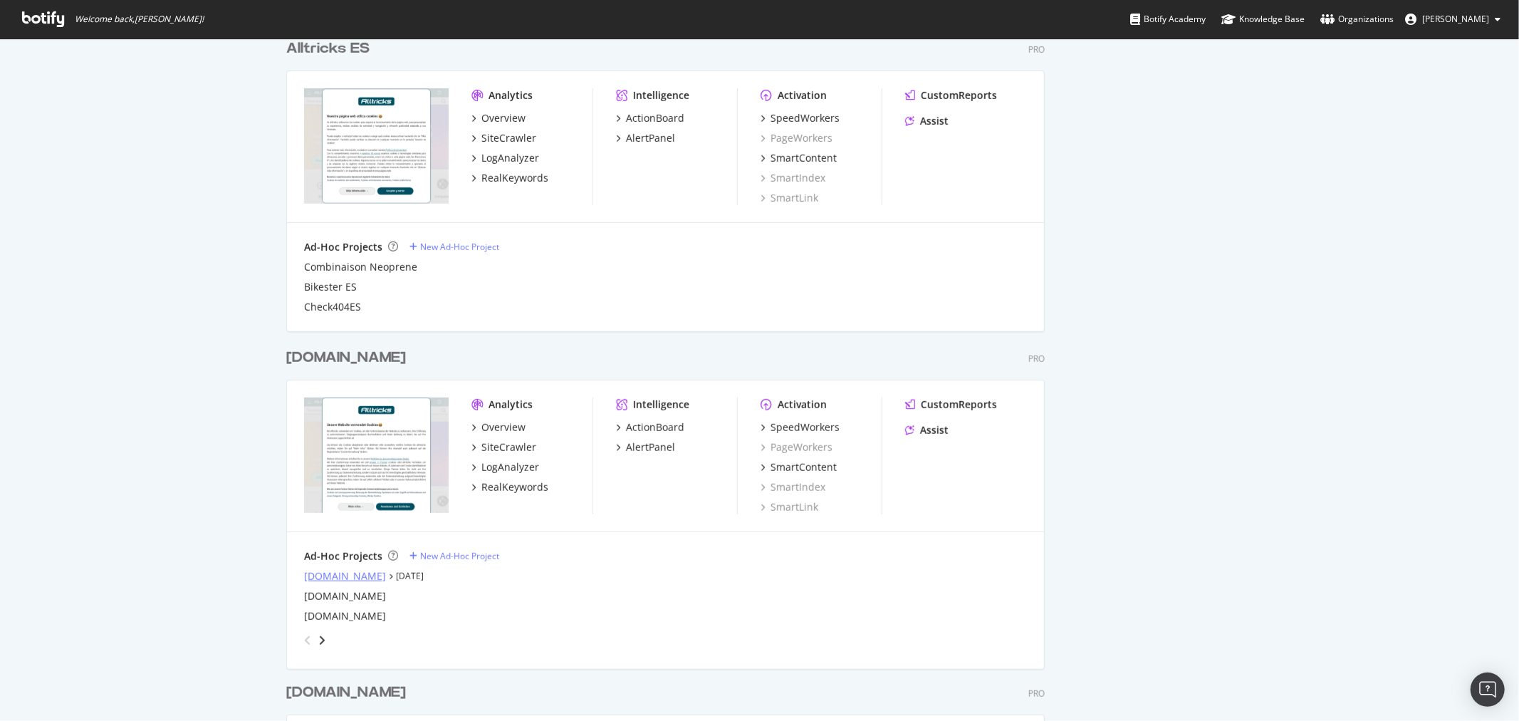
click at [342, 578] on div "alltricks.co.uk" at bounding box center [345, 576] width 82 height 14
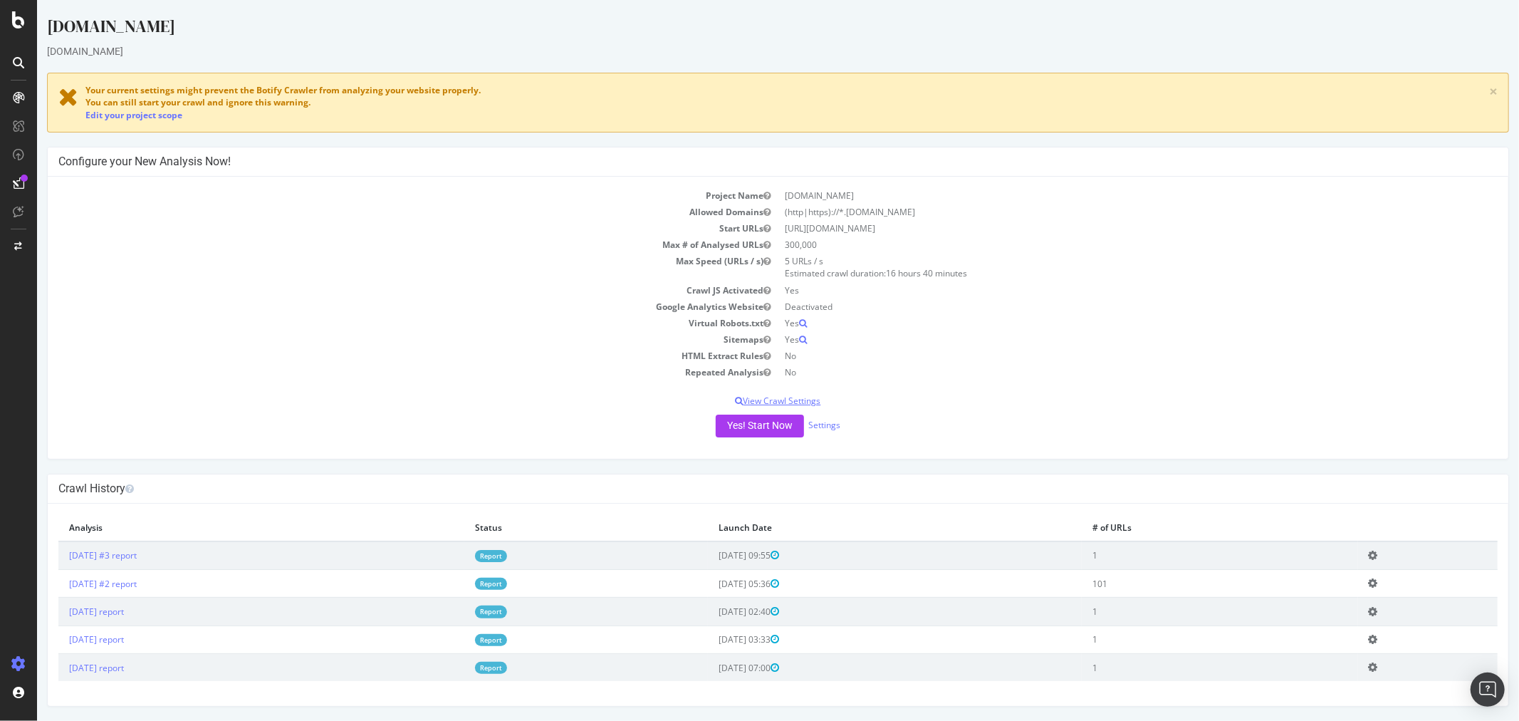
click at [797, 398] on p "View Crawl Settings" at bounding box center [778, 401] width 1440 height 12
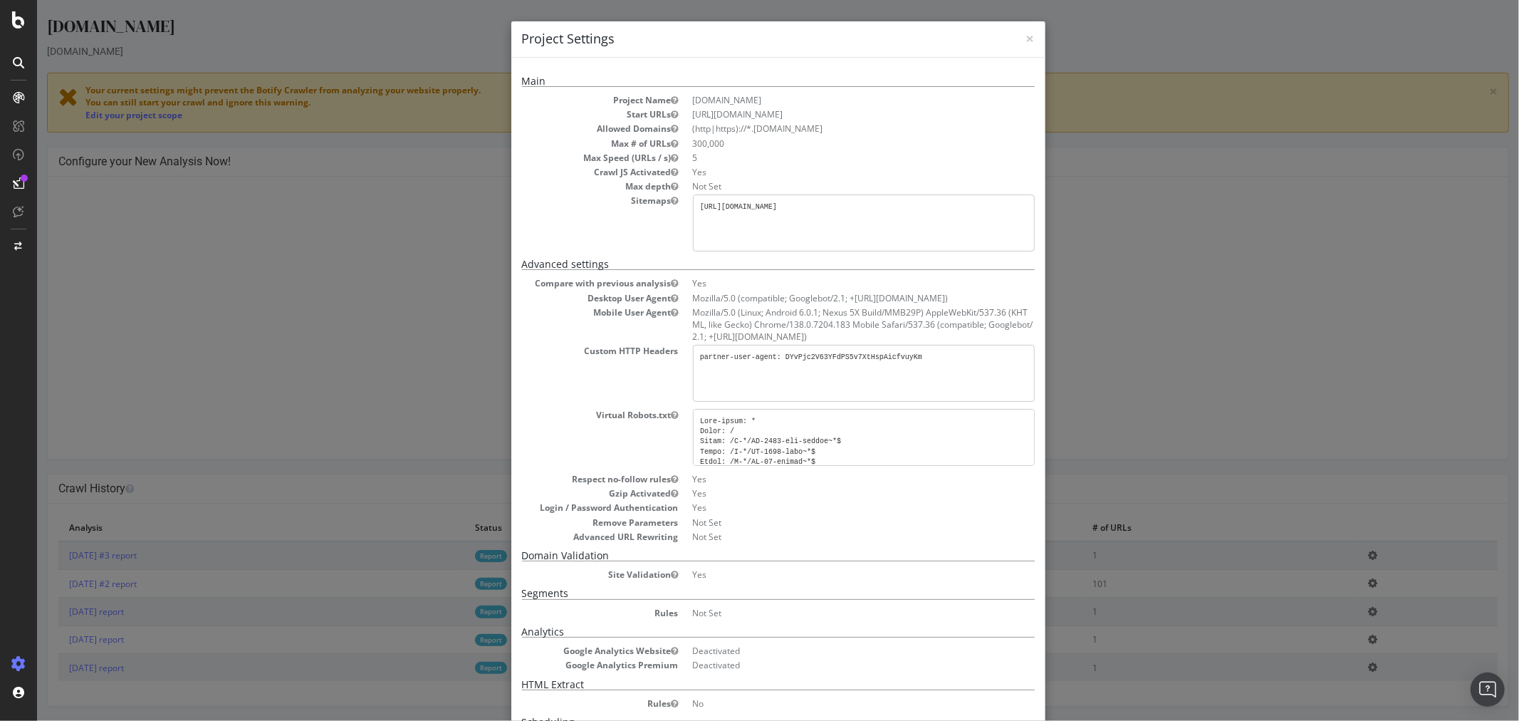
click at [1140, 273] on div "× Close Project Settings Main Project Name alltricks.co.uk Start URLs https://w…" at bounding box center [777, 360] width 1482 height 721
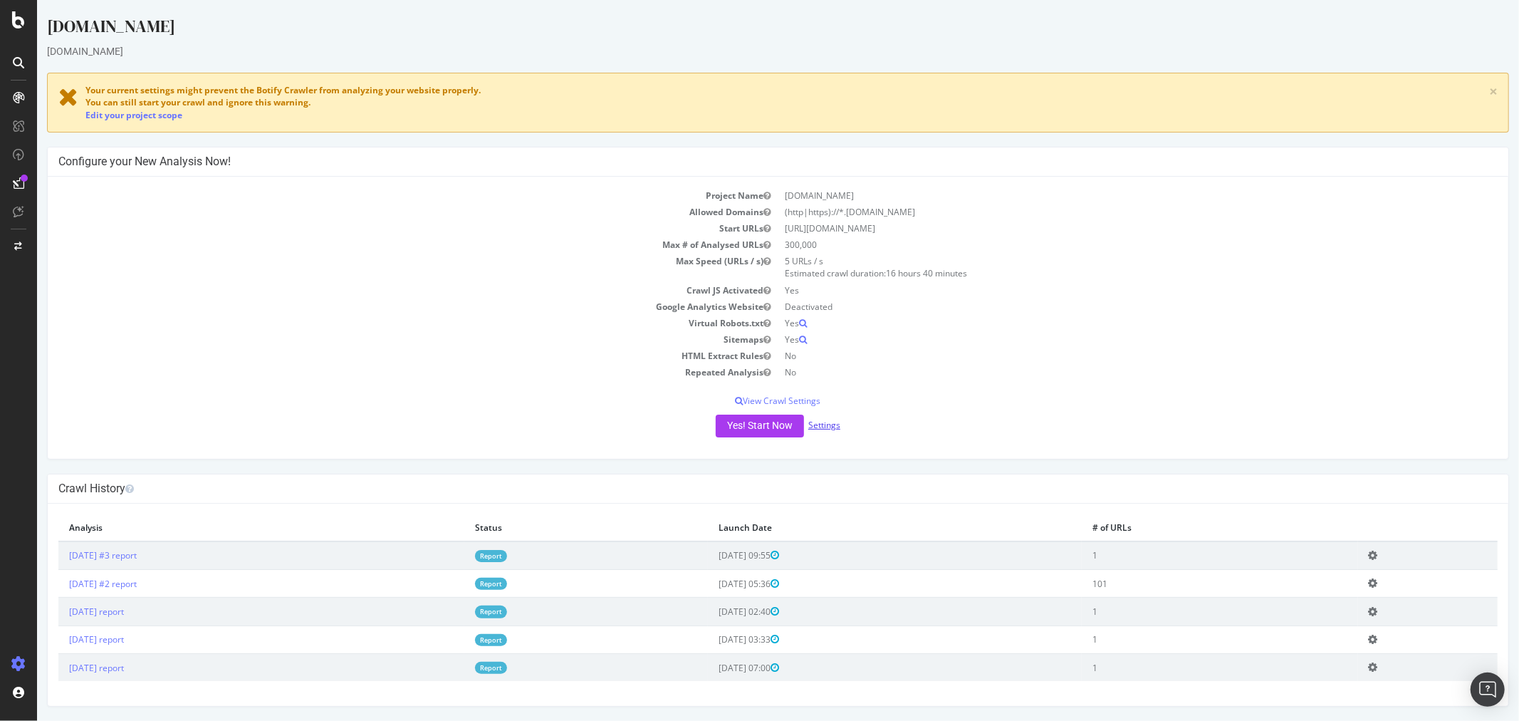
click at [812, 422] on link "Settings" at bounding box center [824, 425] width 32 height 12
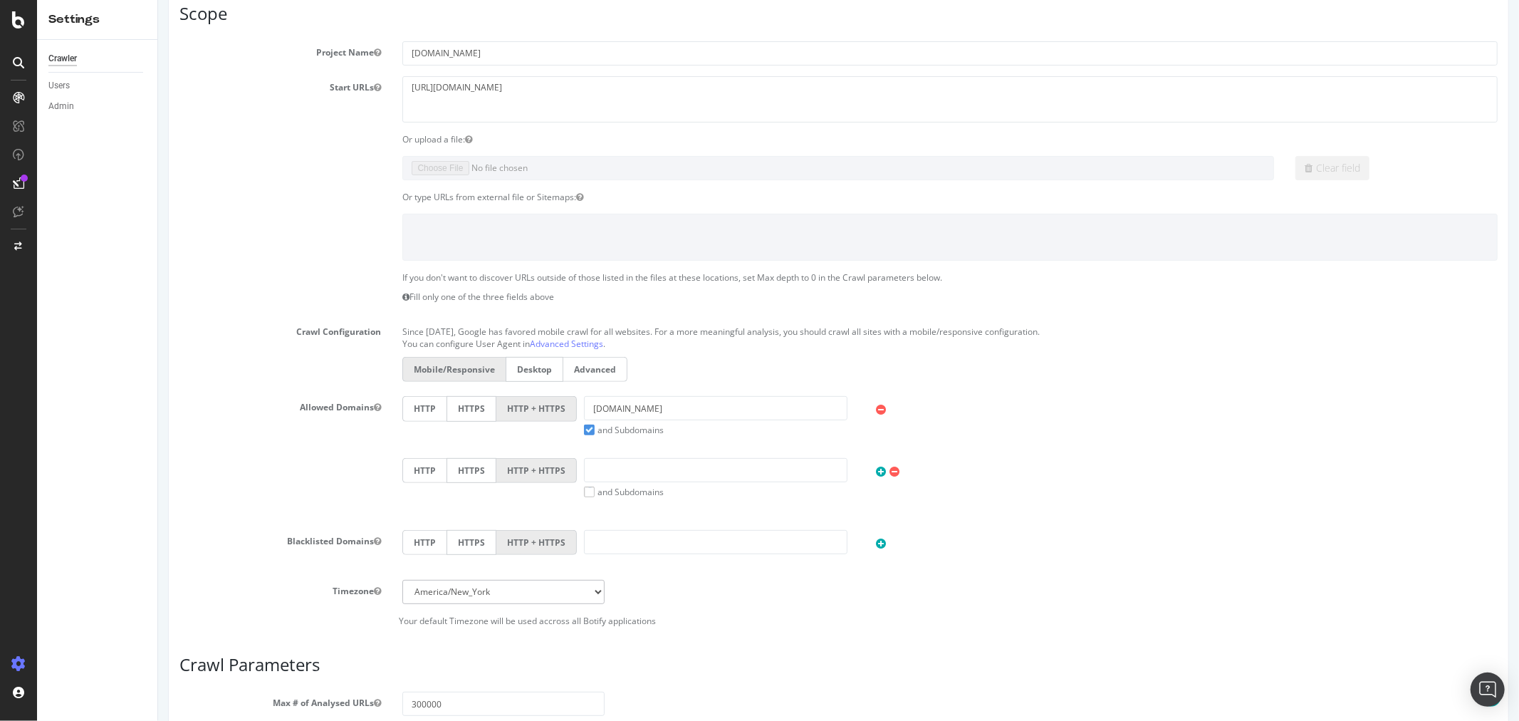
click at [463, 410] on label "HTTPS" at bounding box center [471, 408] width 50 height 25
click at [157, 0] on input "HTTPS" at bounding box center [157, 0] width 0 height 0
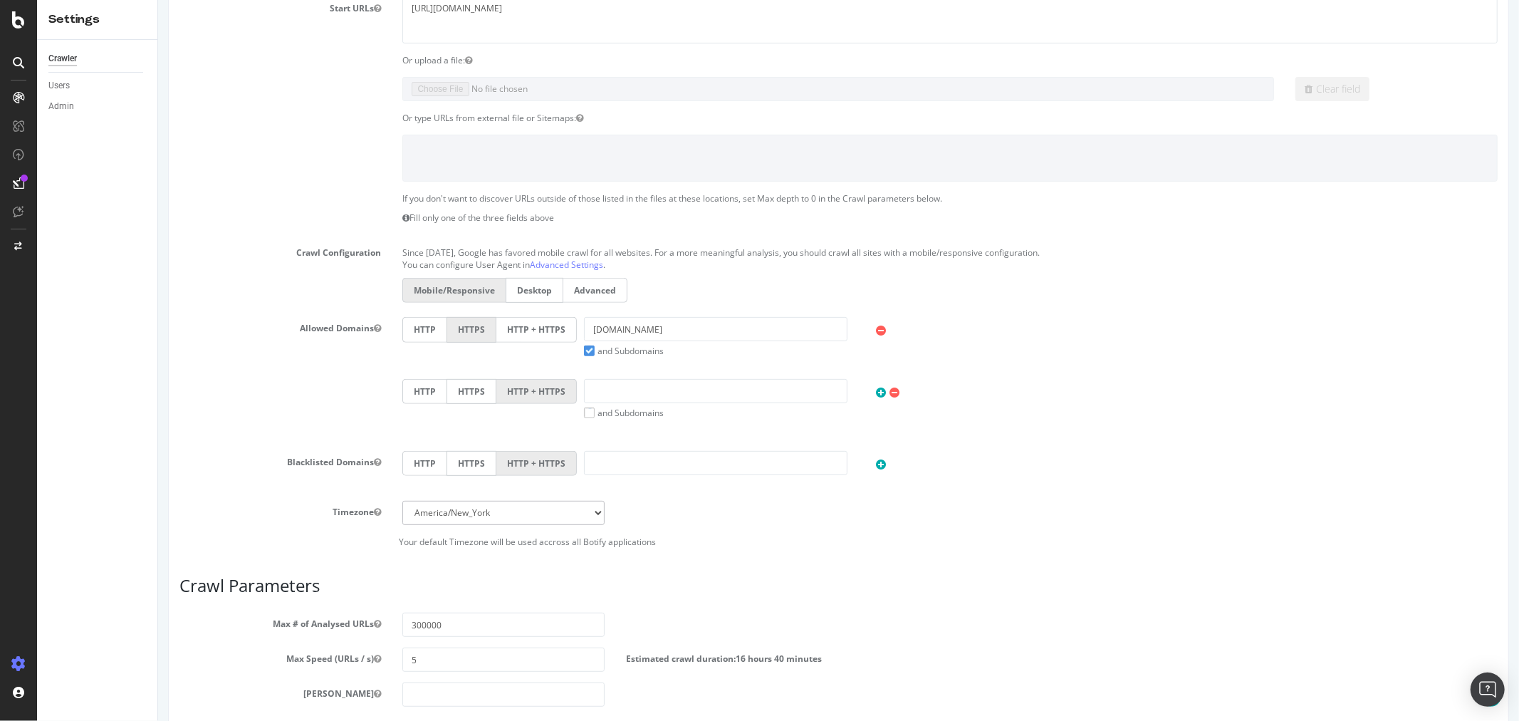
scroll to position [557, 0]
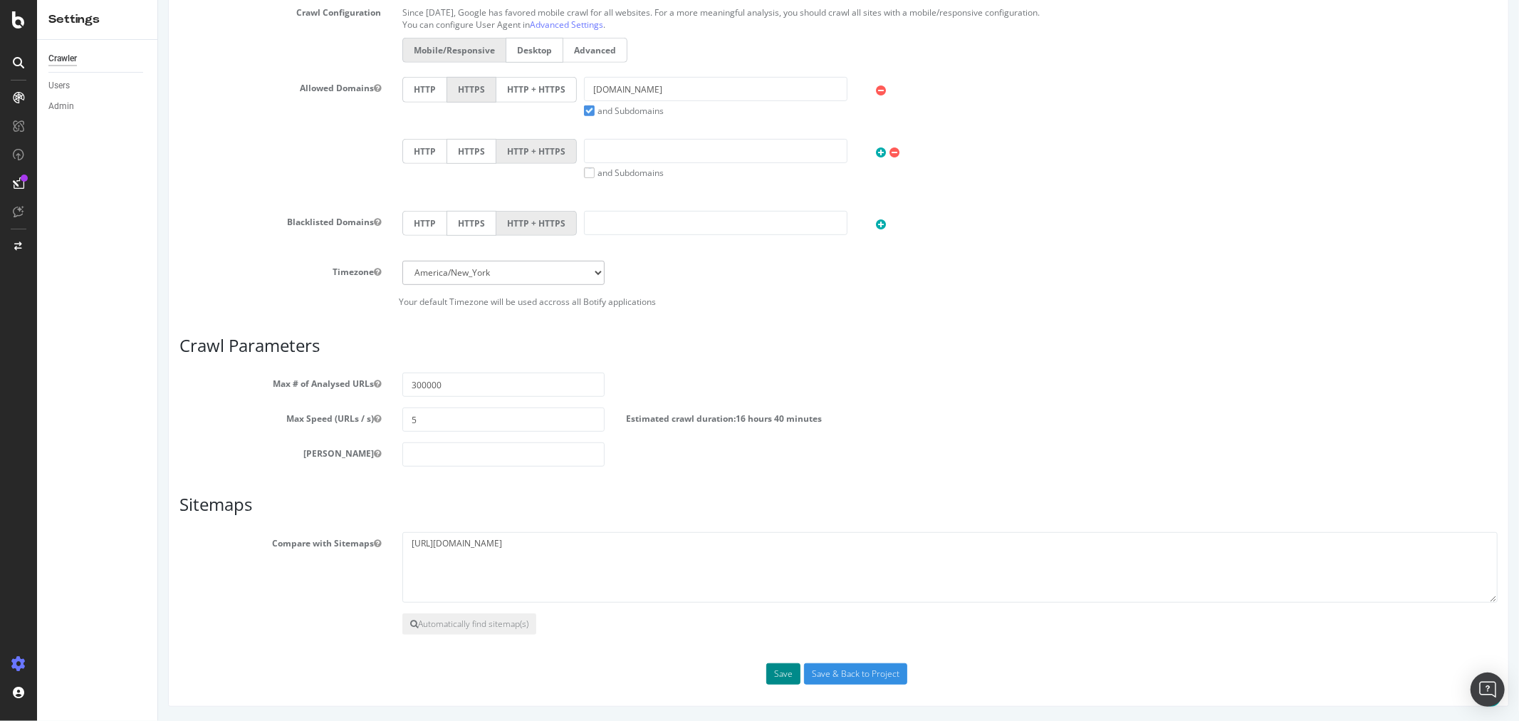
click at [771, 680] on button "Save" at bounding box center [783, 673] width 34 height 21
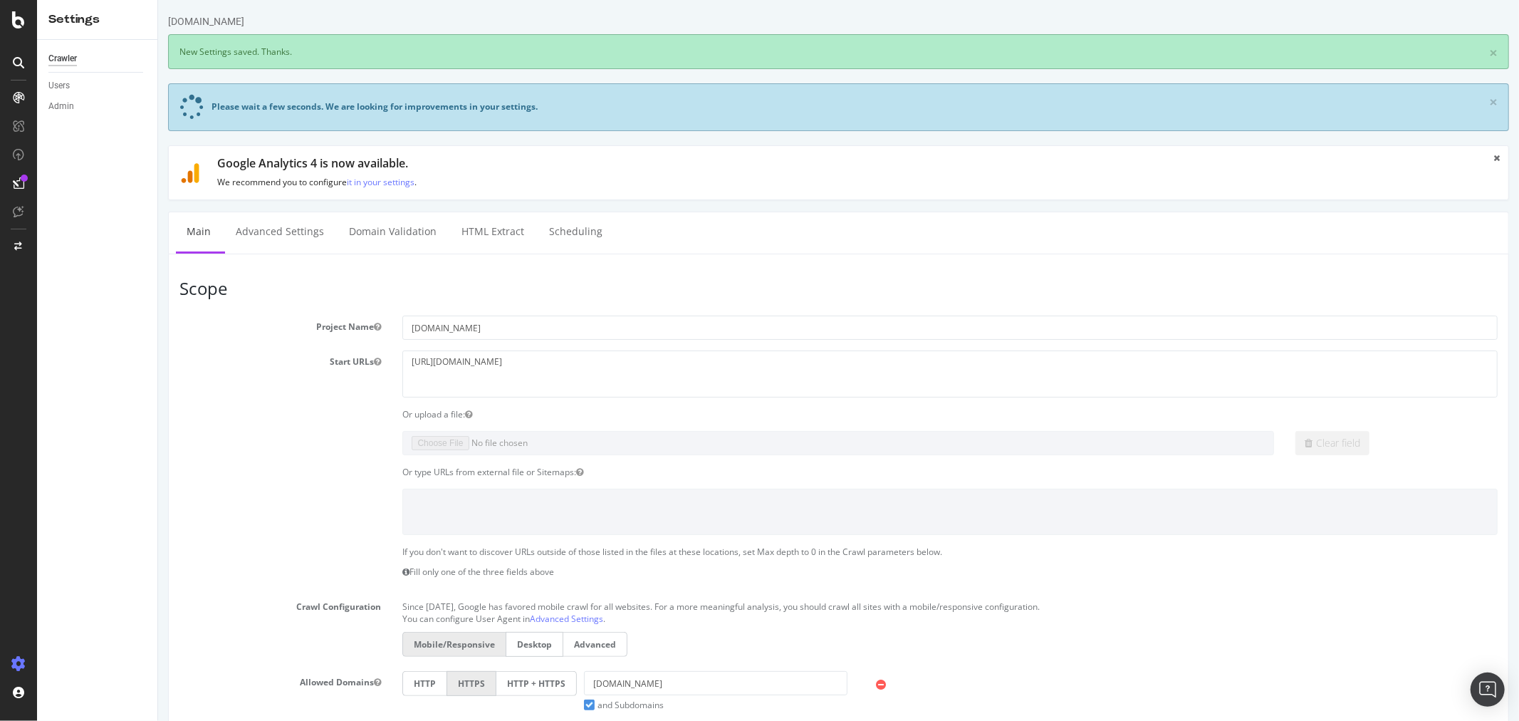
scroll to position [0, 0]
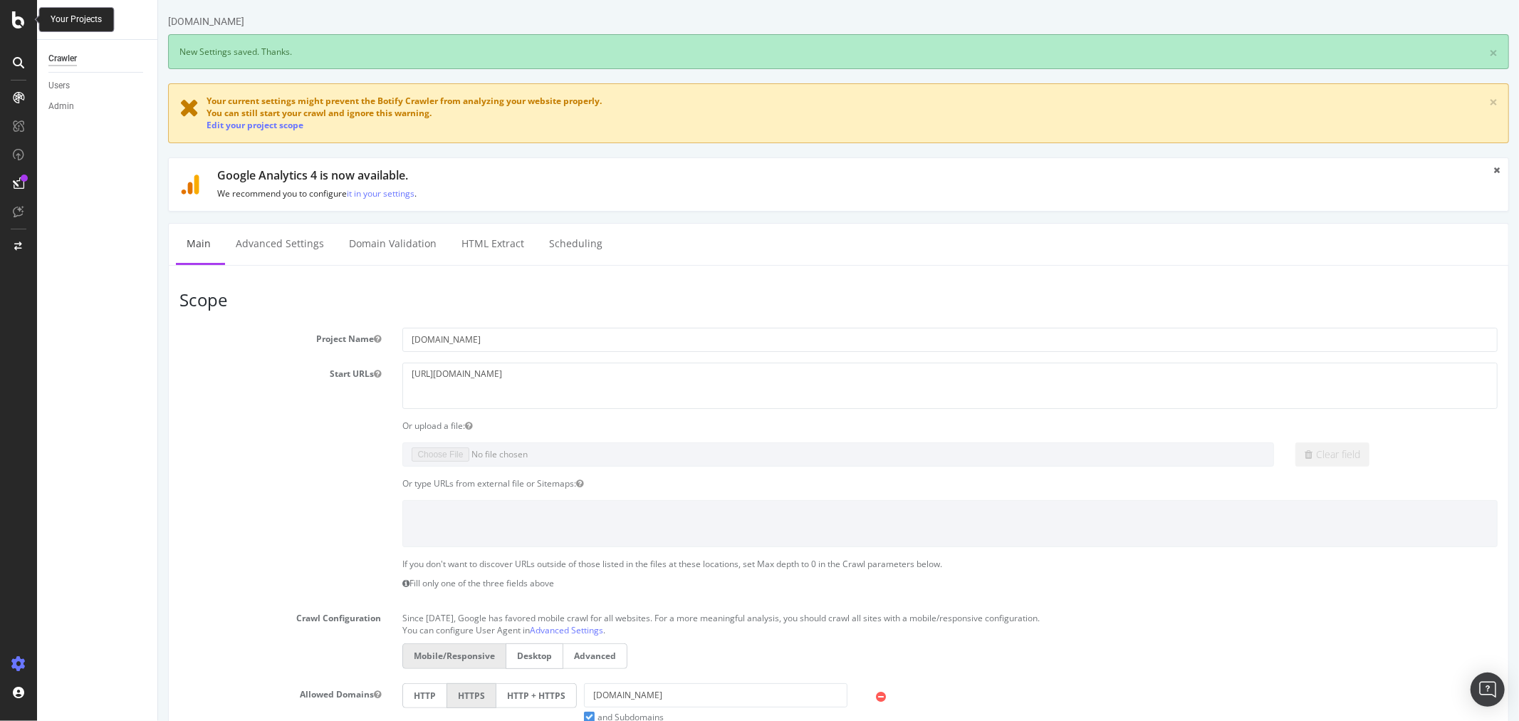
click at [18, 26] on icon at bounding box center [18, 19] width 13 height 17
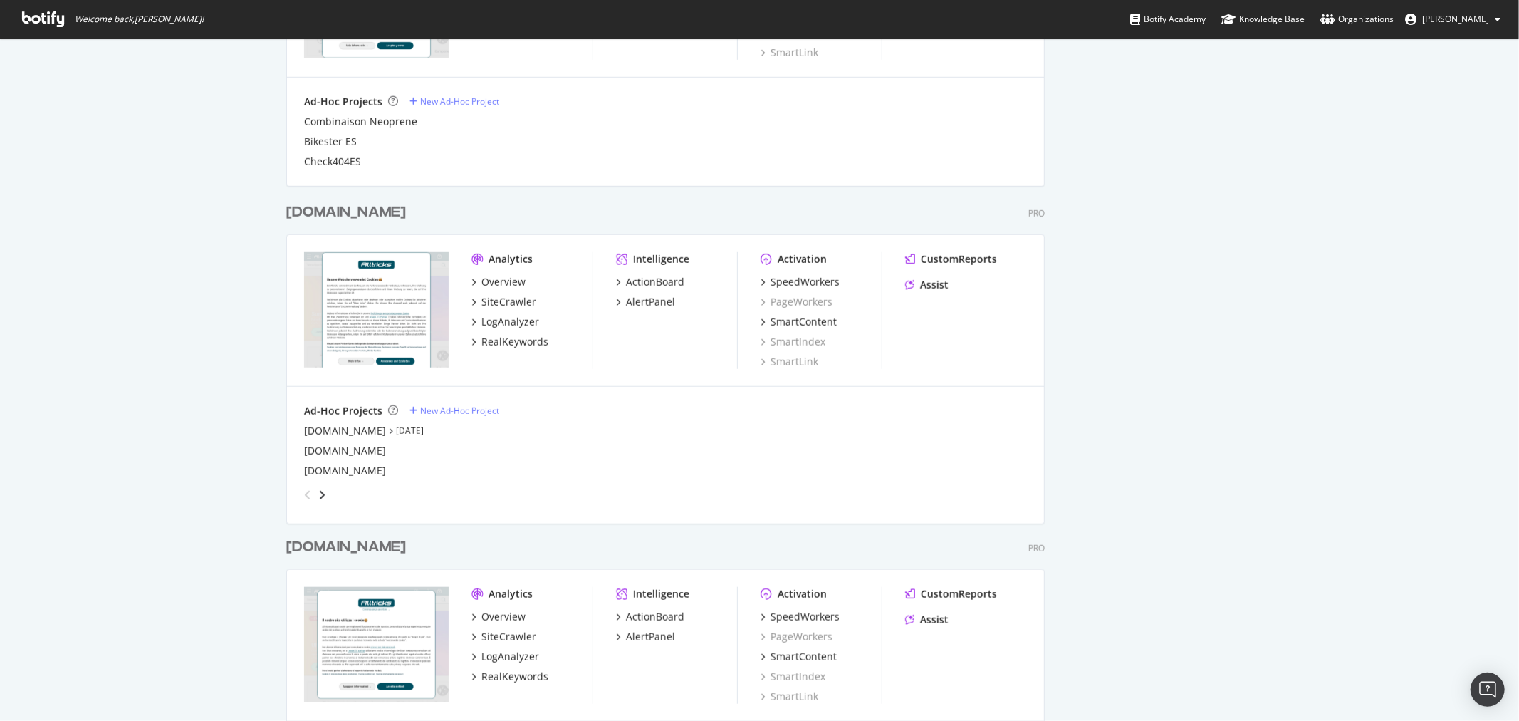
scroll to position [871, 0]
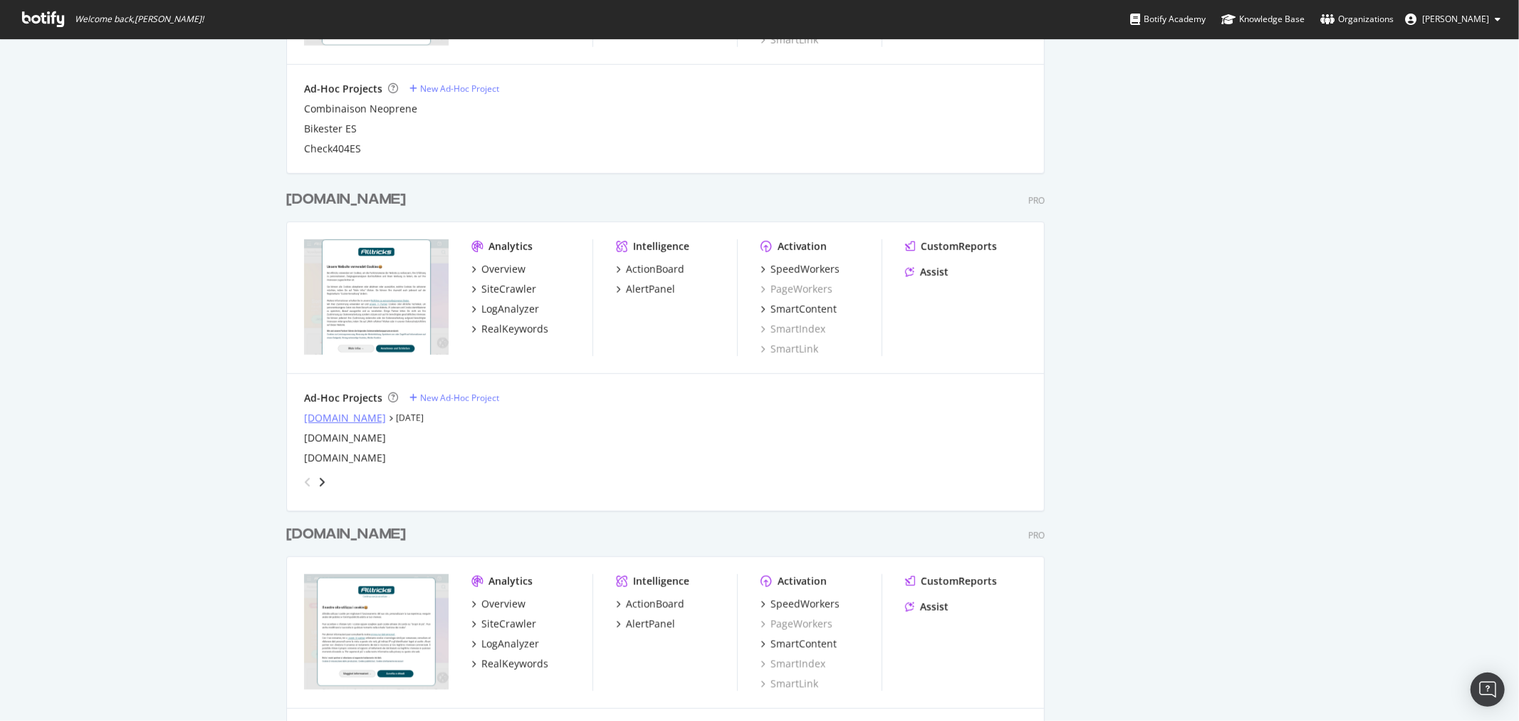
click at [337, 417] on div "alltricks.co.uk" at bounding box center [345, 418] width 82 height 14
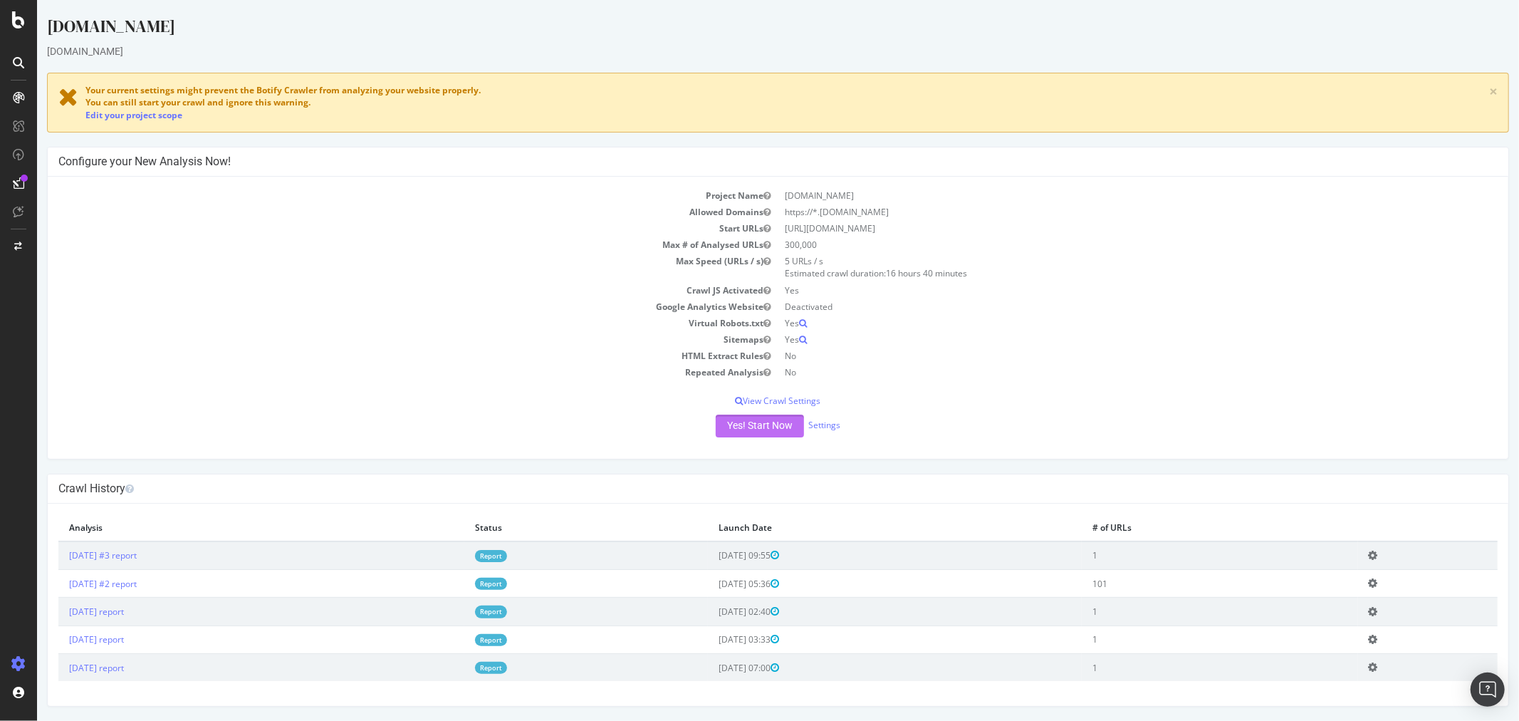
click at [749, 420] on button "Yes! Start Now" at bounding box center [759, 426] width 88 height 23
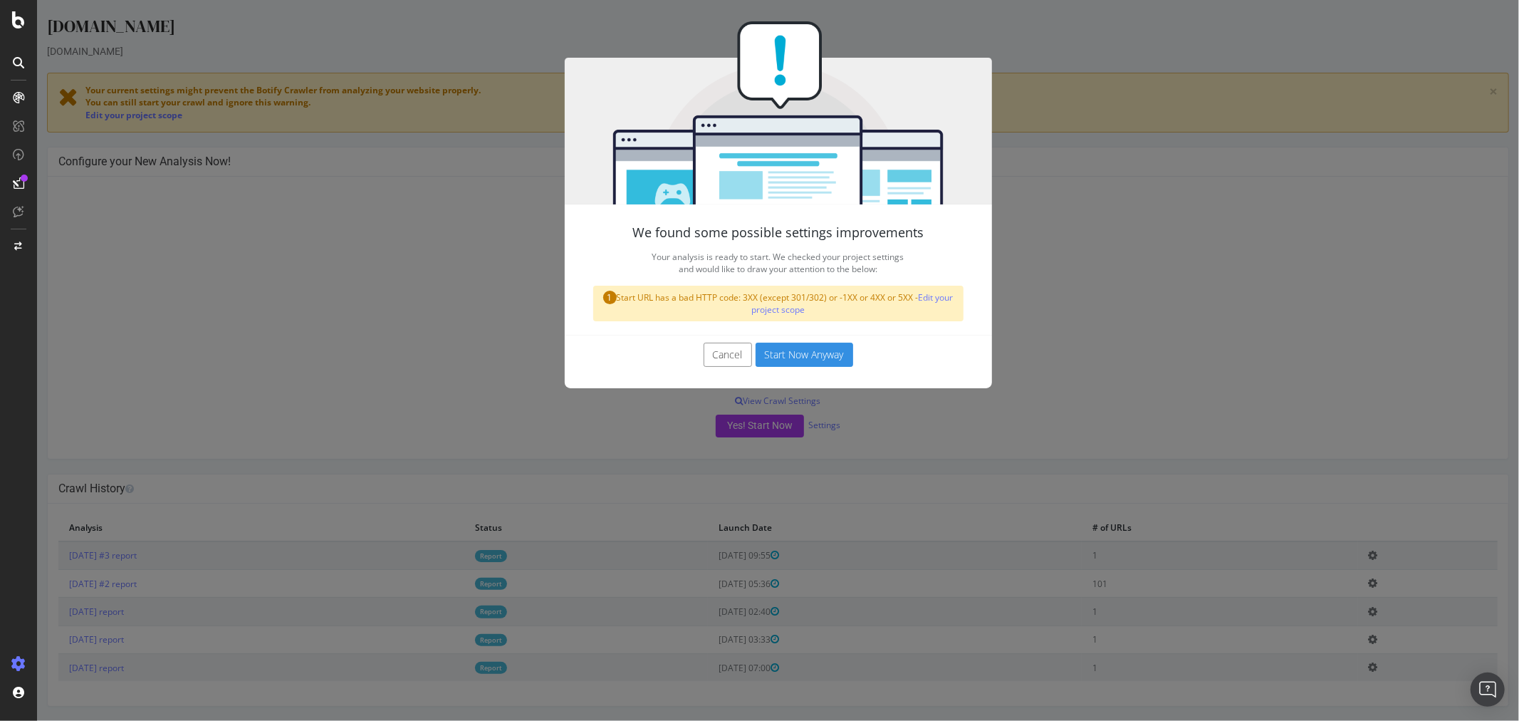
click at [798, 350] on button "Start Now Anyway" at bounding box center [804, 355] width 98 height 24
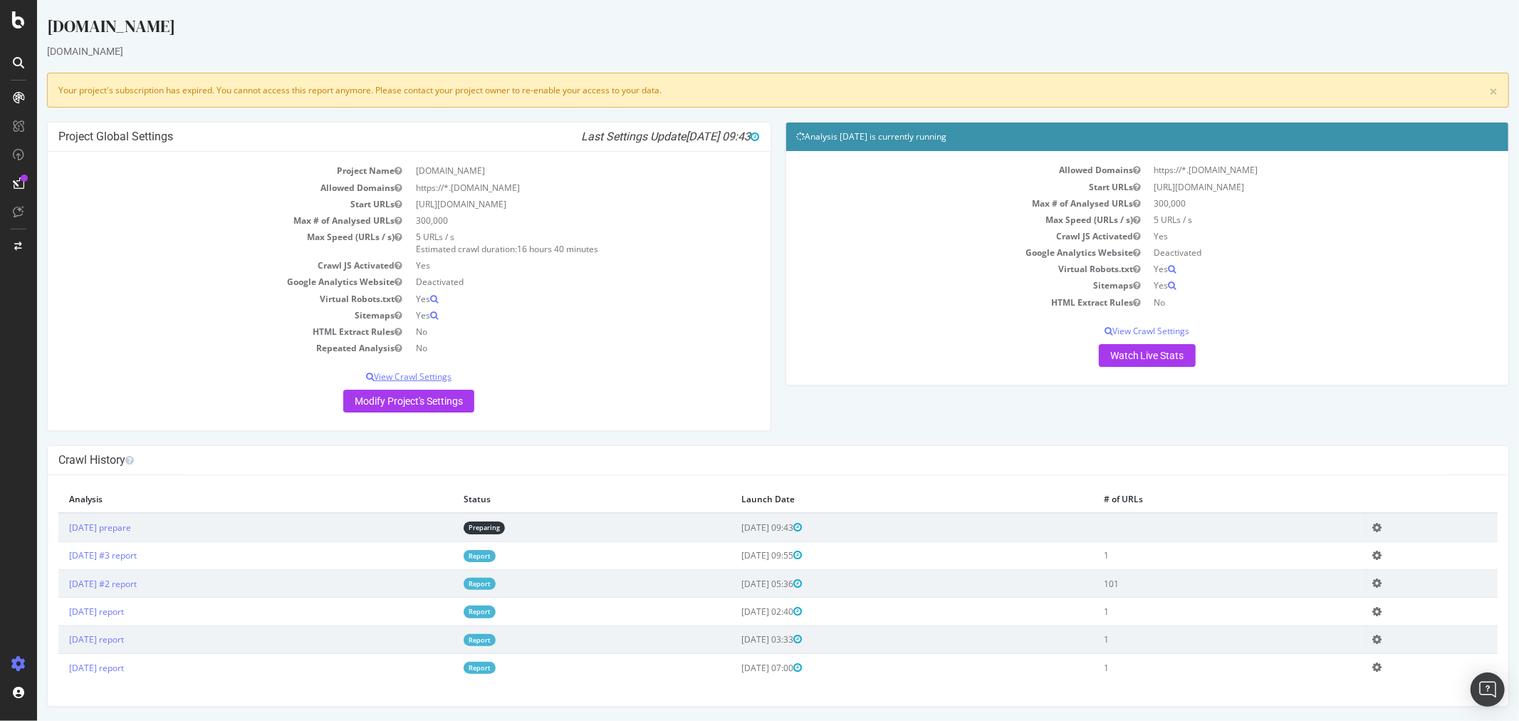
click at [415, 375] on p "View Crawl Settings" at bounding box center [409, 376] width 702 height 12
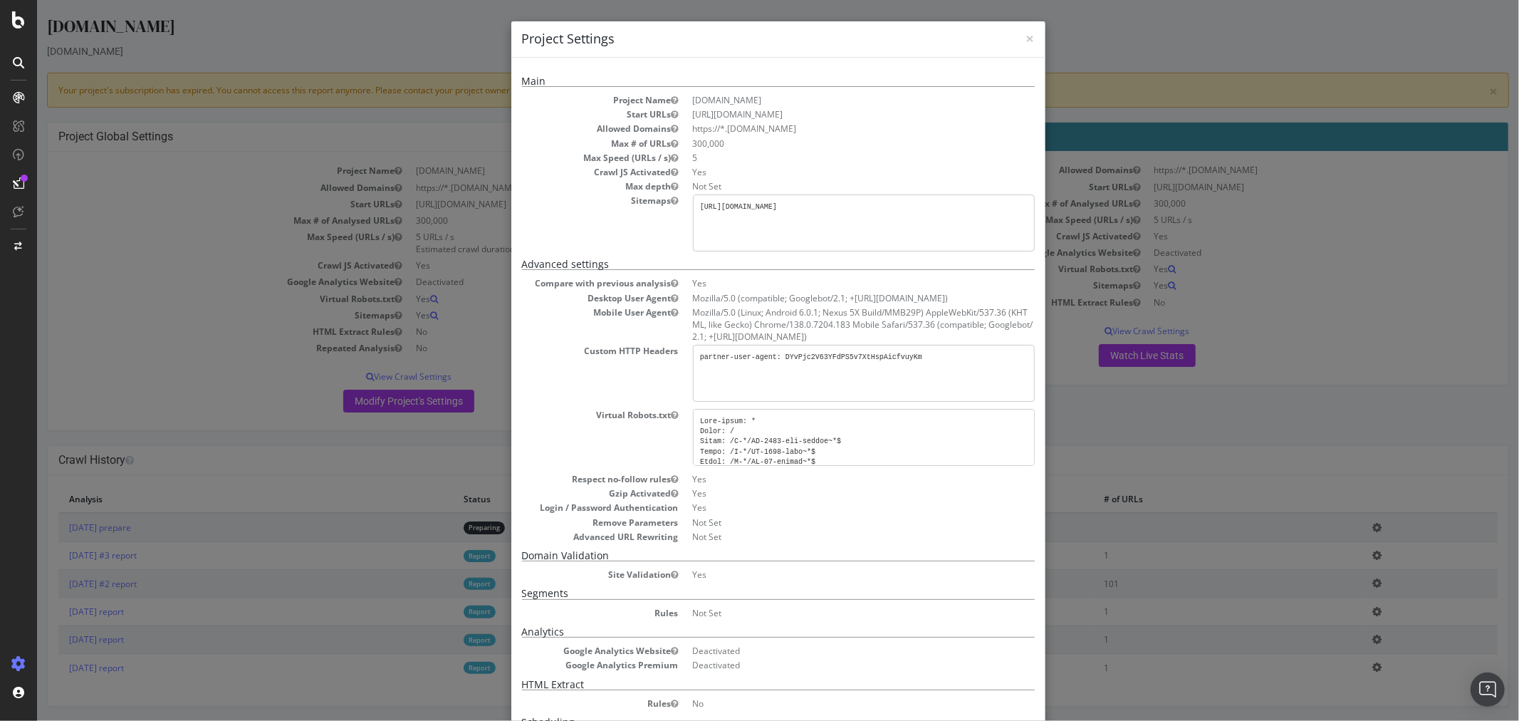
click at [1299, 180] on div "× Close Project Settings Main Project Name alltricks.co.uk Start URLs https://w…" at bounding box center [777, 360] width 1482 height 721
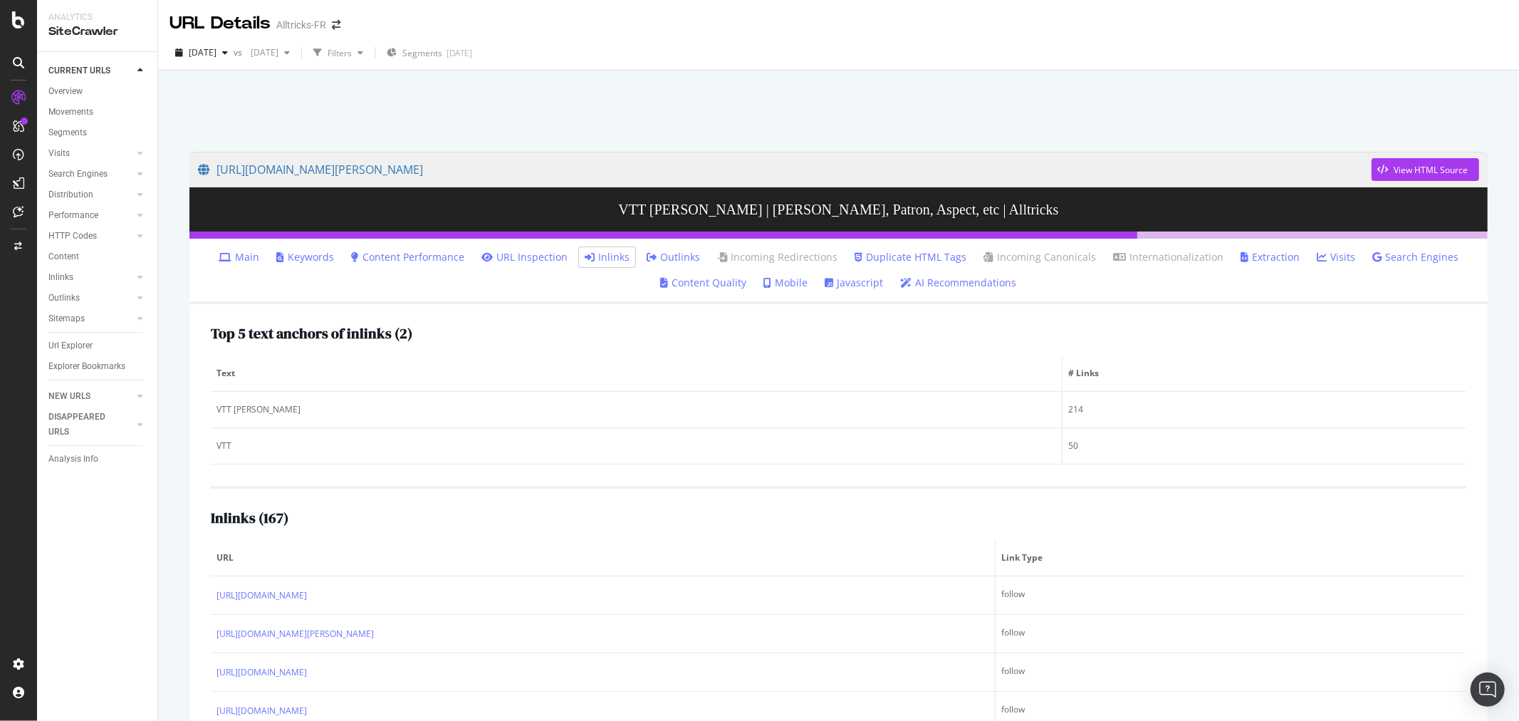
scroll to position [1425, 0]
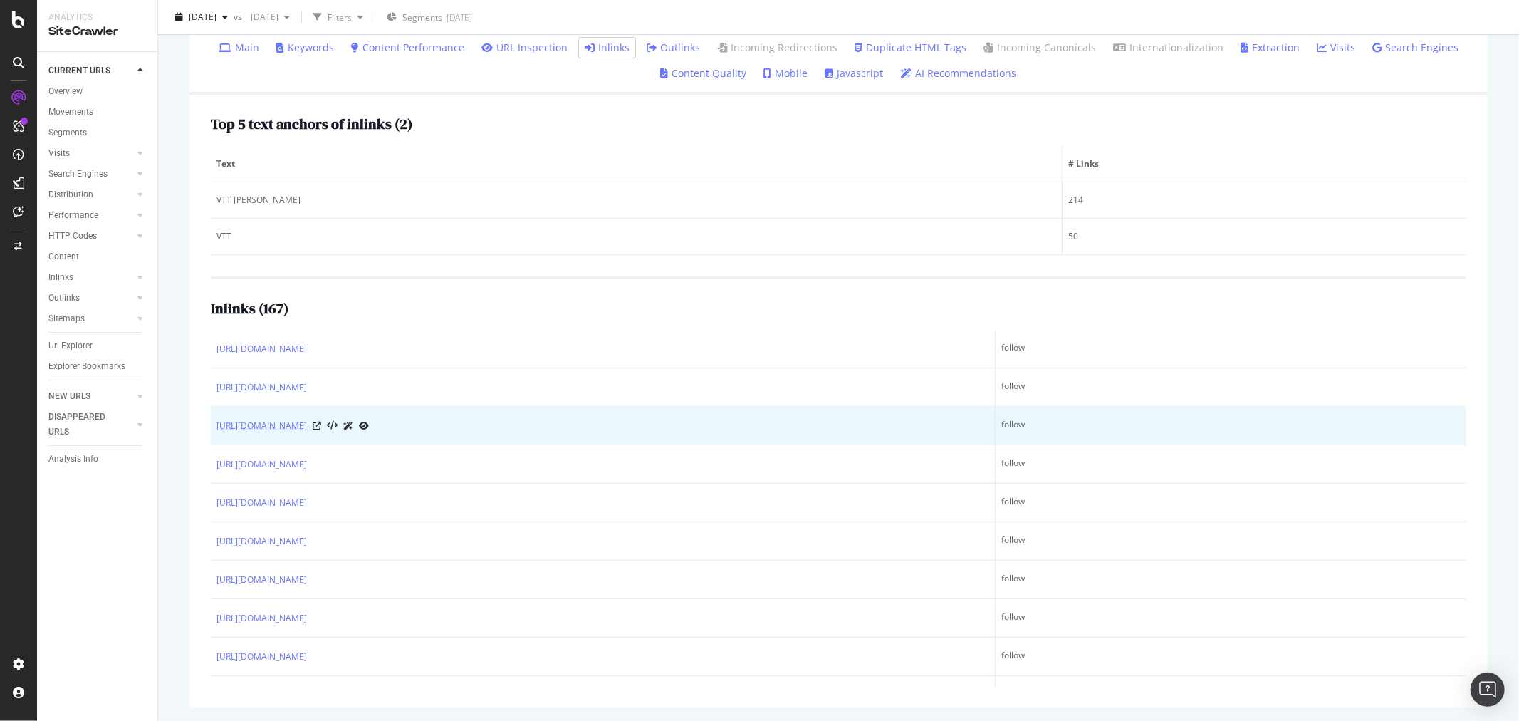
scroll to position [2849, 0]
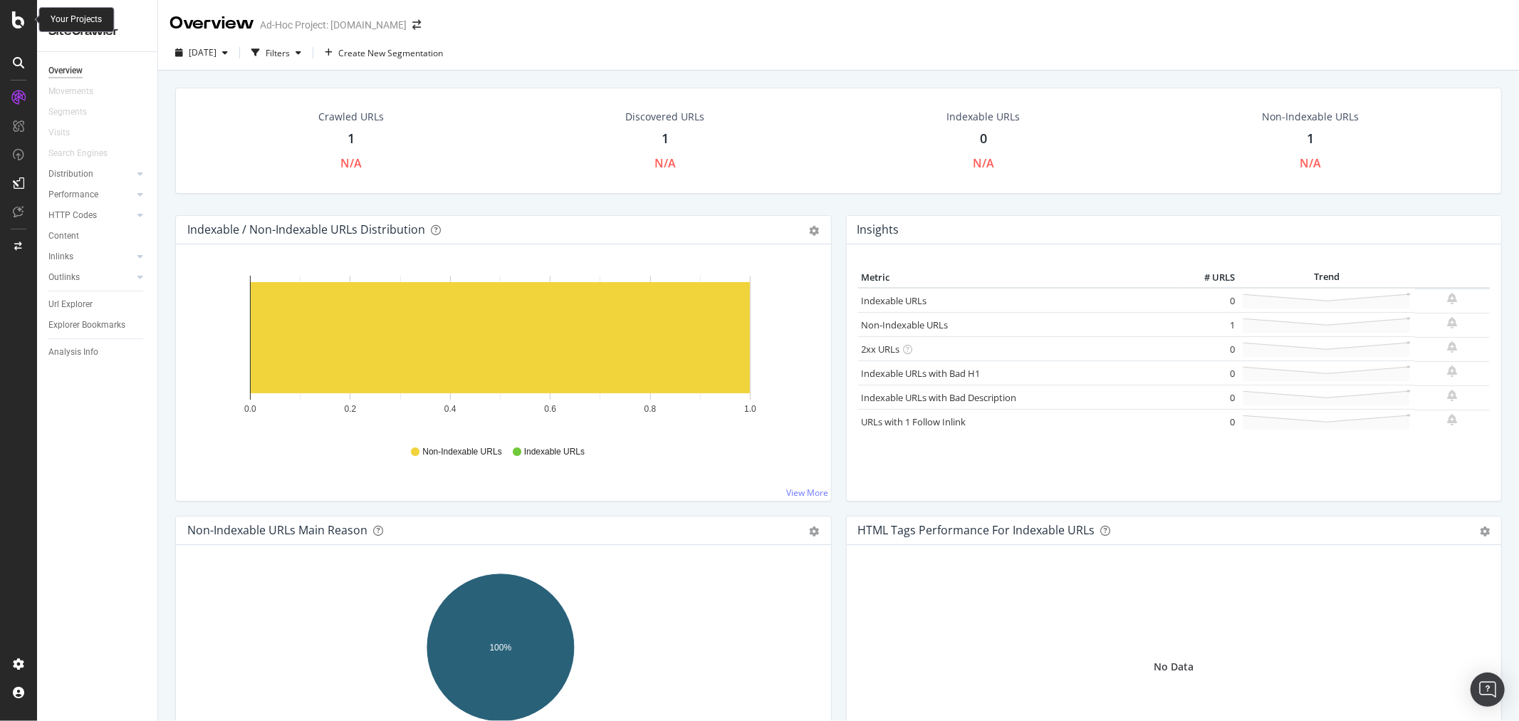
click at [10, 22] on div at bounding box center [18, 19] width 34 height 17
